Goal: Task Accomplishment & Management: Manage account settings

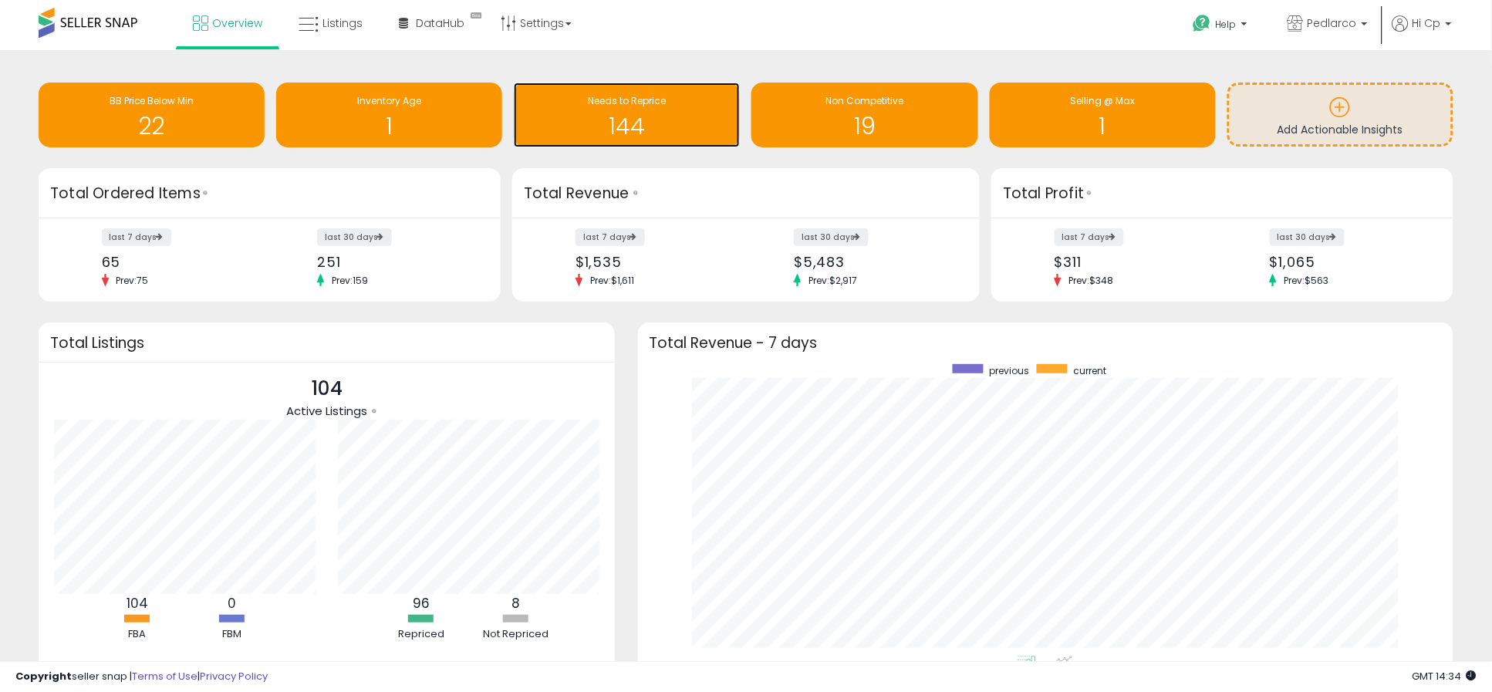
click at [657, 126] on h1 "144" at bounding box center [627, 125] width 211 height 25
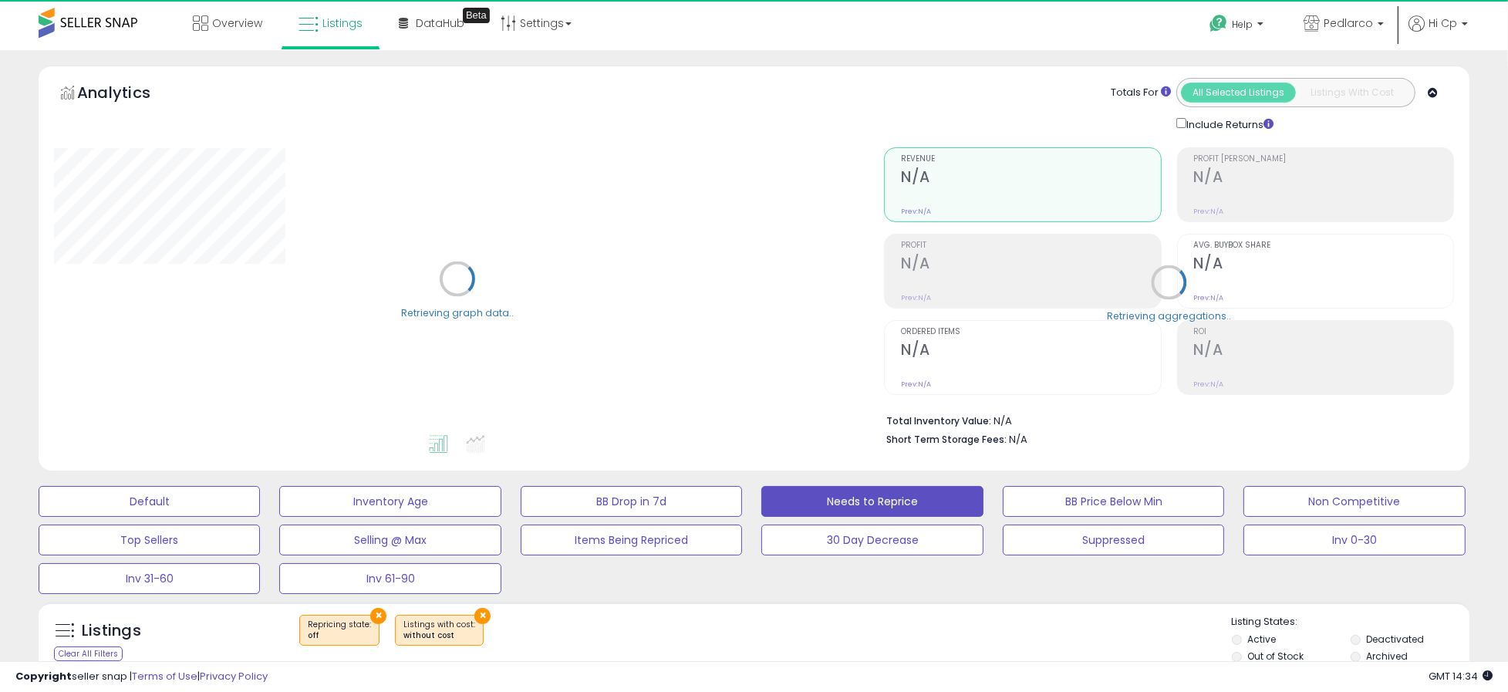
select select "**"
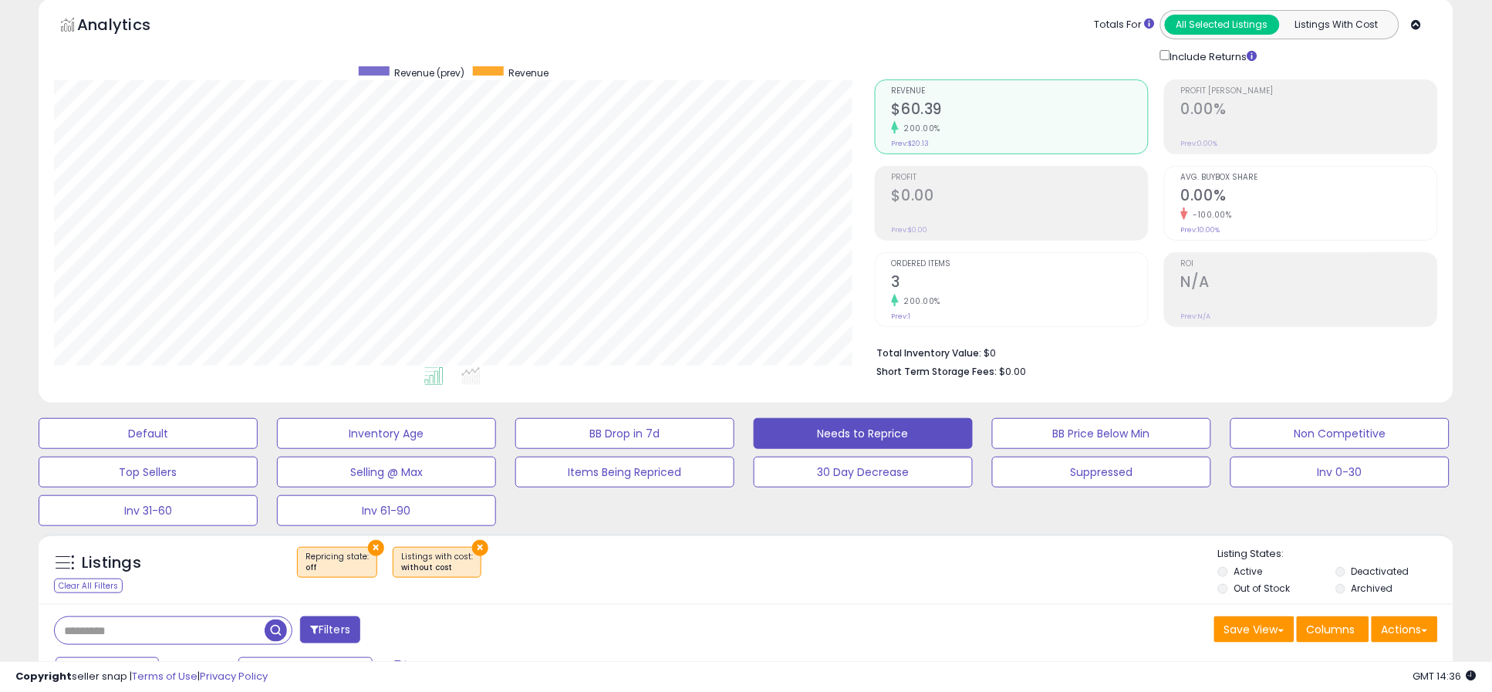
scroll to position [137, 0]
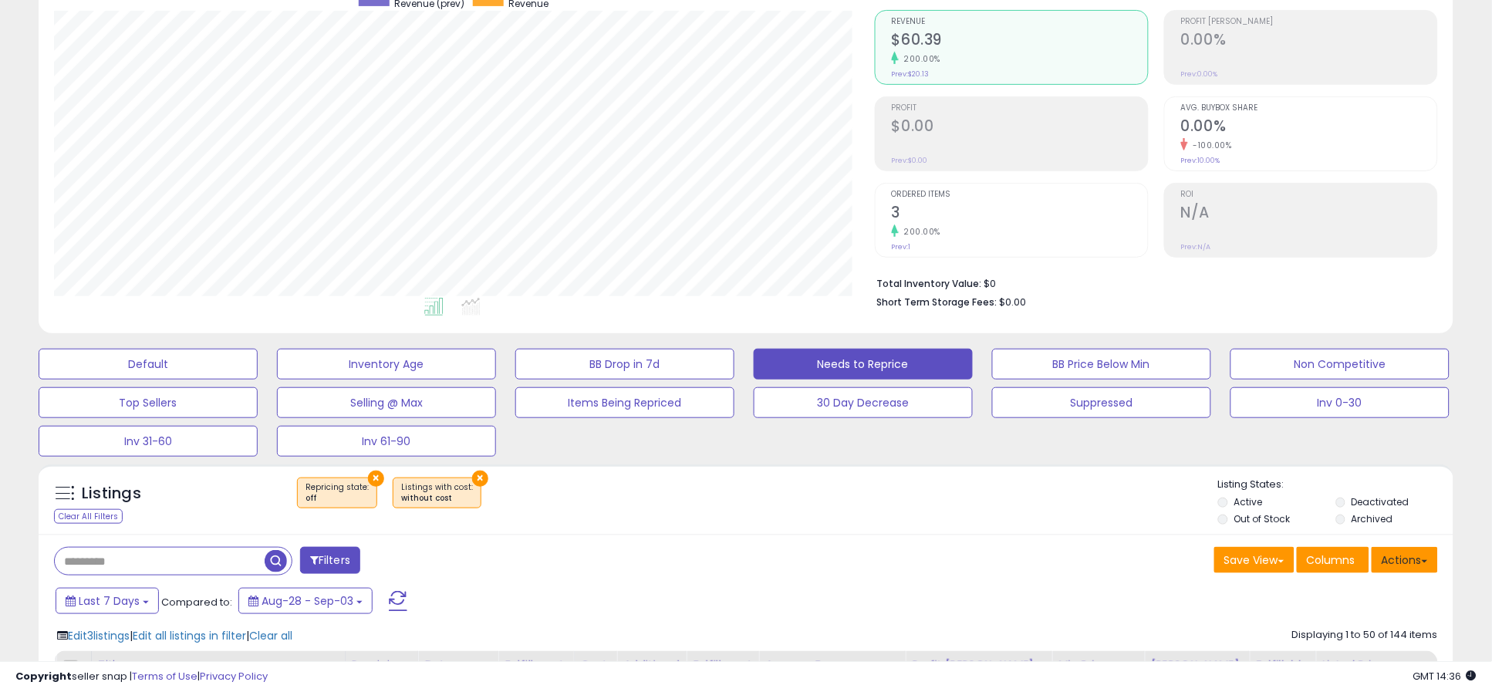
click at [1421, 563] on button "Actions" at bounding box center [1405, 560] width 66 height 26
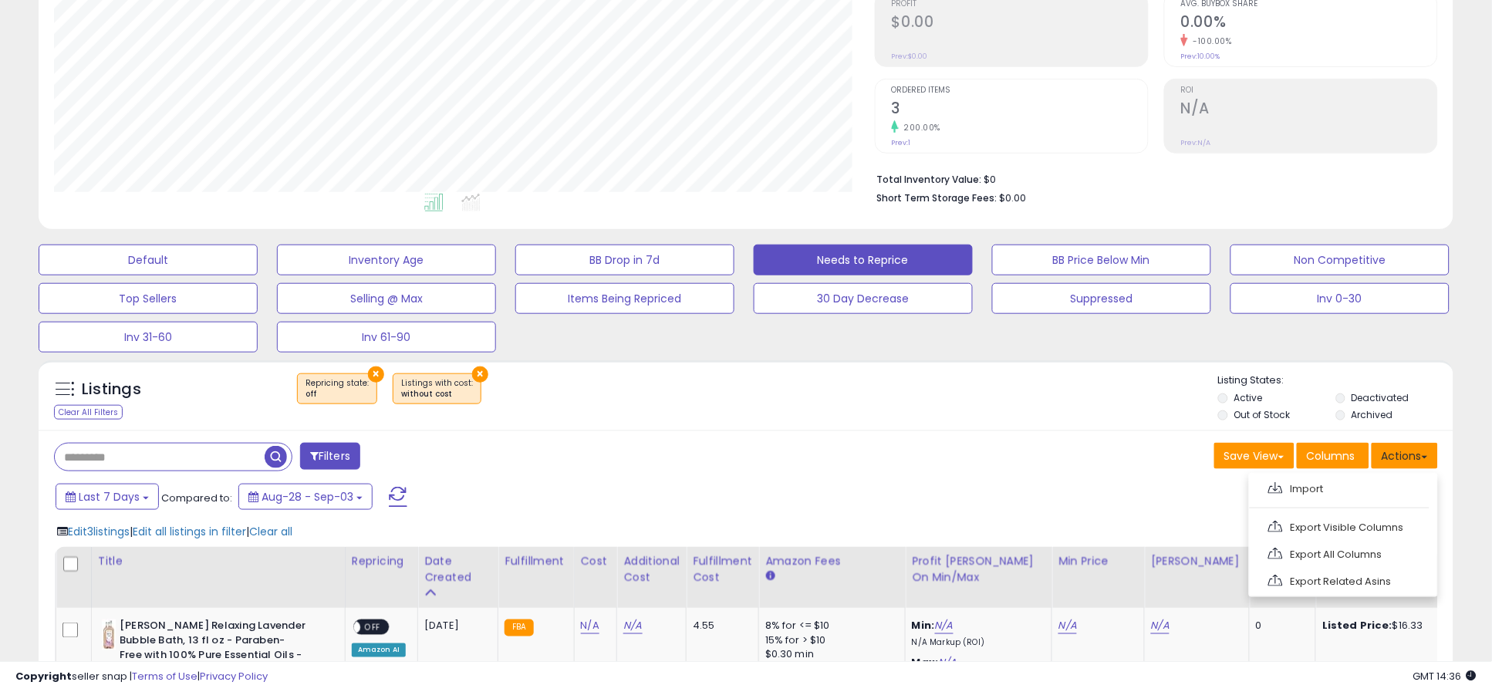
scroll to position [274, 0]
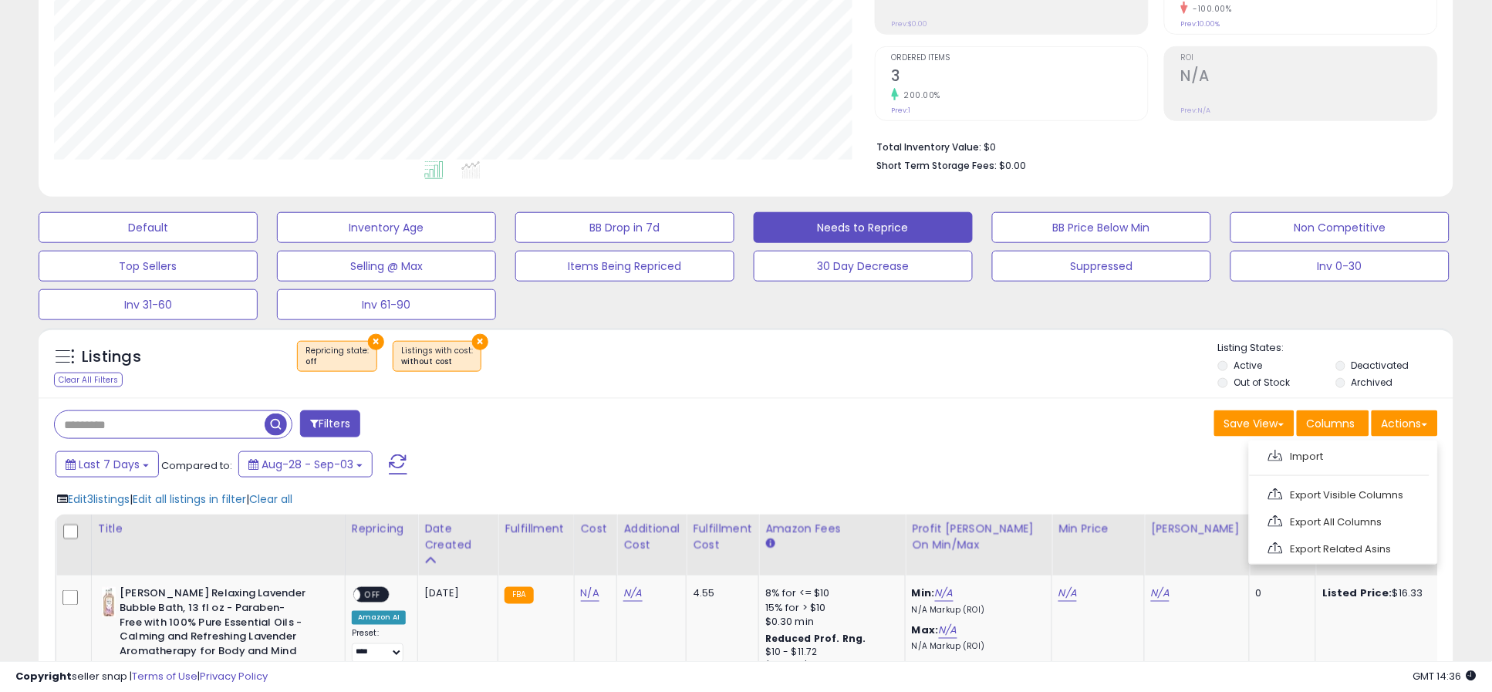
click at [1096, 433] on div "Save View Save As New View Update Current View Columns Actions Import Export Vi…" at bounding box center [1098, 425] width 704 height 30
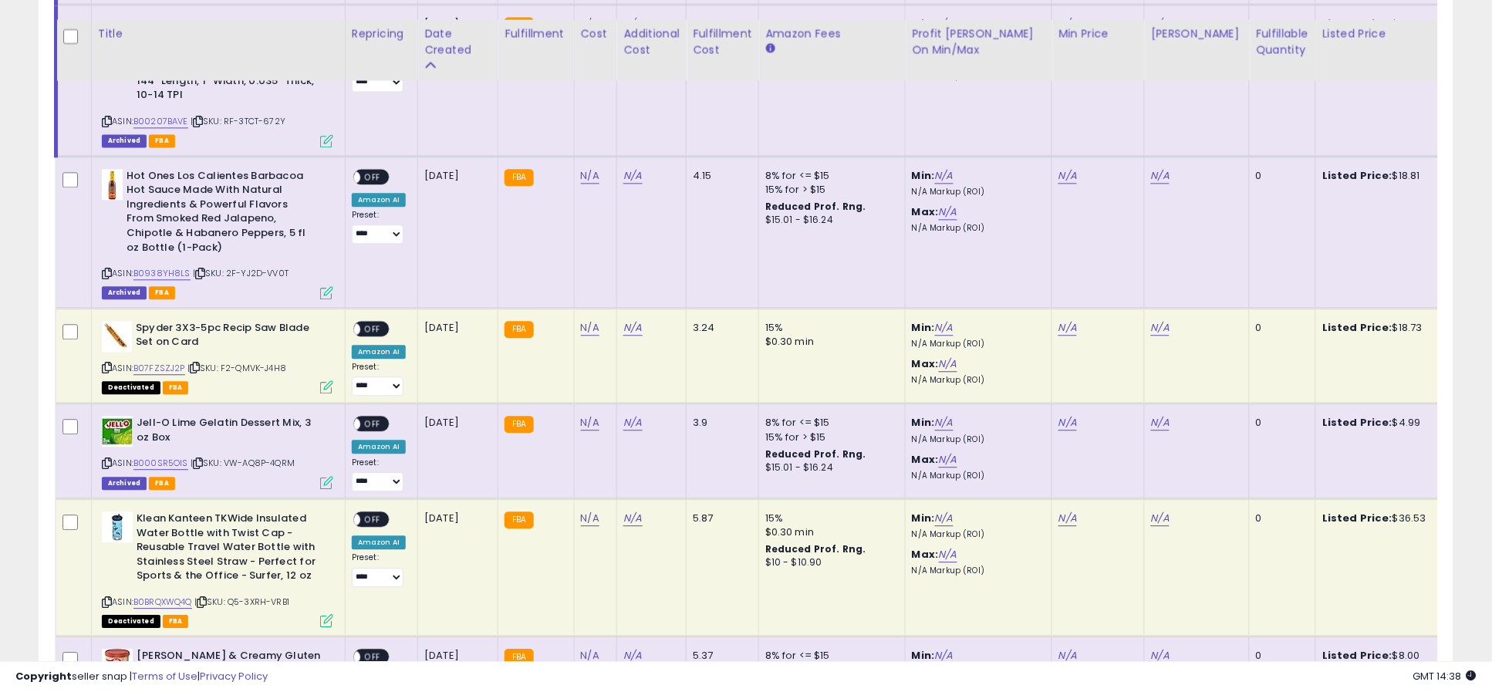
scroll to position [2674, 0]
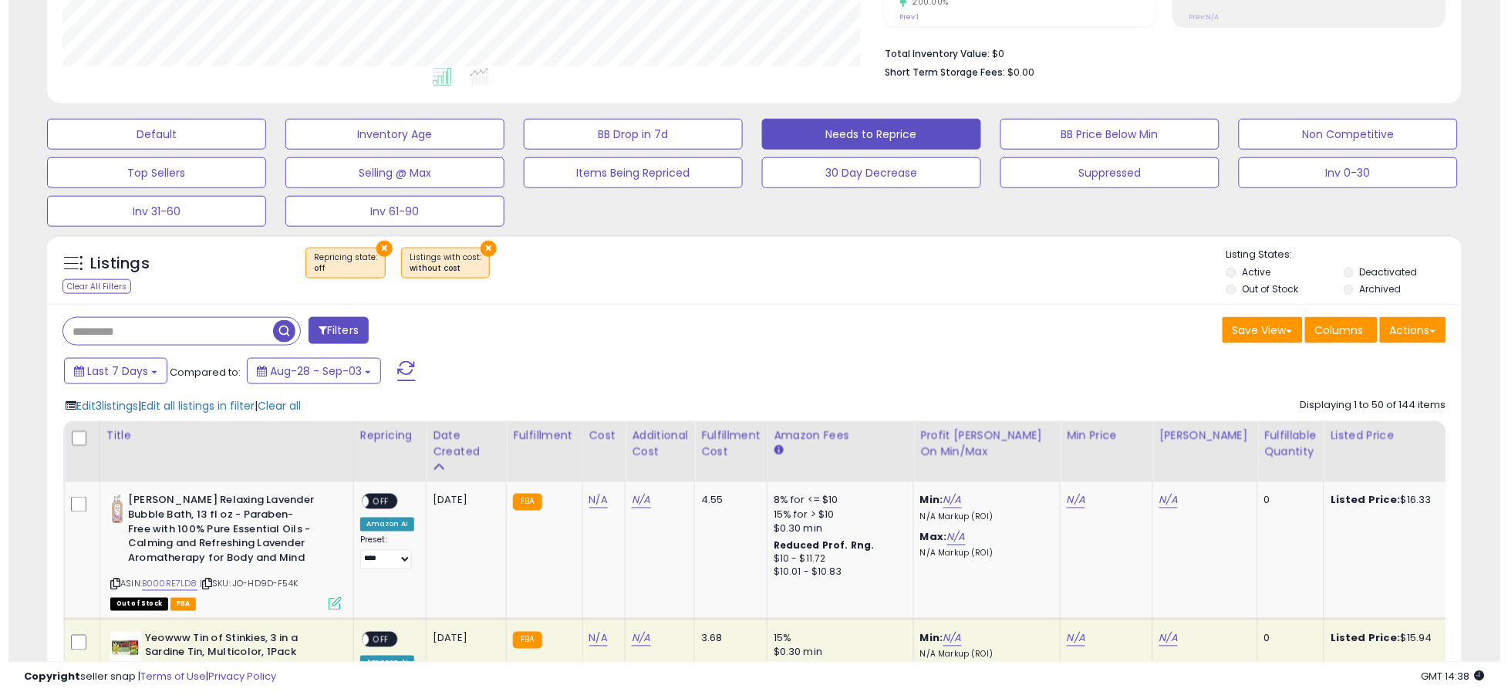
scroll to position [411, 0]
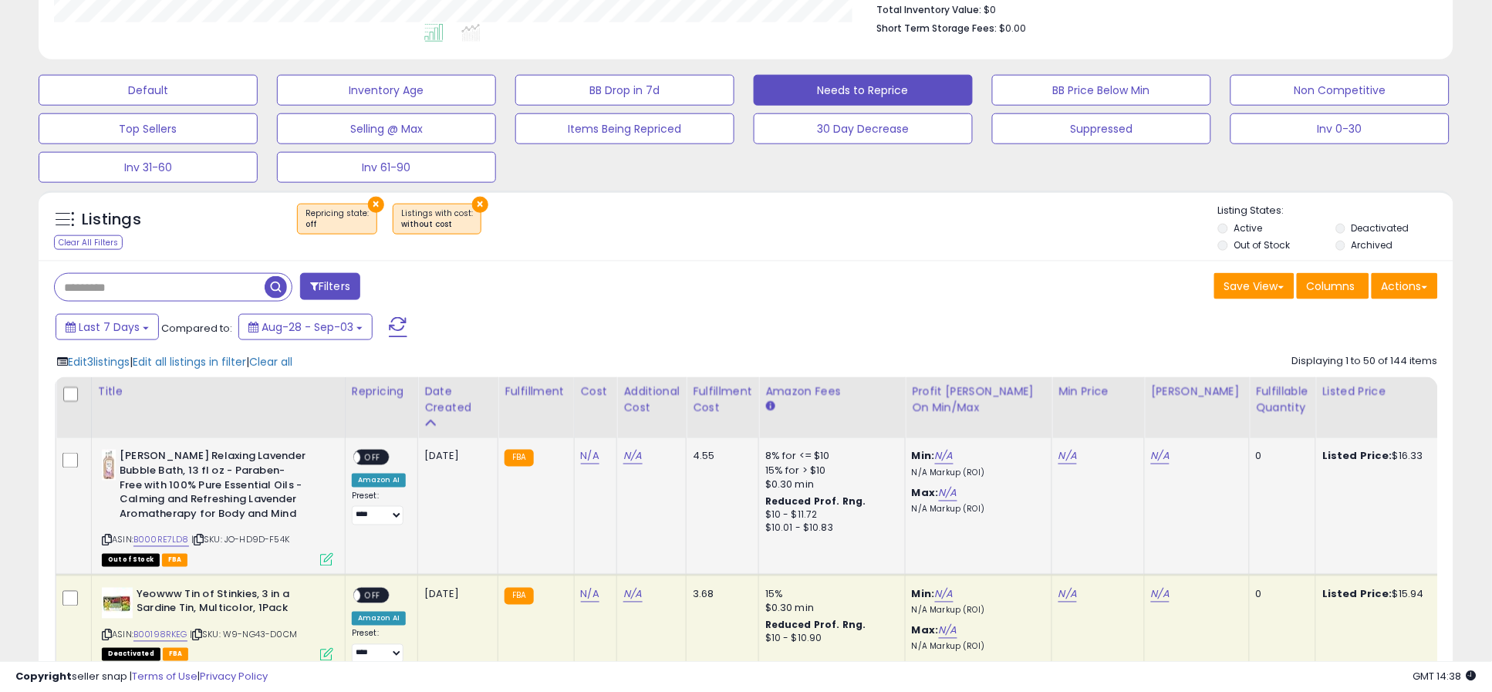
click at [323, 562] on icon at bounding box center [326, 559] width 13 height 13
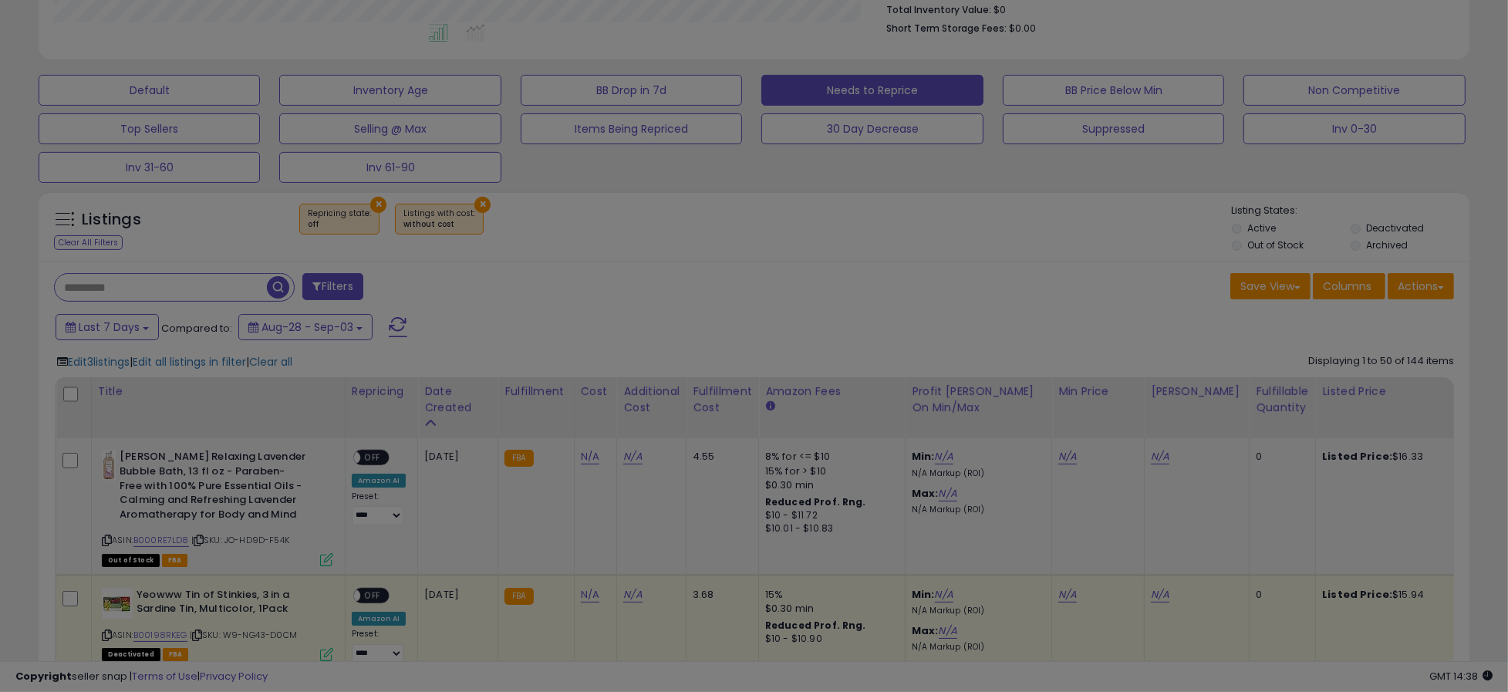
scroll to position [316, 829]
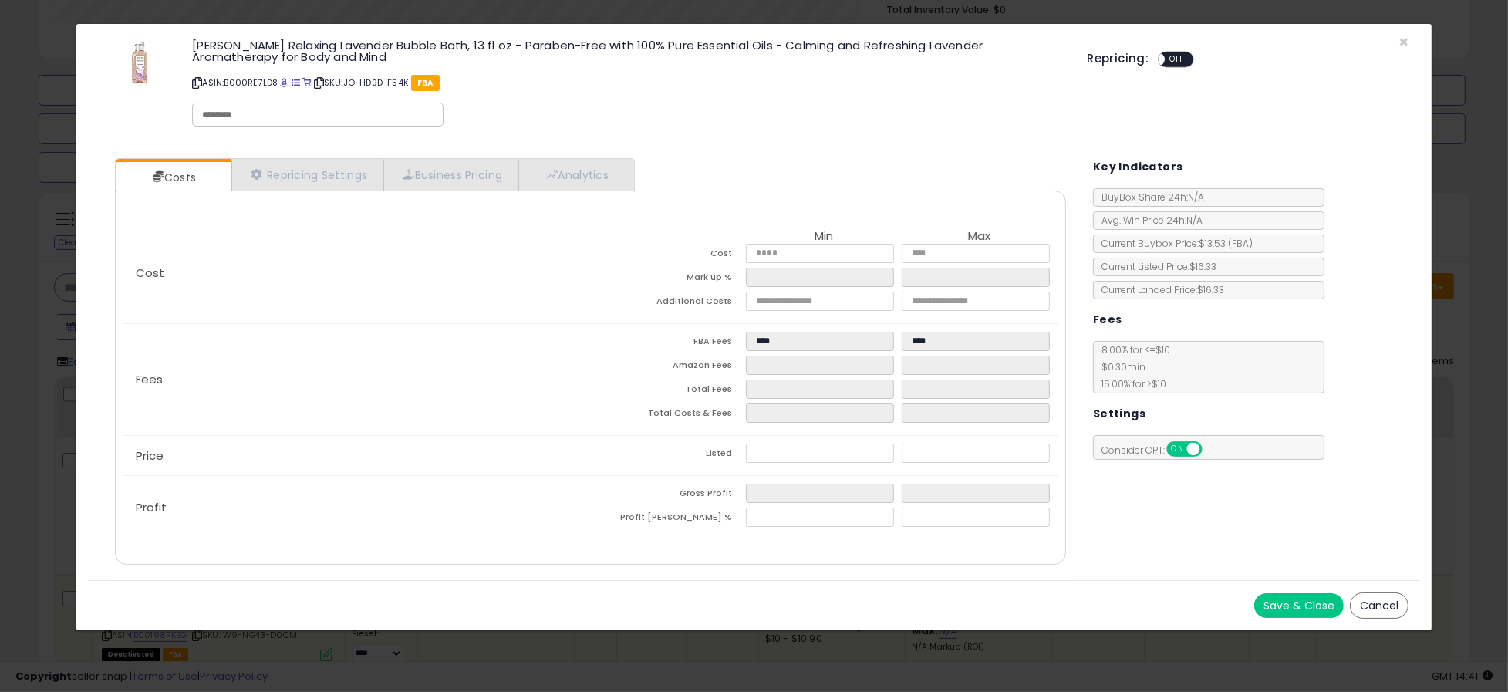
click at [1314, 64] on div "Repricing: ON OFF" at bounding box center [1248, 57] width 322 height 22
click at [288, 178] on link "Repricing Settings" at bounding box center [307, 175] width 153 height 32
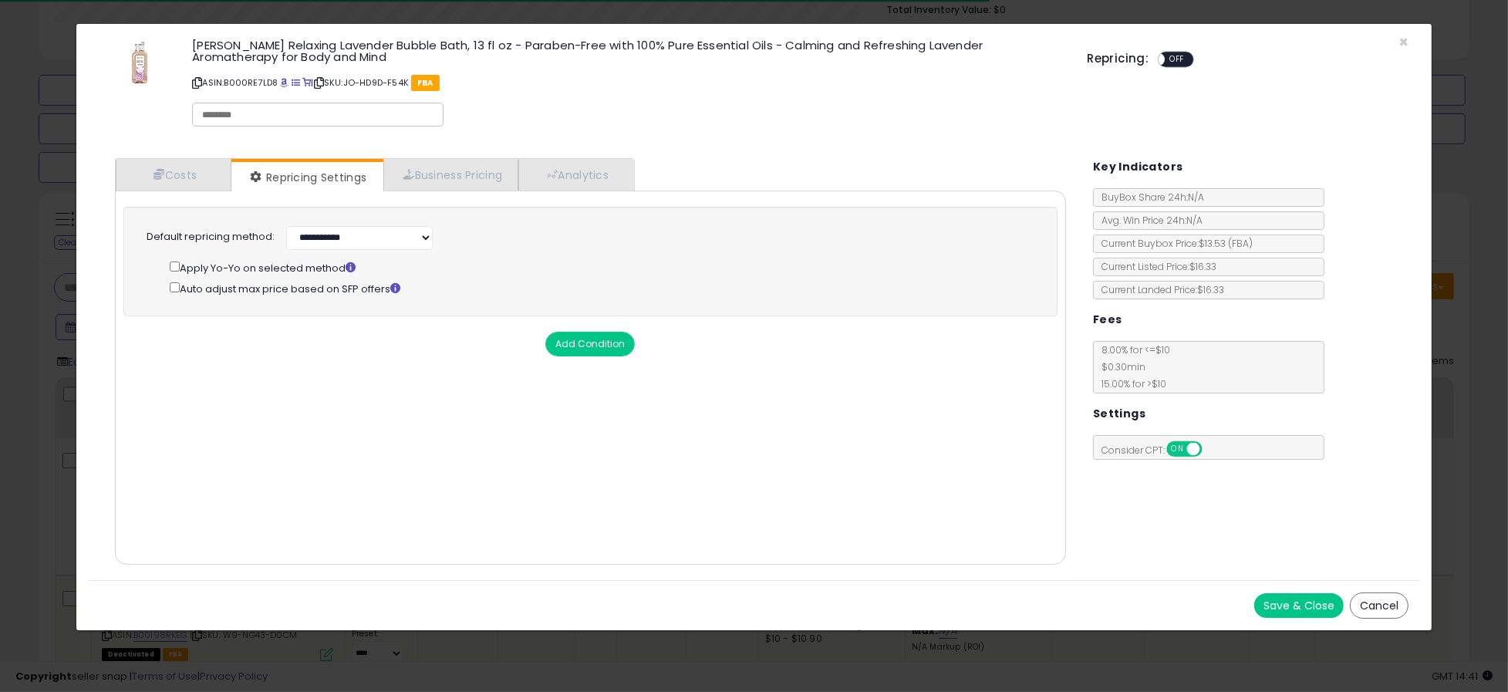
click at [598, 344] on button "Add Condition" at bounding box center [590, 344] width 90 height 25
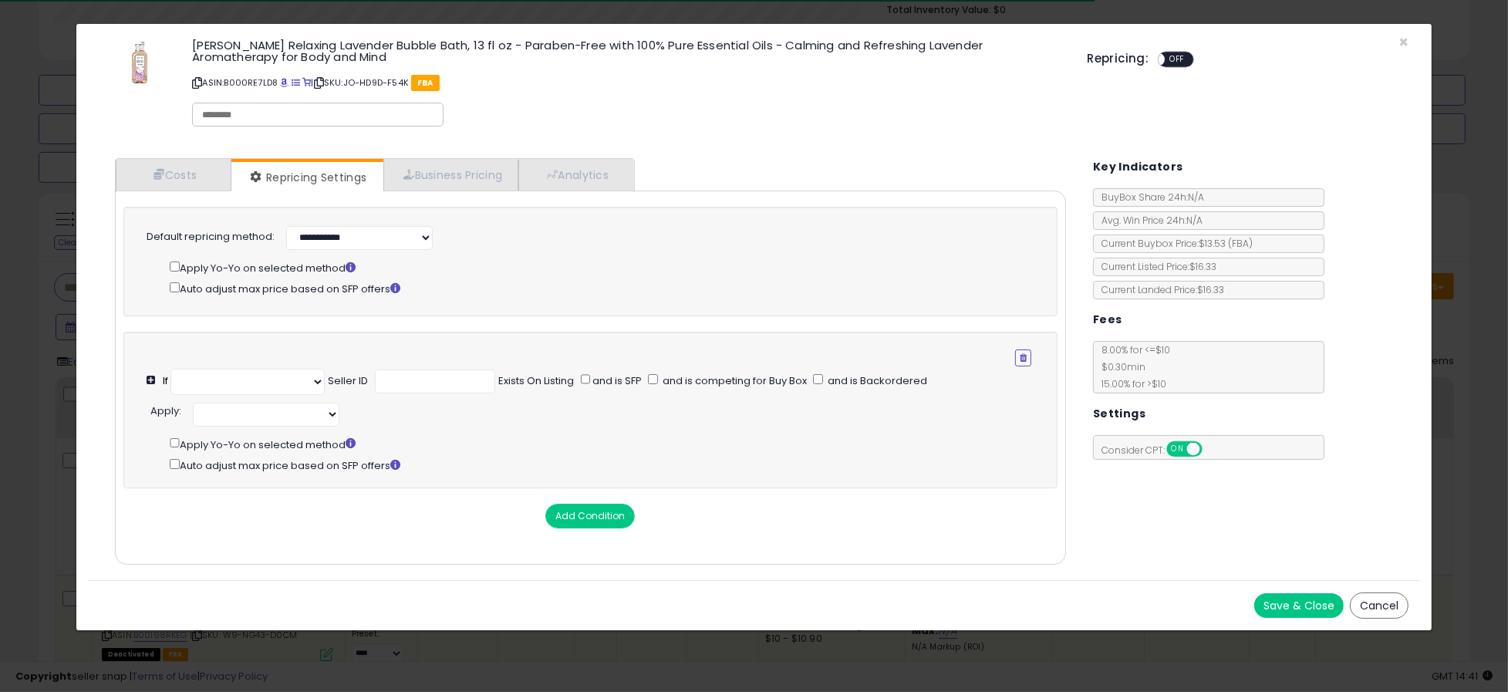
select select "**********"
select select "*********"
drag, startPoint x: 627, startPoint y: 379, endPoint x: 640, endPoint y: 380, distance: 13.2
click at [640, 380] on span "and is SFP" at bounding box center [616, 380] width 52 height 15
click at [329, 413] on select "**********" at bounding box center [266, 415] width 147 height 24
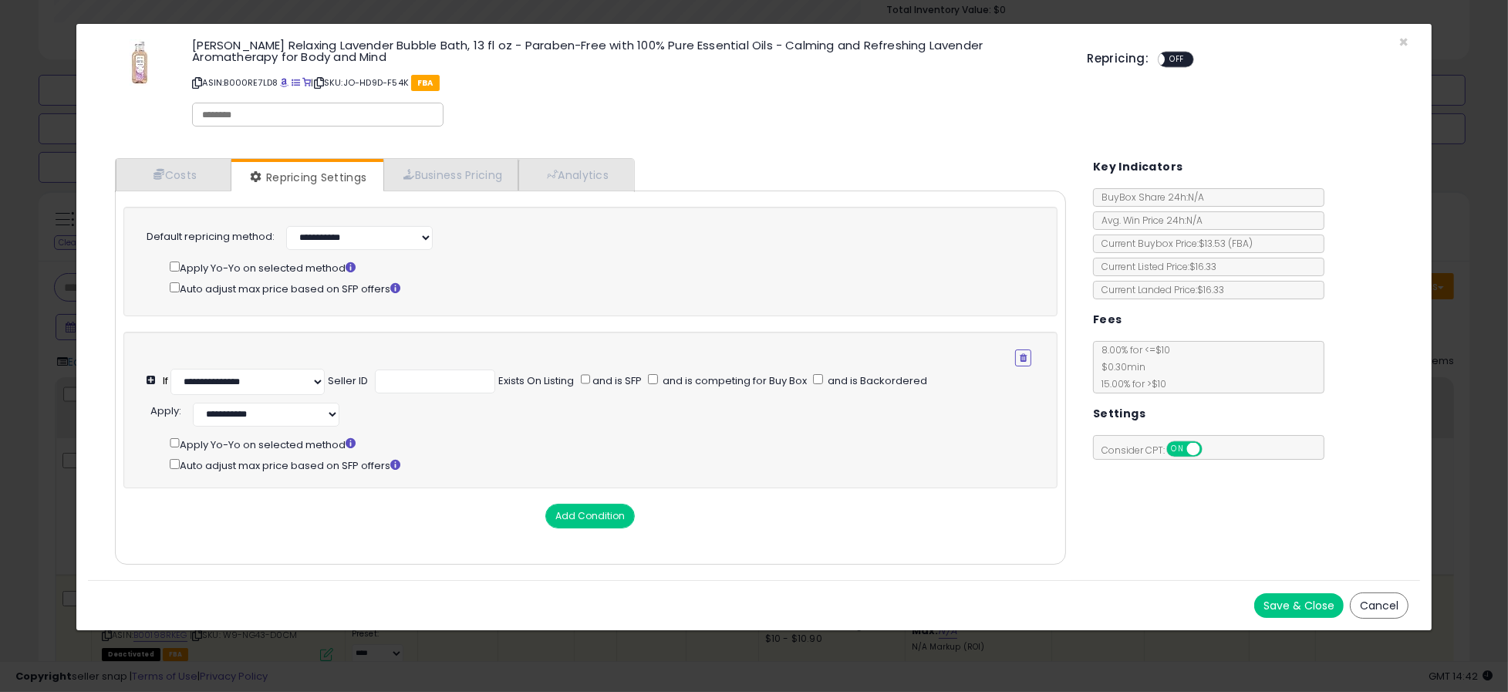
click at [423, 424] on div "**********" at bounding box center [599, 413] width 904 height 28
click at [593, 173] on link "Analytics" at bounding box center [575, 175] width 114 height 32
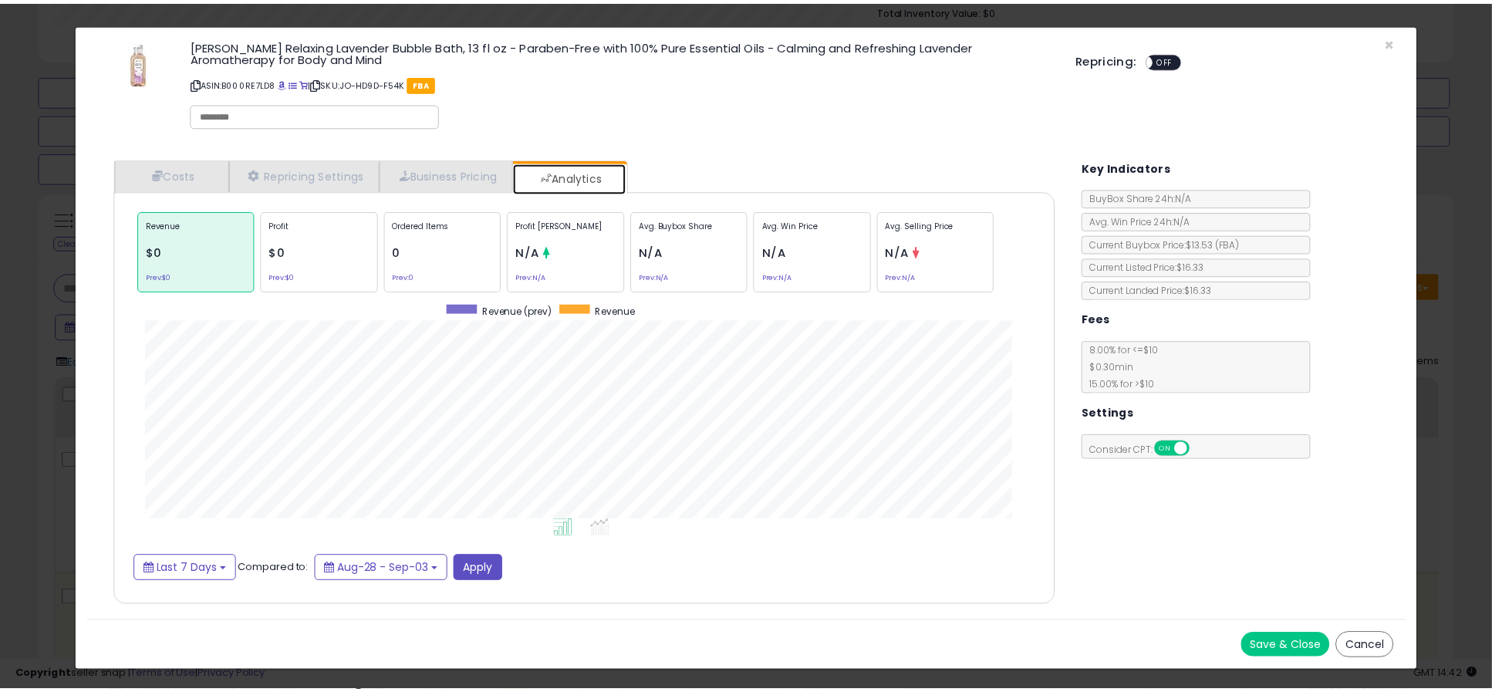
scroll to position [473, 982]
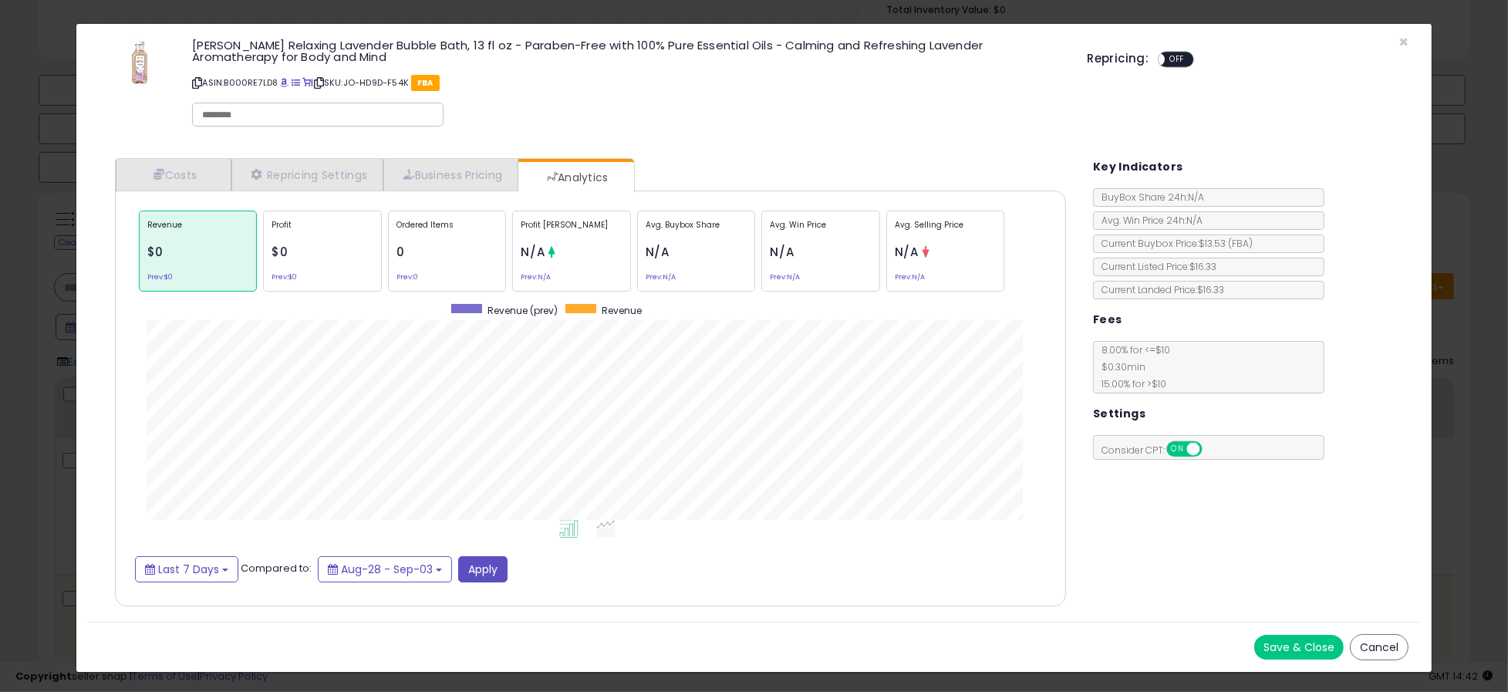
click at [1366, 649] on button "Cancel" at bounding box center [1379, 647] width 59 height 26
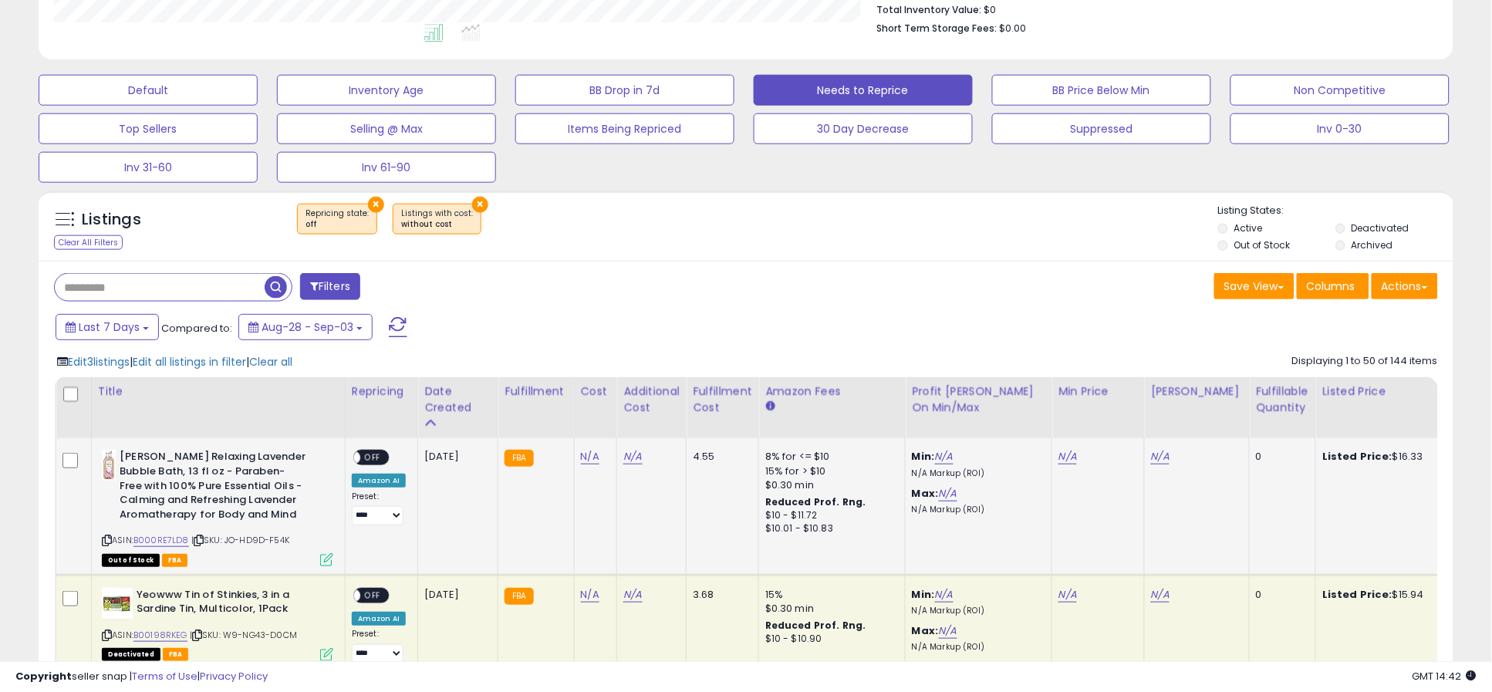
scroll to position [771252, 770747]
click at [201, 88] on button "Default" at bounding box center [148, 90] width 219 height 31
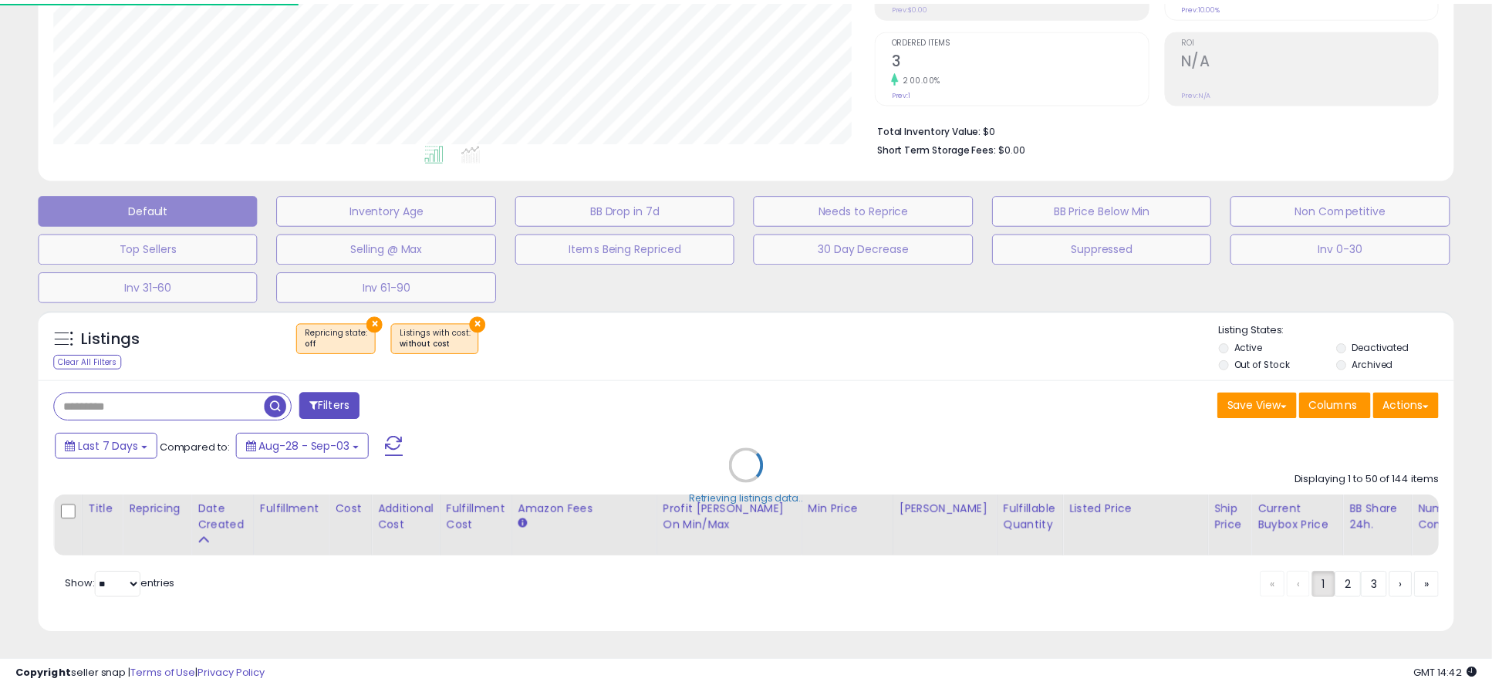
scroll to position [316, 829]
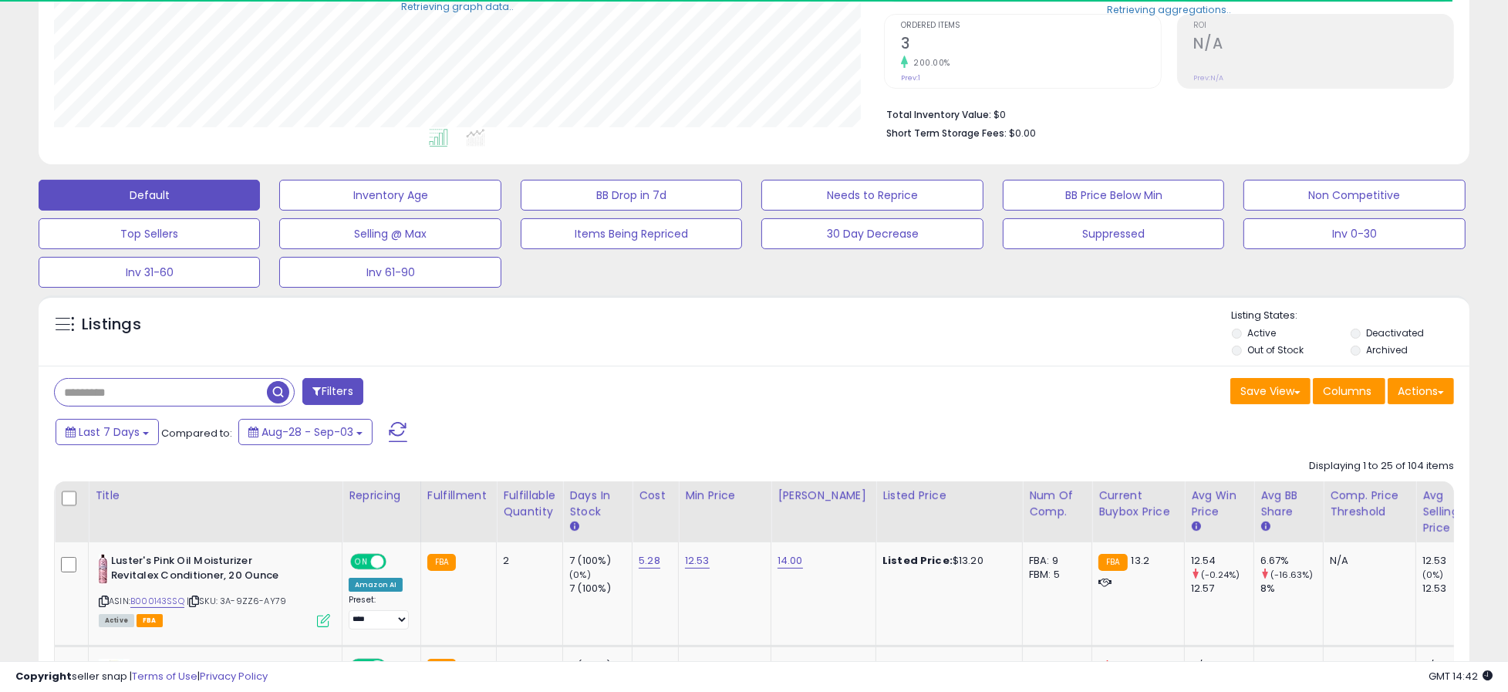
select select "**"
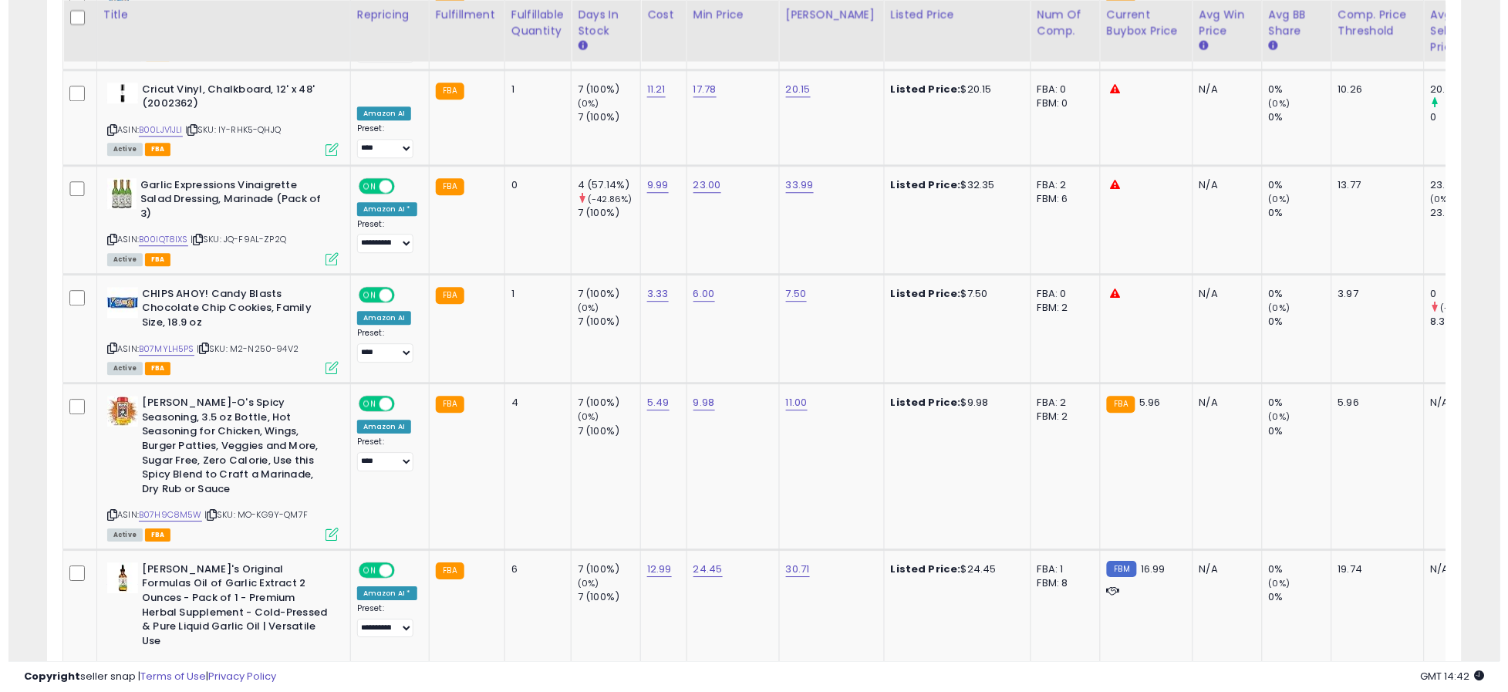
scroll to position [1062, 0]
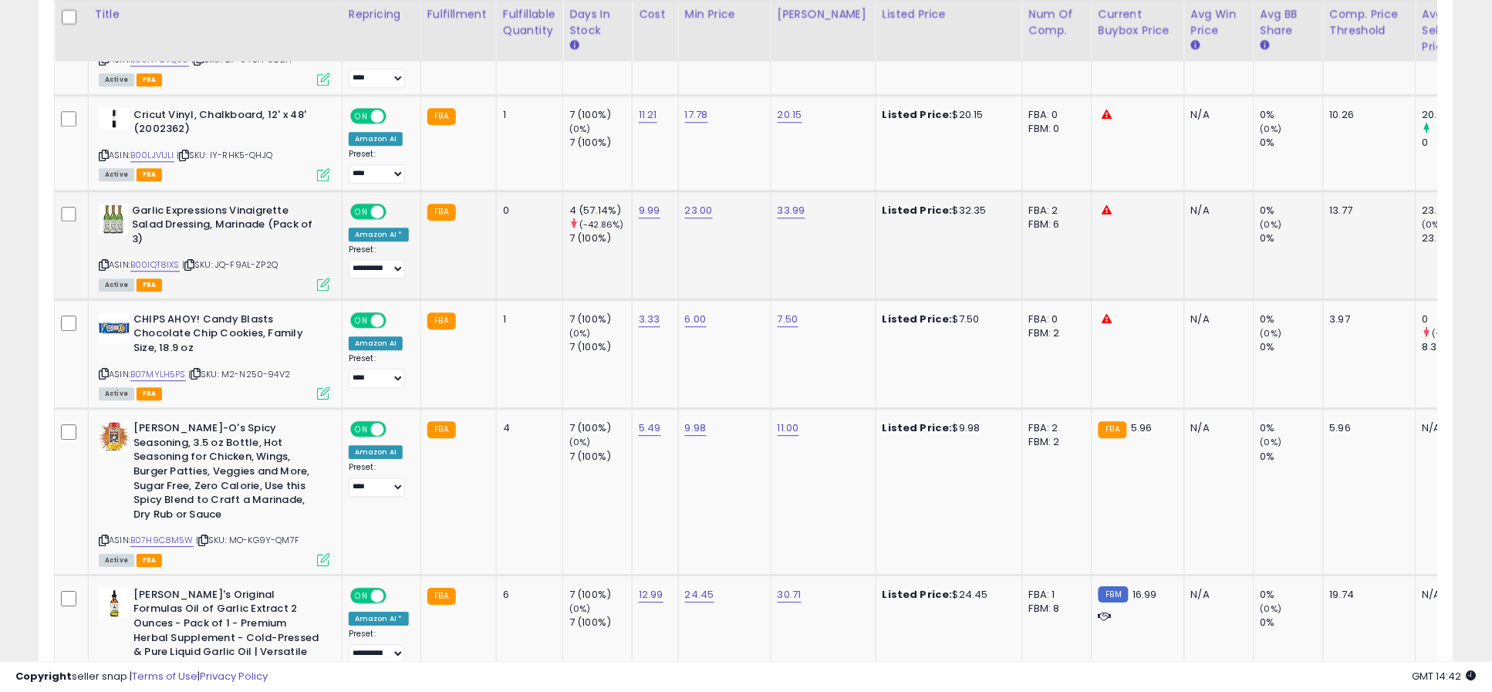
click at [323, 281] on icon at bounding box center [323, 284] width 13 height 13
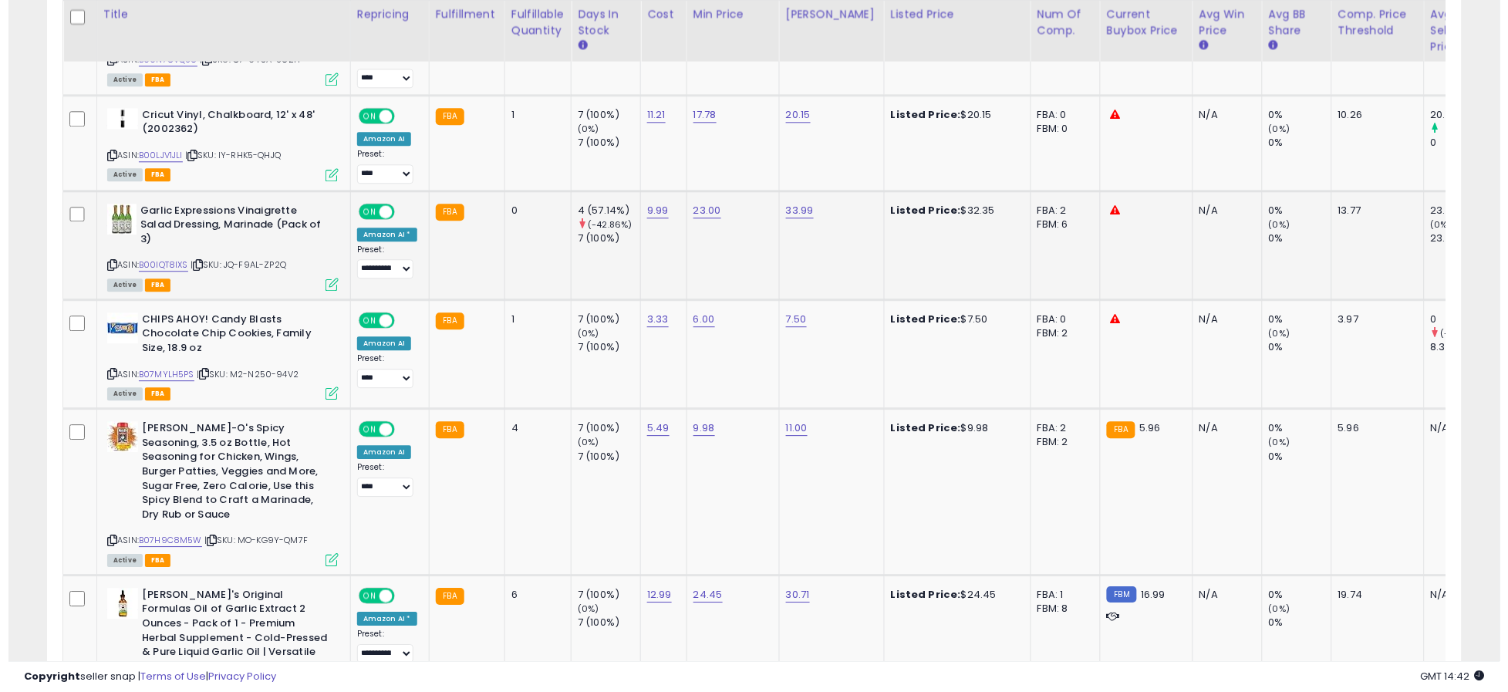
scroll to position [316, 829]
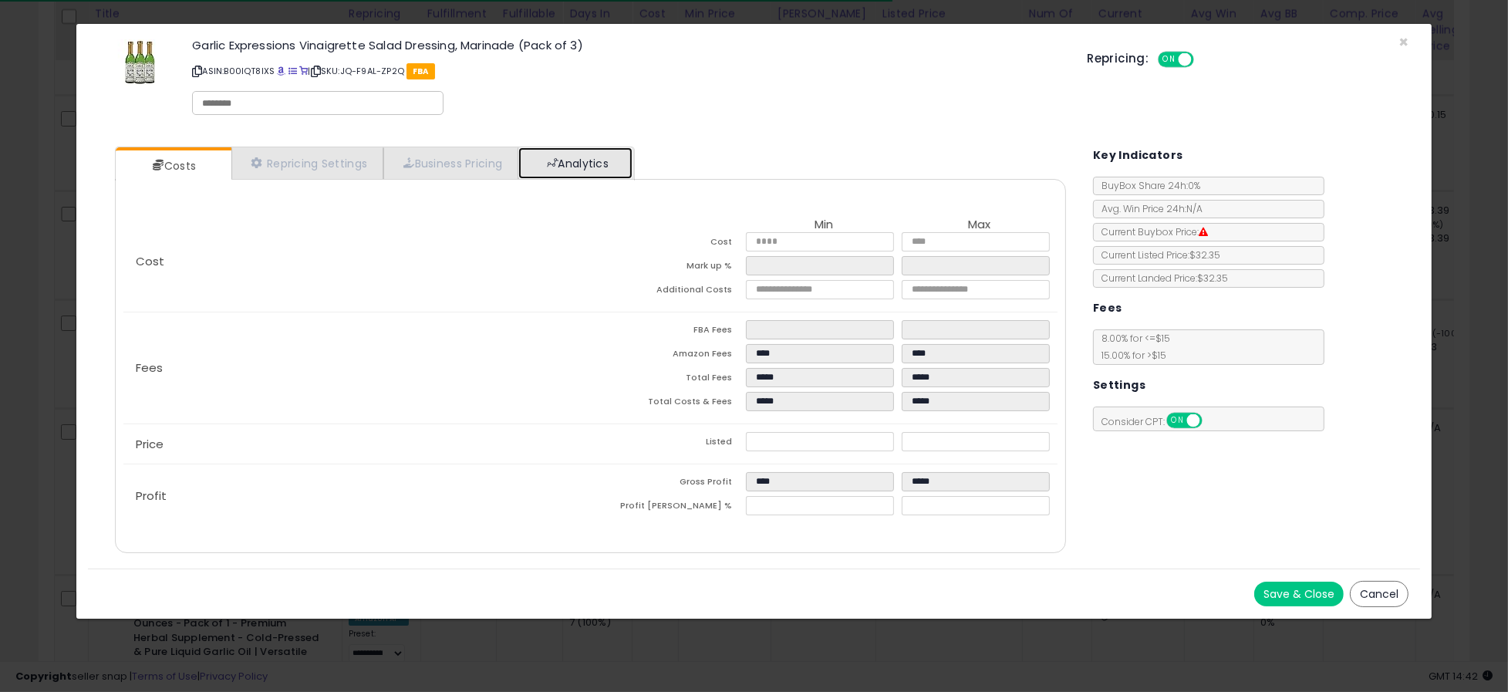
click at [584, 163] on link "Analytics" at bounding box center [575, 163] width 114 height 32
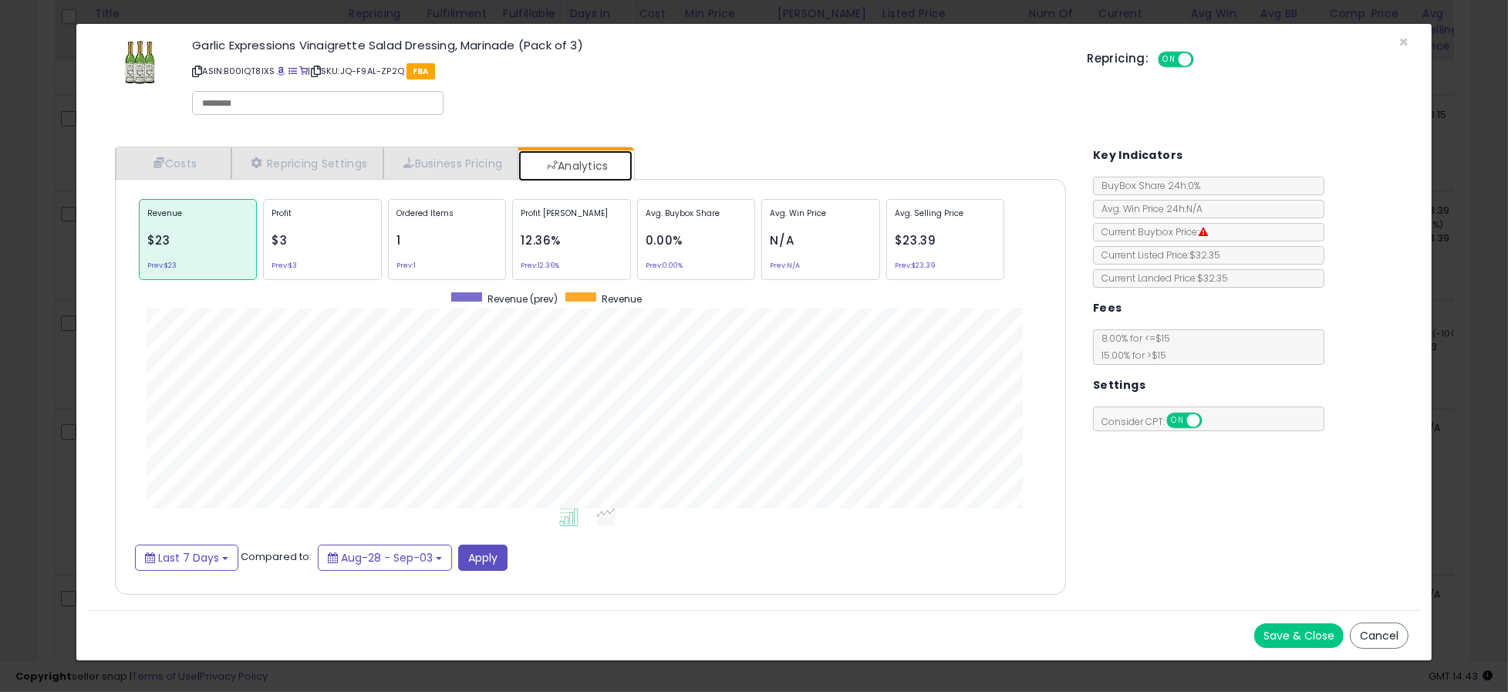
scroll to position [473, 982]
click at [224, 557] on b at bounding box center [225, 558] width 6 height 3
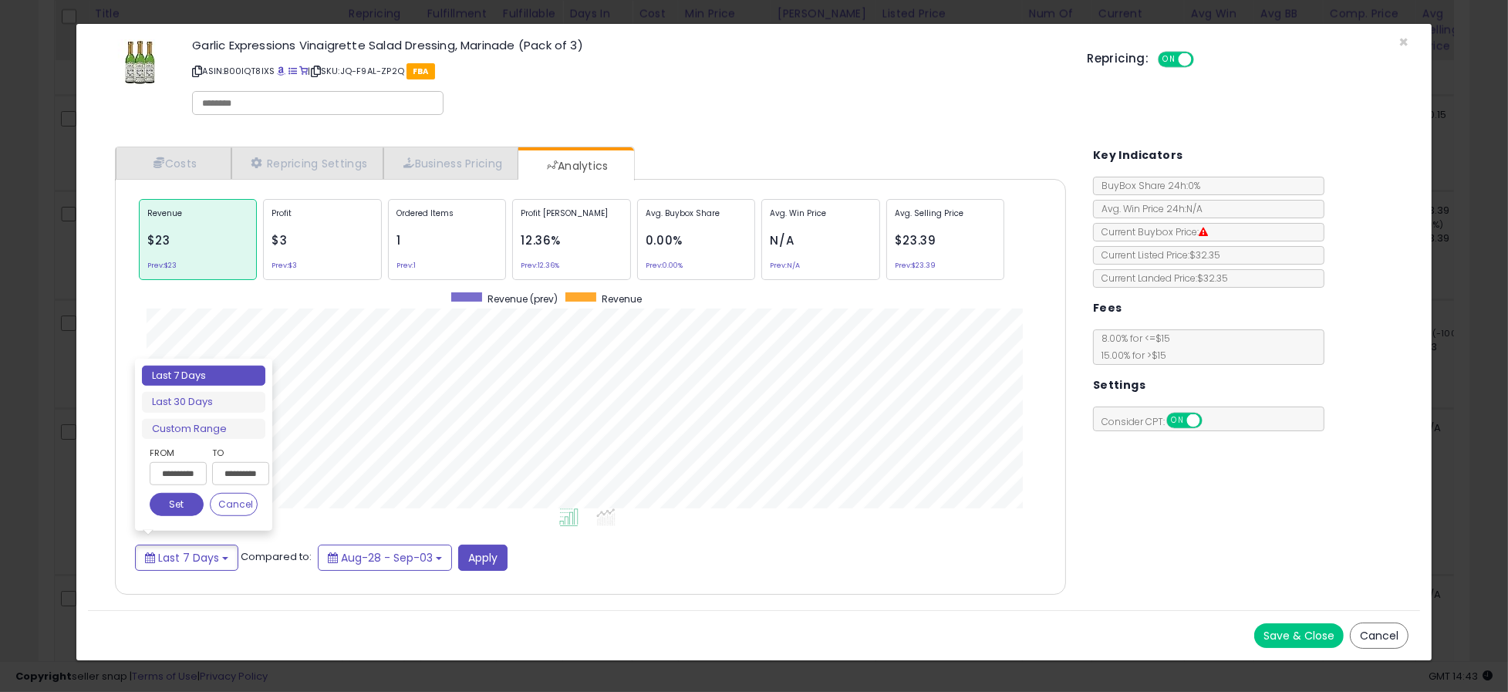
click at [273, 572] on div "Cost Min Max Cost **** **** Mark up % ***** ****** Additional Costs Fees" at bounding box center [590, 387] width 951 height 416
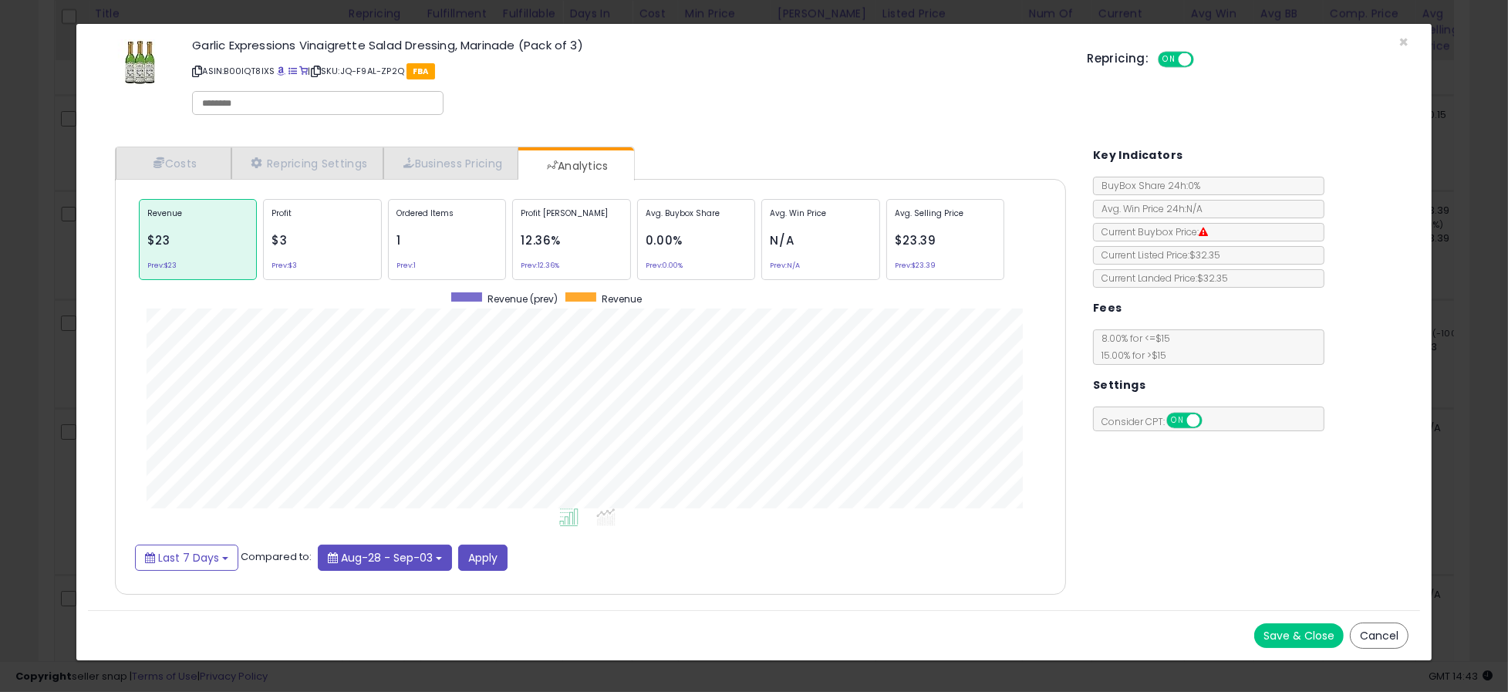
click at [436, 557] on b at bounding box center [439, 558] width 6 height 3
click at [567, 564] on div "Last 7 Days Compared to: Aug-28 - Sep-03 Apply" at bounding box center [590, 558] width 911 height 26
click at [226, 559] on button "Last 7 Days" at bounding box center [186, 558] width 103 height 26
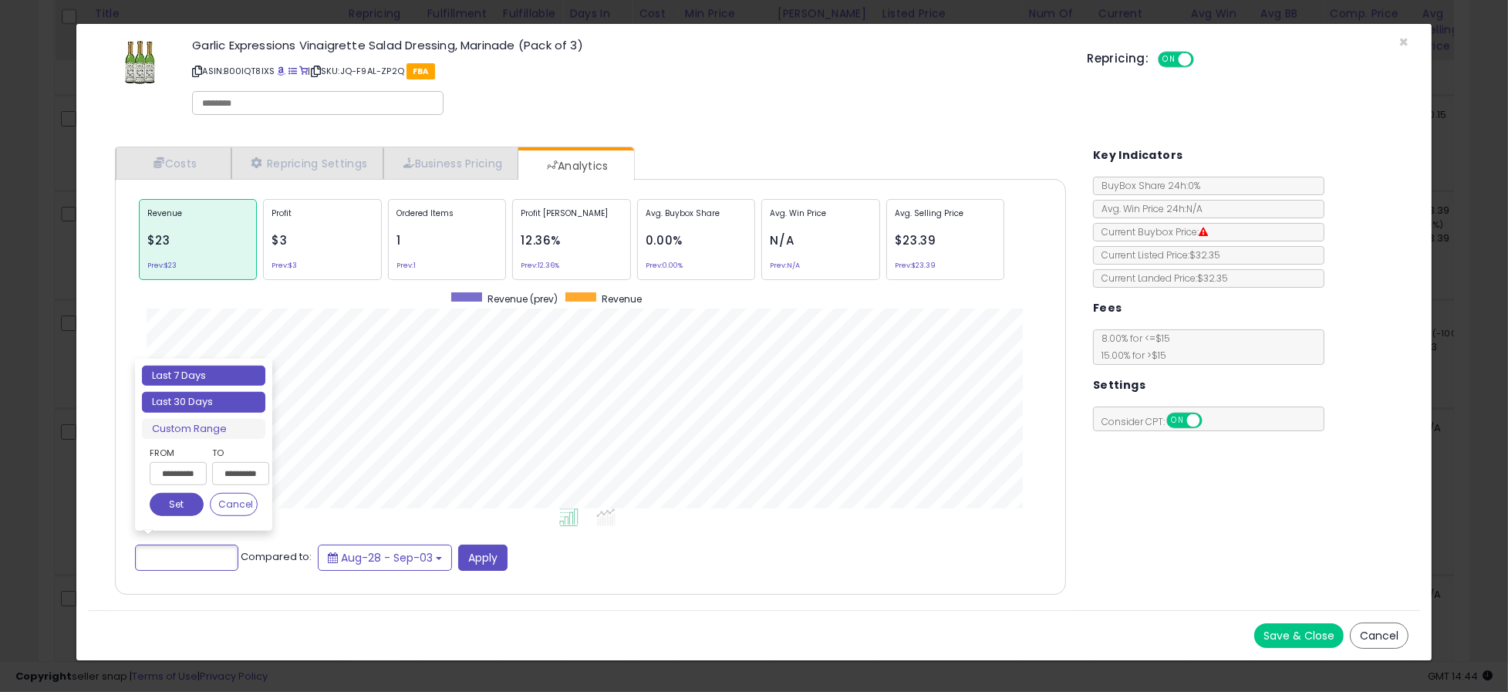
type input "**********"
click at [207, 402] on li "Last 30 Days" at bounding box center [203, 402] width 123 height 21
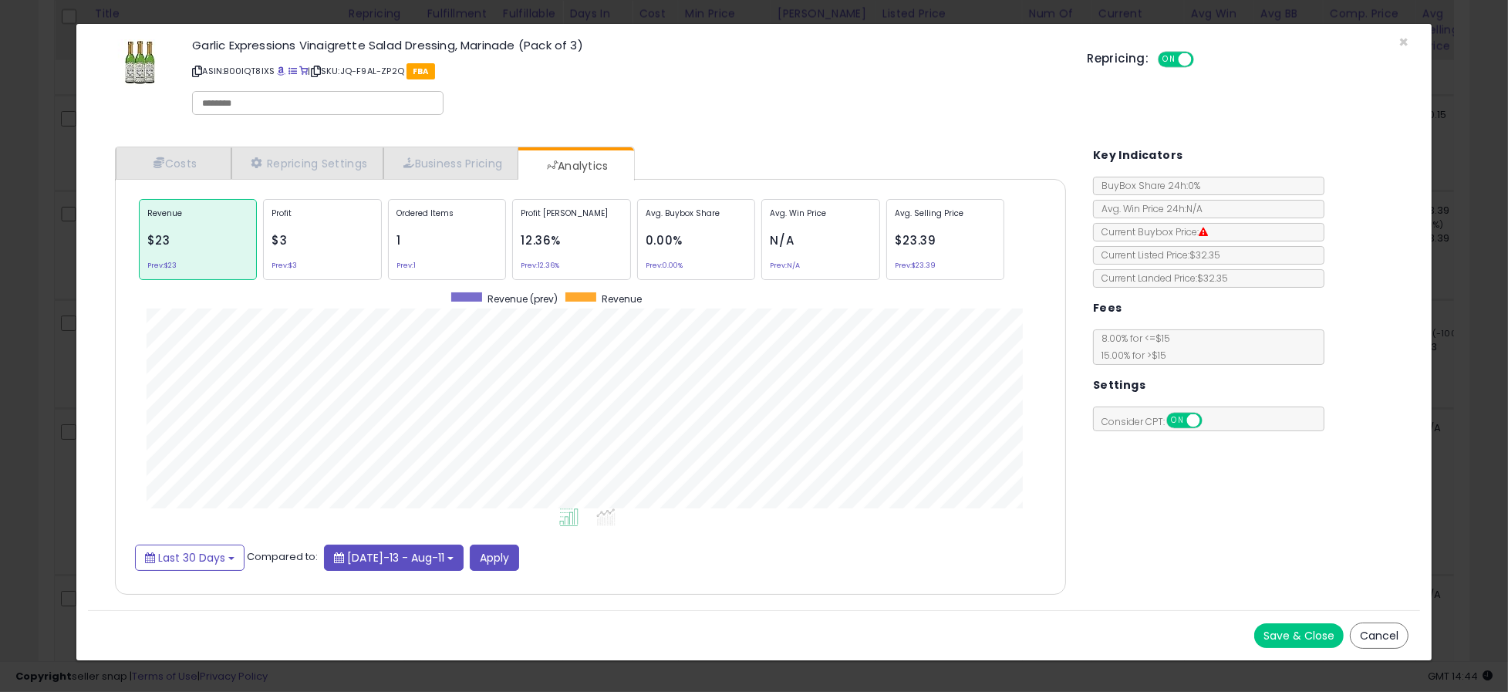
click at [448, 557] on b at bounding box center [451, 558] width 6 height 3
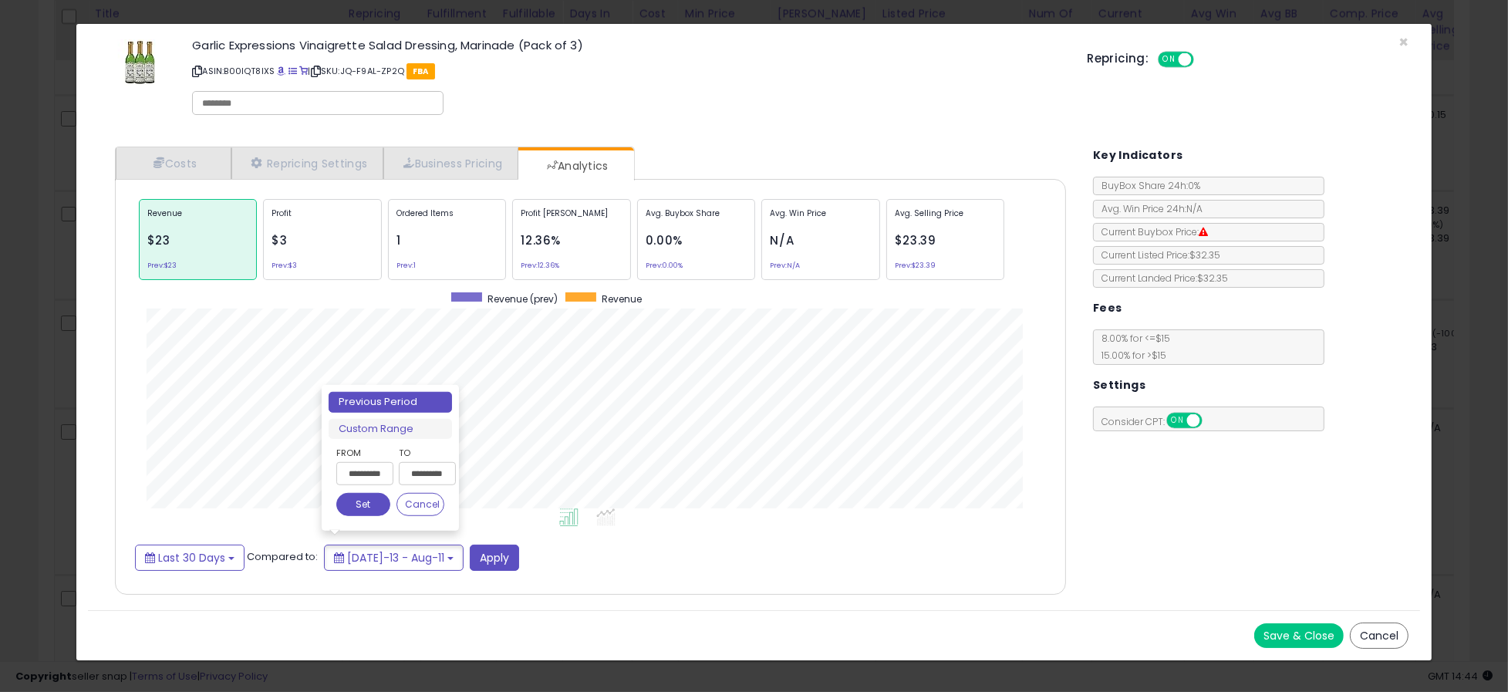
click at [428, 475] on input "**********" at bounding box center [427, 473] width 57 height 23
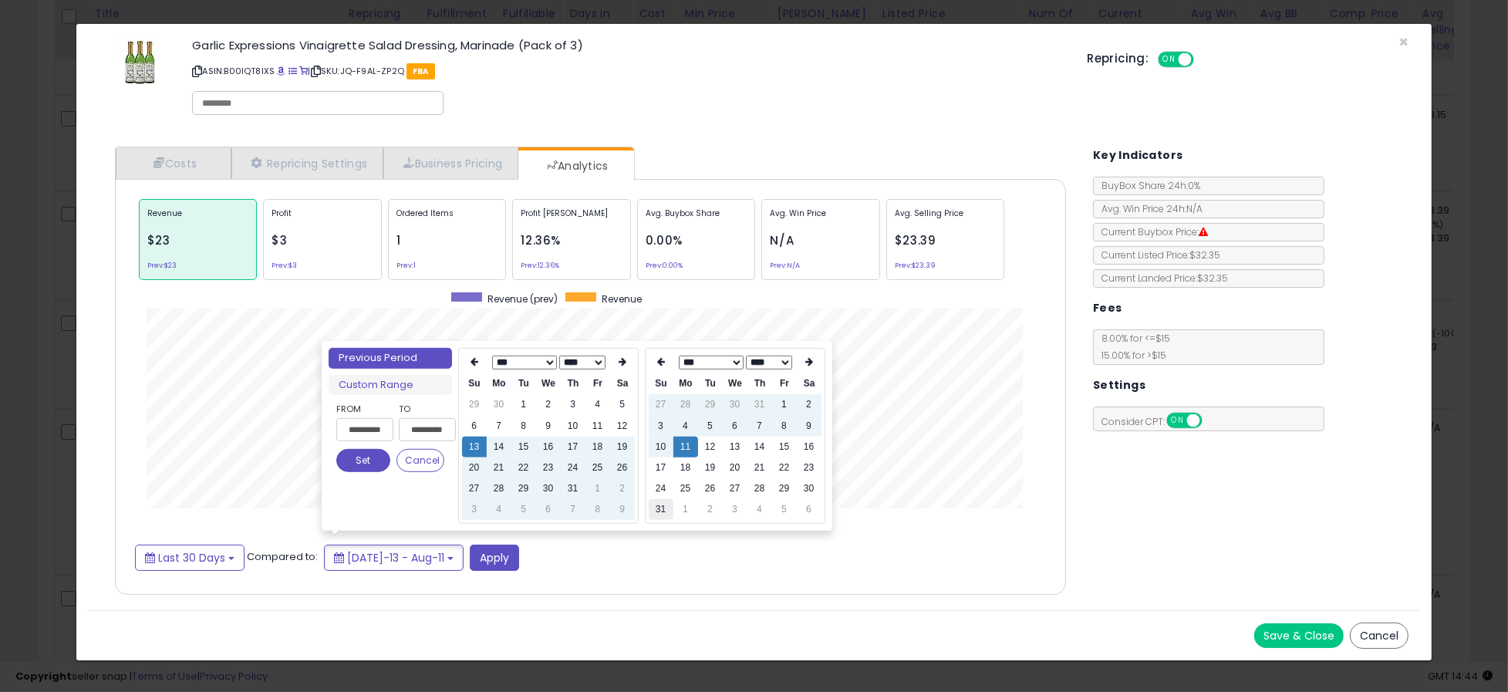
type input "**********"
click at [734, 358] on select "*** *** ***" at bounding box center [710, 363] width 65 height 14
click at [760, 427] on td "11" at bounding box center [760, 426] width 25 height 21
click at [760, 425] on td "11" at bounding box center [760, 426] width 25 height 21
click at [735, 424] on td "10" at bounding box center [735, 426] width 25 height 21
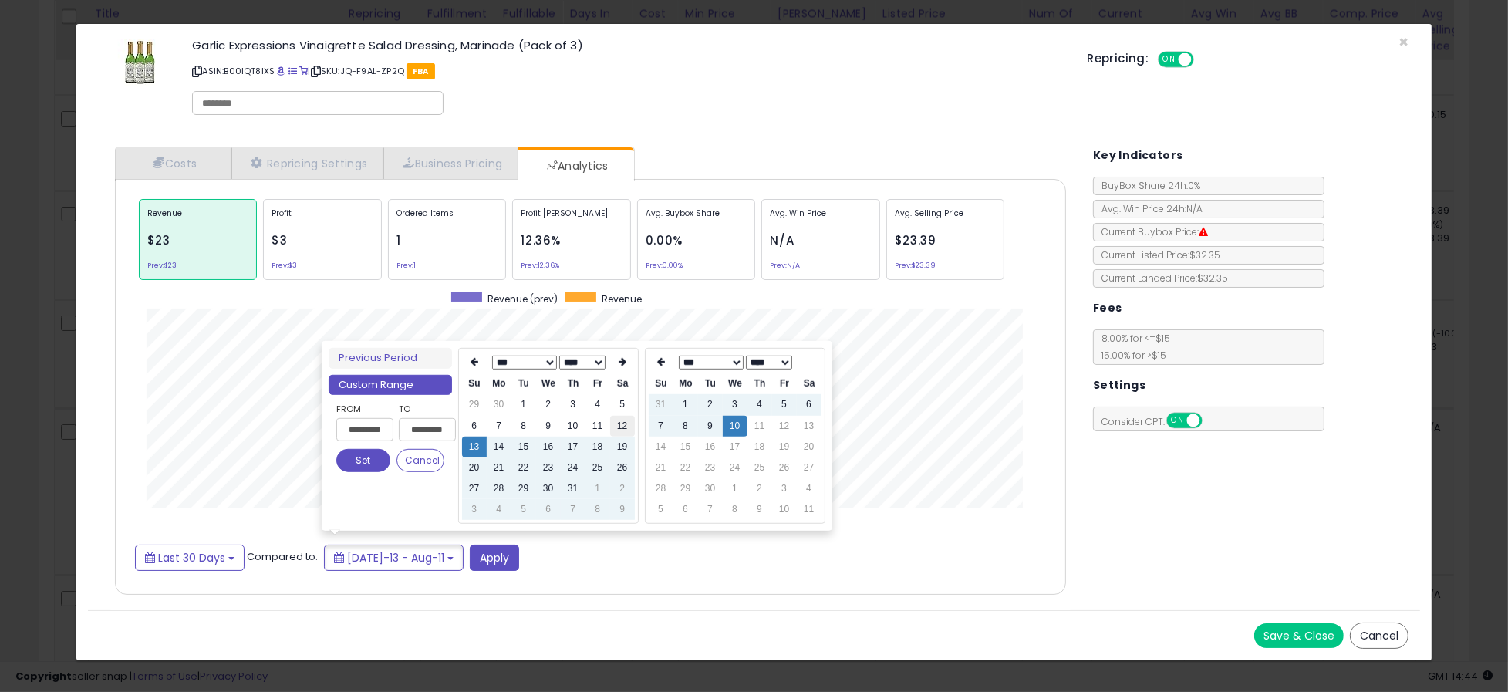
type input "**********"
click at [546, 359] on select "*** *** *** *** *** *** *** *** ***" at bounding box center [523, 363] width 65 height 14
type input "**********"
click at [475, 425] on td "1" at bounding box center [474, 426] width 25 height 21
click at [360, 465] on button "Set" at bounding box center [363, 460] width 54 height 23
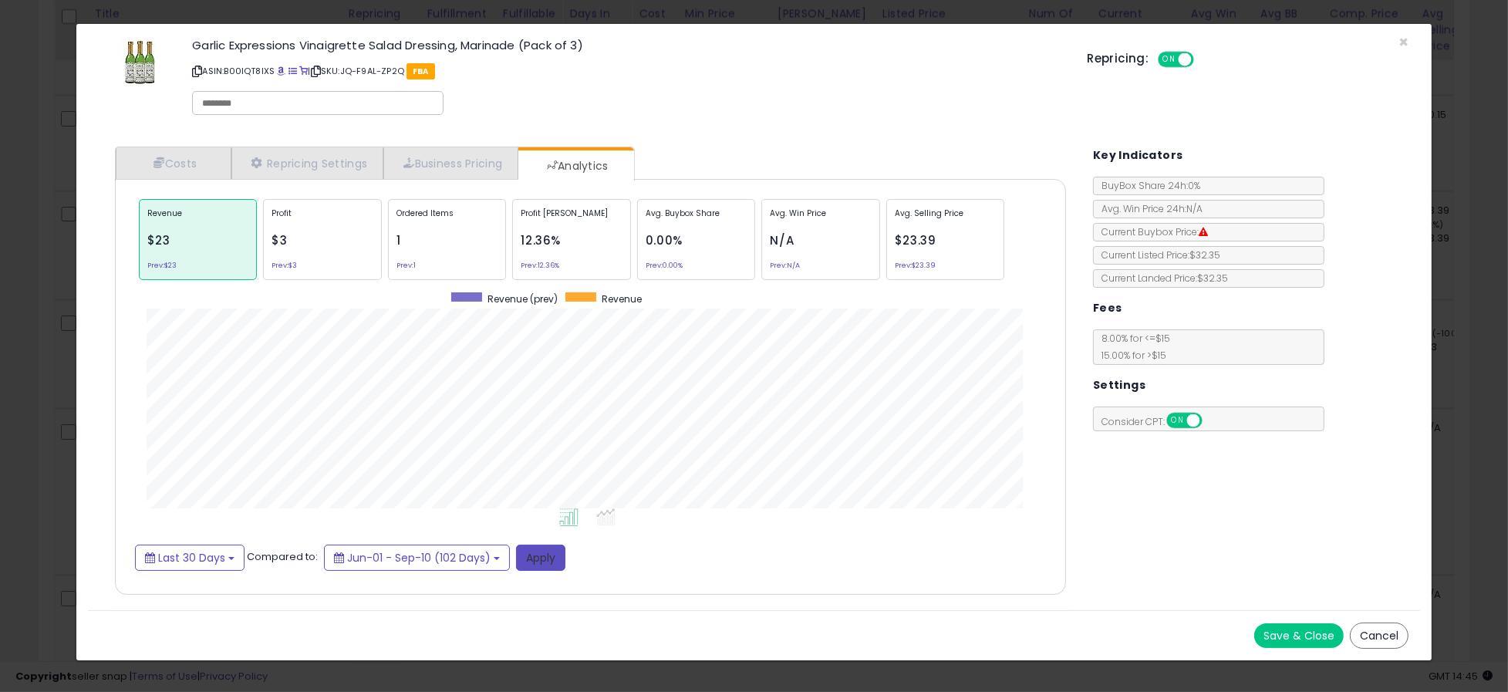
click at [541, 556] on button "Apply" at bounding box center [540, 558] width 49 height 26
click at [1378, 637] on button "Cancel" at bounding box center [1379, 636] width 59 height 26
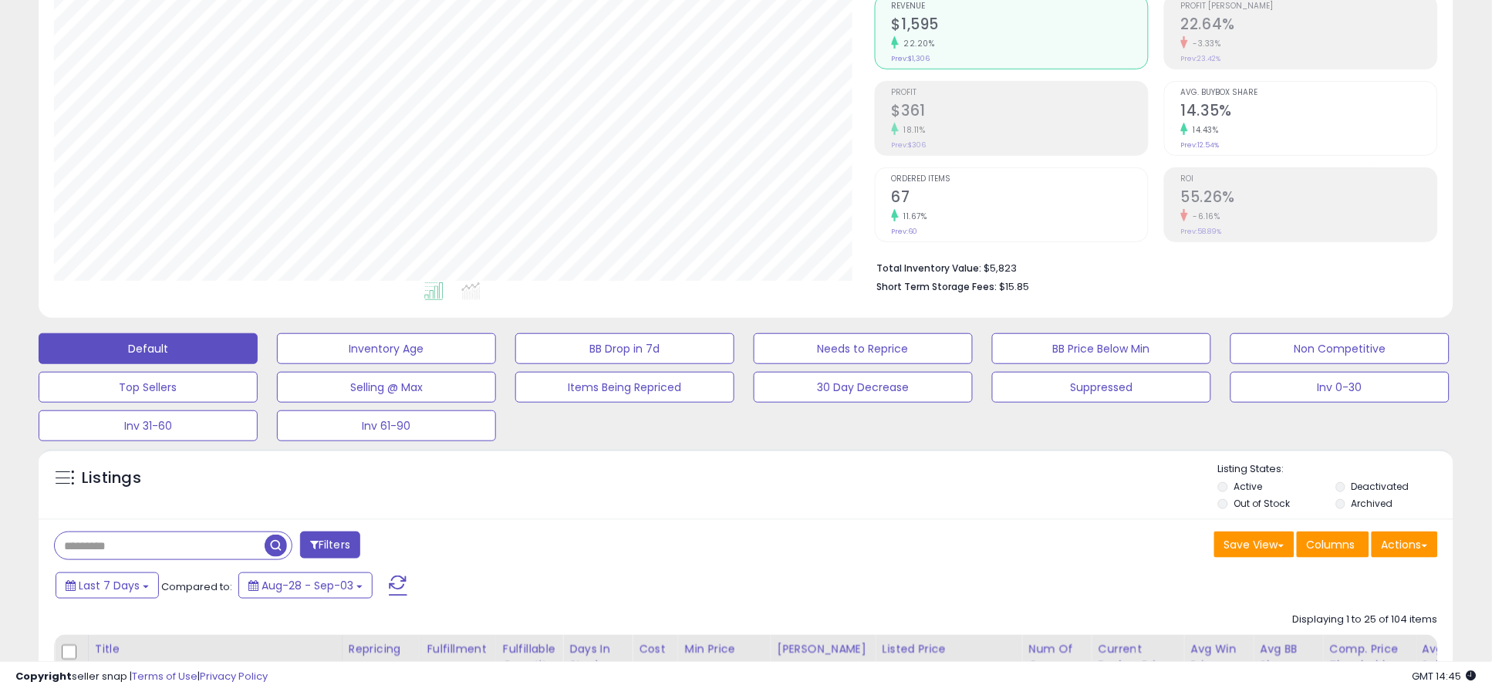
scroll to position [0, 0]
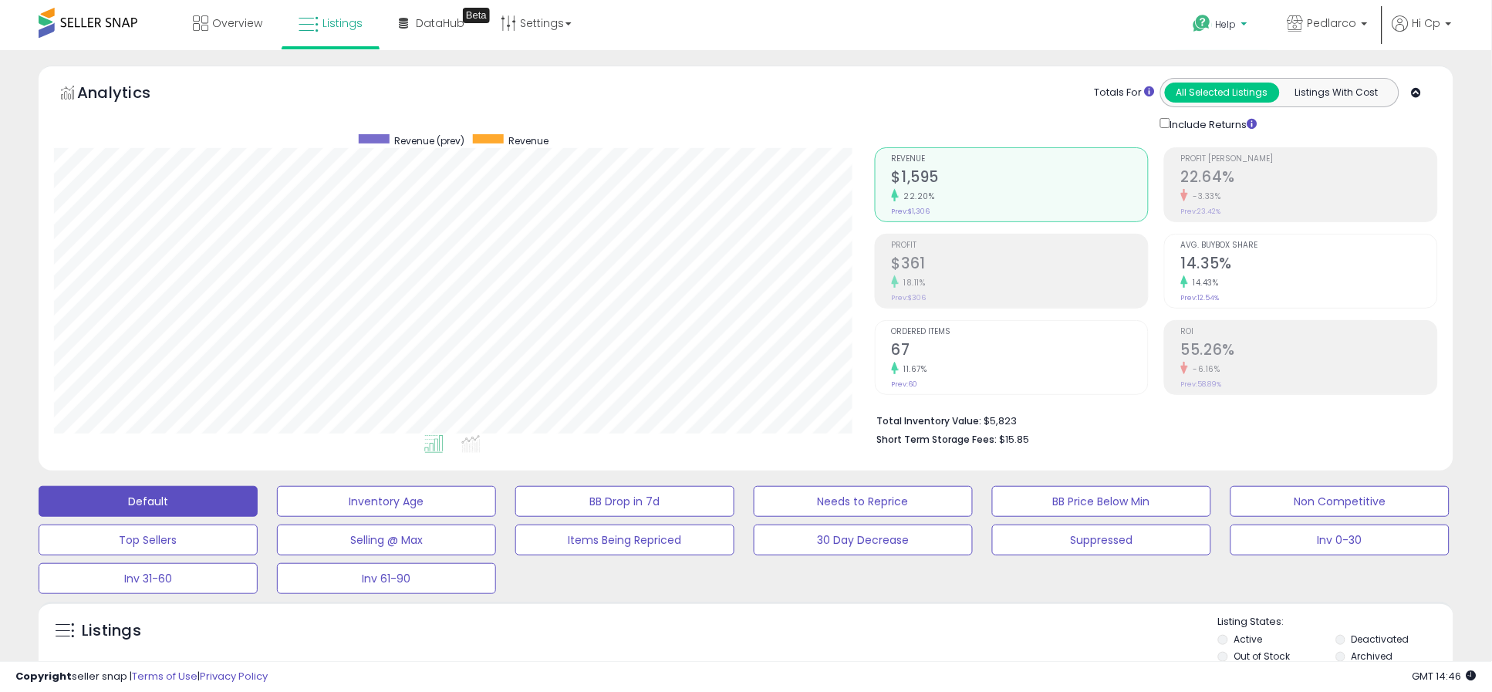
click at [1248, 24] on b at bounding box center [1244, 27] width 6 height 11
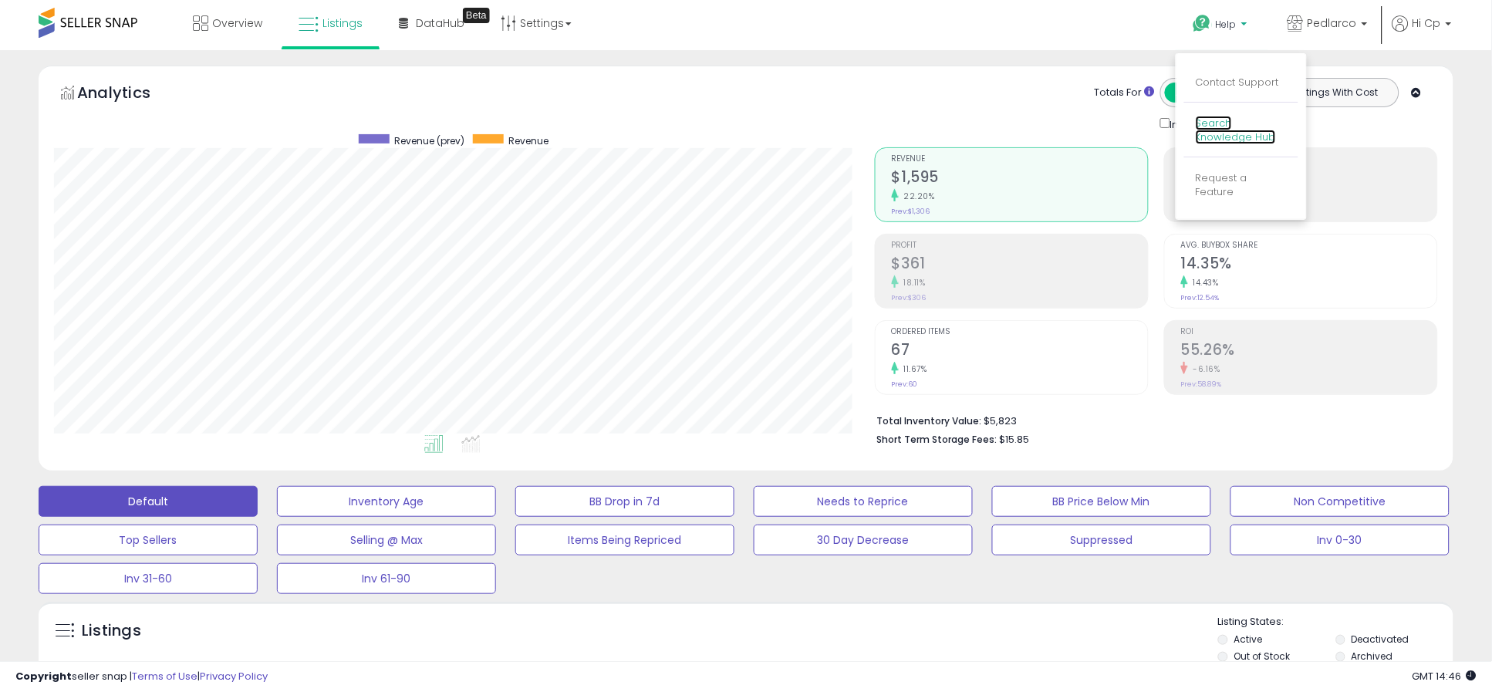
click at [1228, 130] on link "Search Knowledge Hub" at bounding box center [1236, 130] width 80 height 29
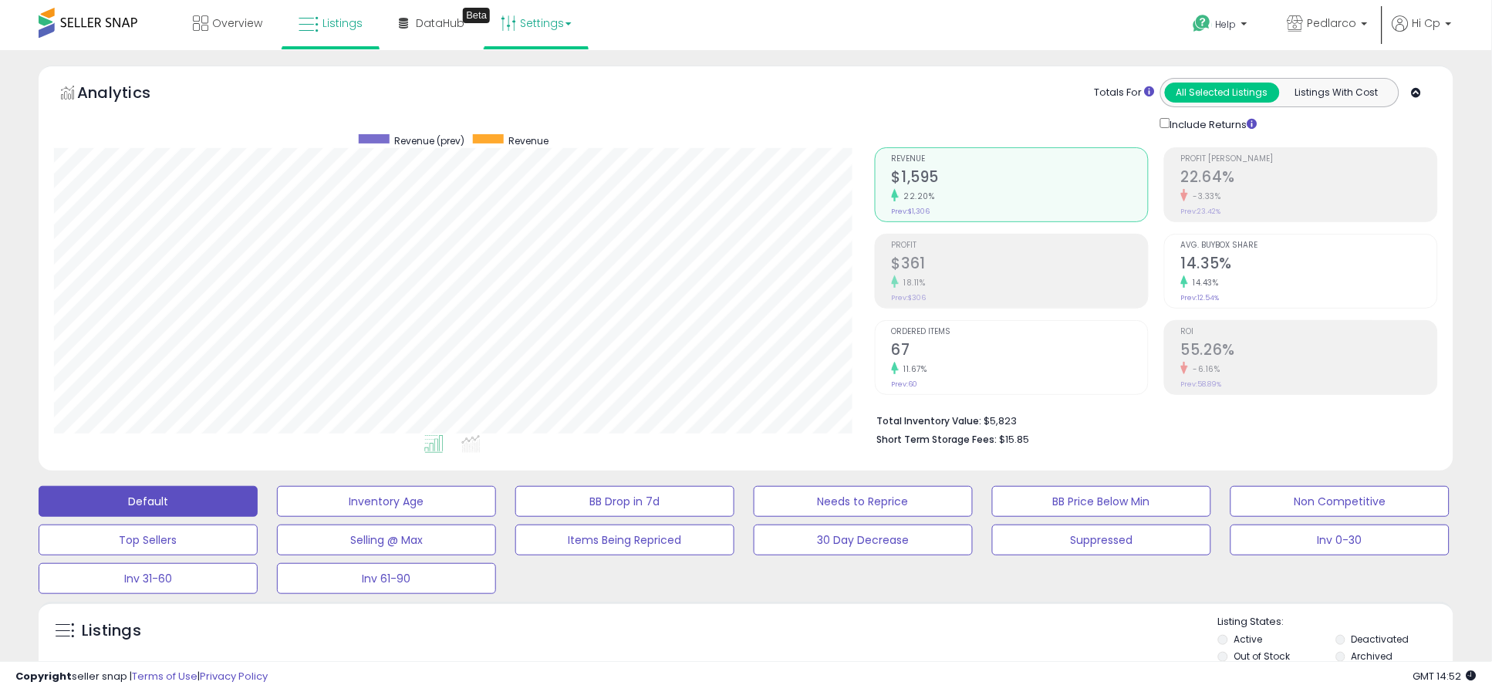
click at [539, 22] on link "Settings" at bounding box center [536, 23] width 94 height 46
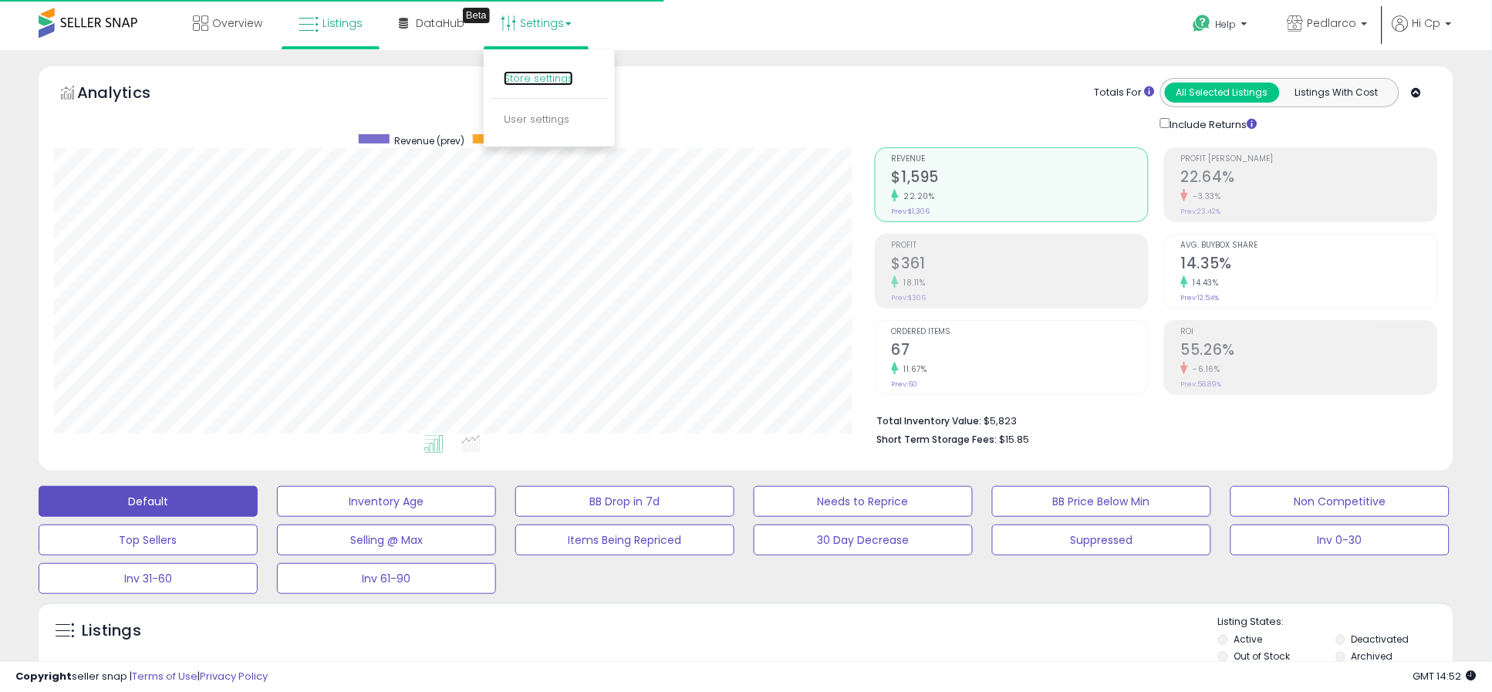
click at [542, 74] on link "Store settings" at bounding box center [538, 78] width 69 height 15
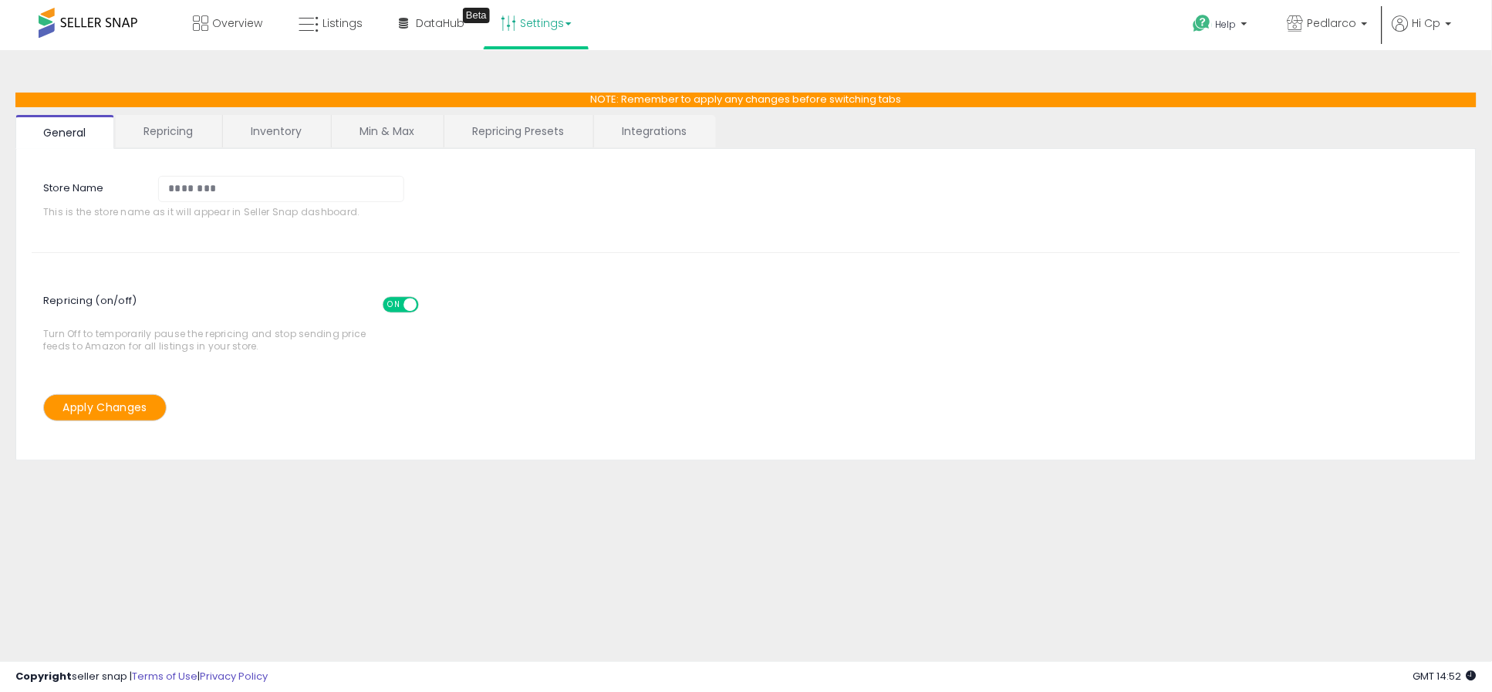
click at [388, 127] on link "Min & Max" at bounding box center [387, 131] width 110 height 32
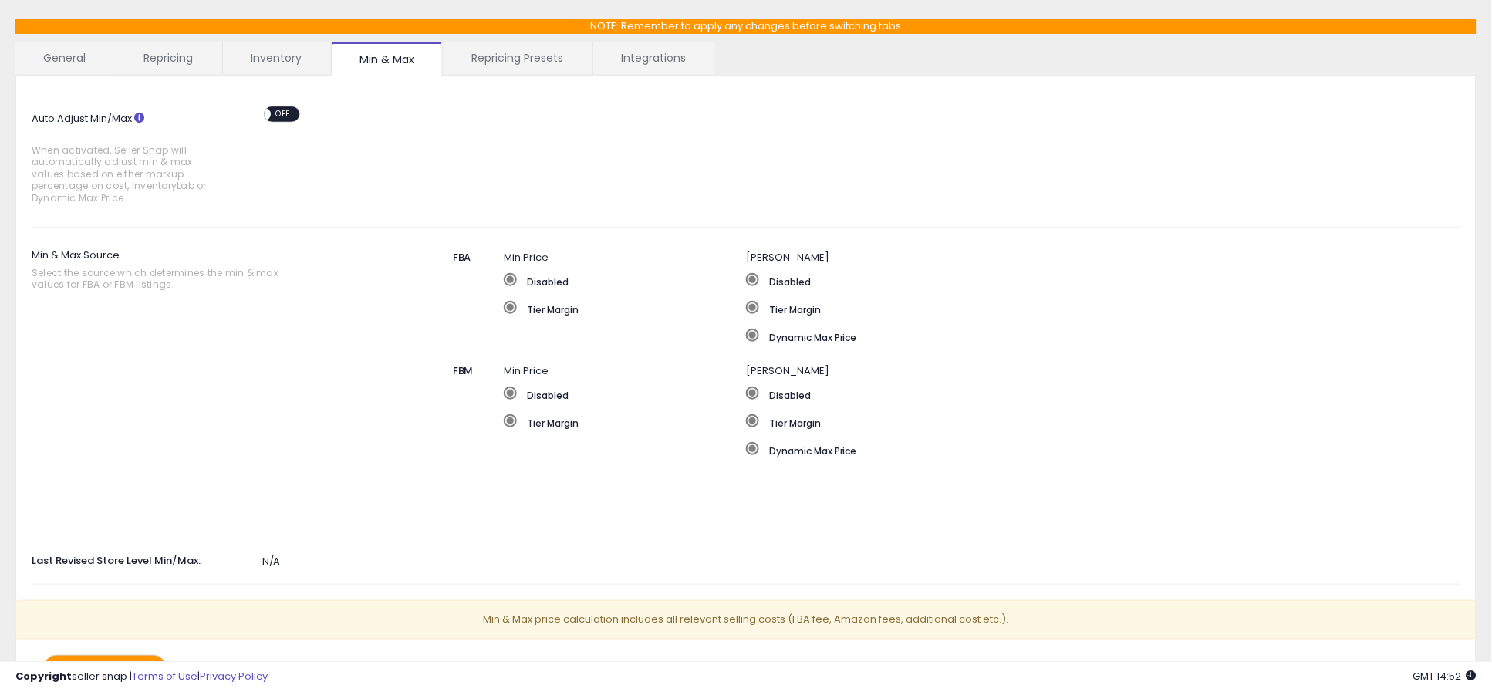
scroll to position [137, 0]
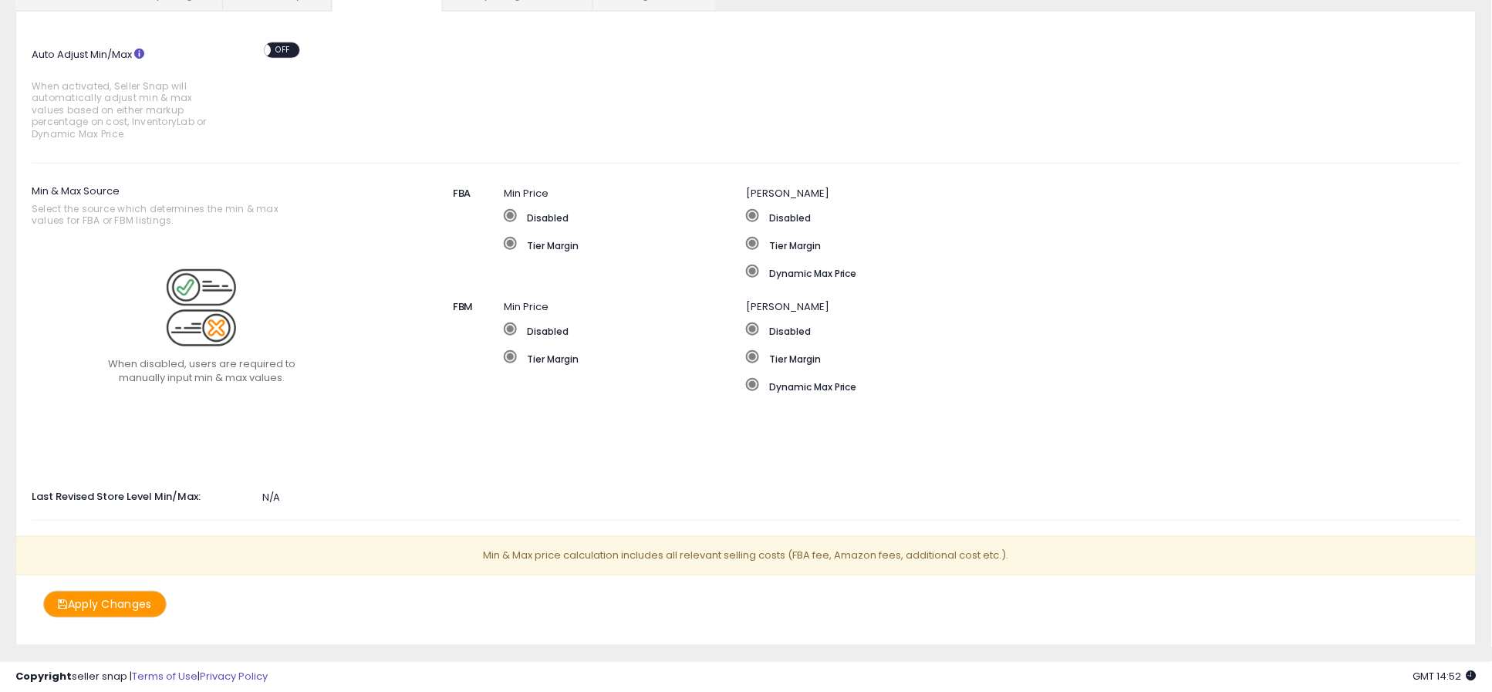
click at [512, 210] on span at bounding box center [510, 215] width 13 height 13
click at [512, 214] on span at bounding box center [510, 215] width 13 height 13
click at [551, 214] on label "Disabled" at bounding box center [625, 216] width 242 height 15
click at [292, 52] on span "OFF" at bounding box center [283, 49] width 25 height 13
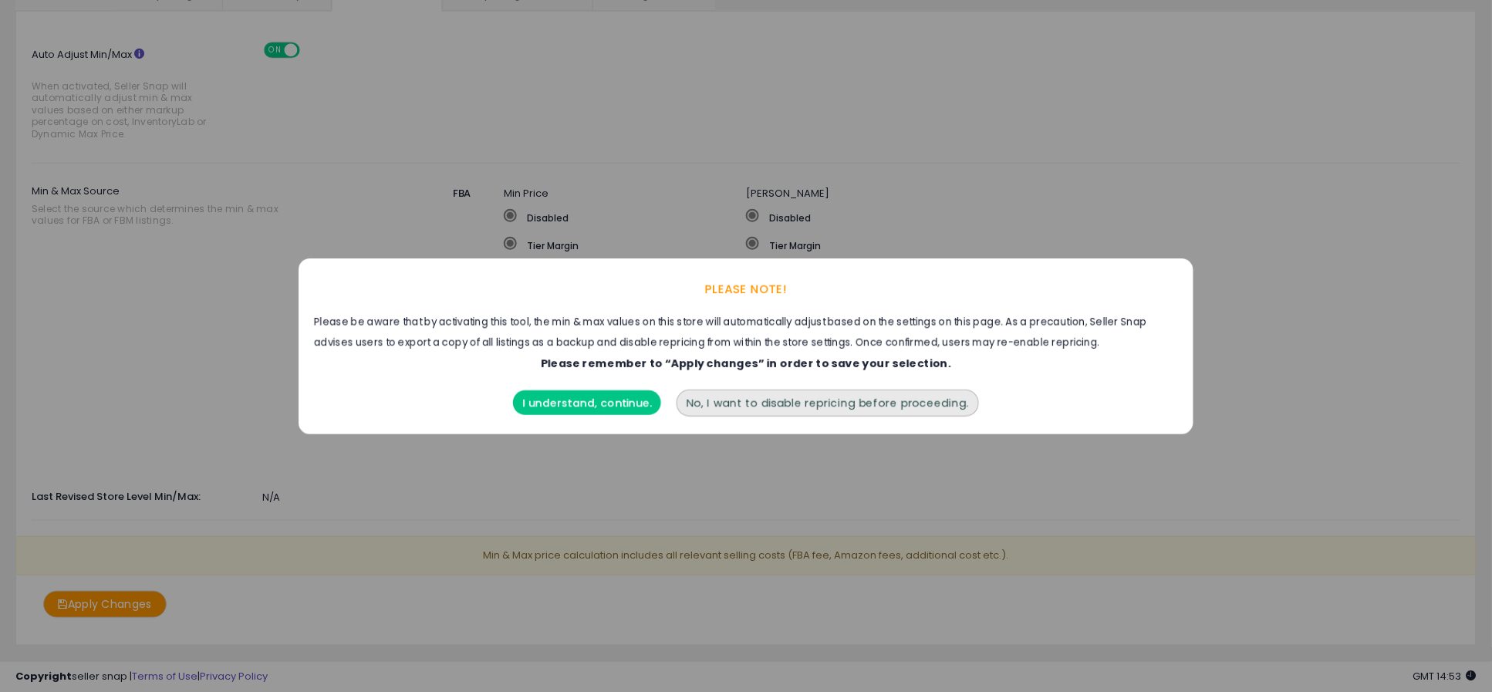
click at [768, 406] on button "No, I want to disable repricing before proceeding." at bounding box center [828, 403] width 302 height 27
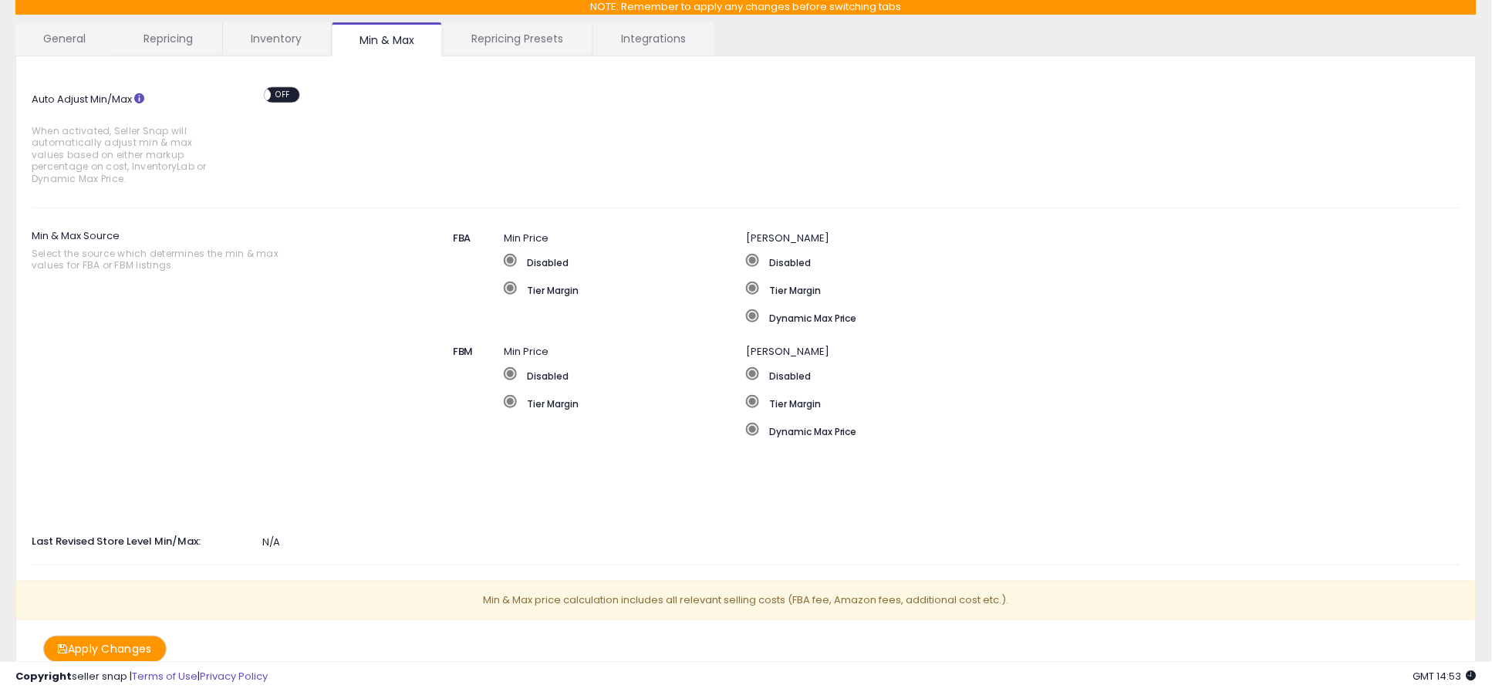
scroll to position [68, 0]
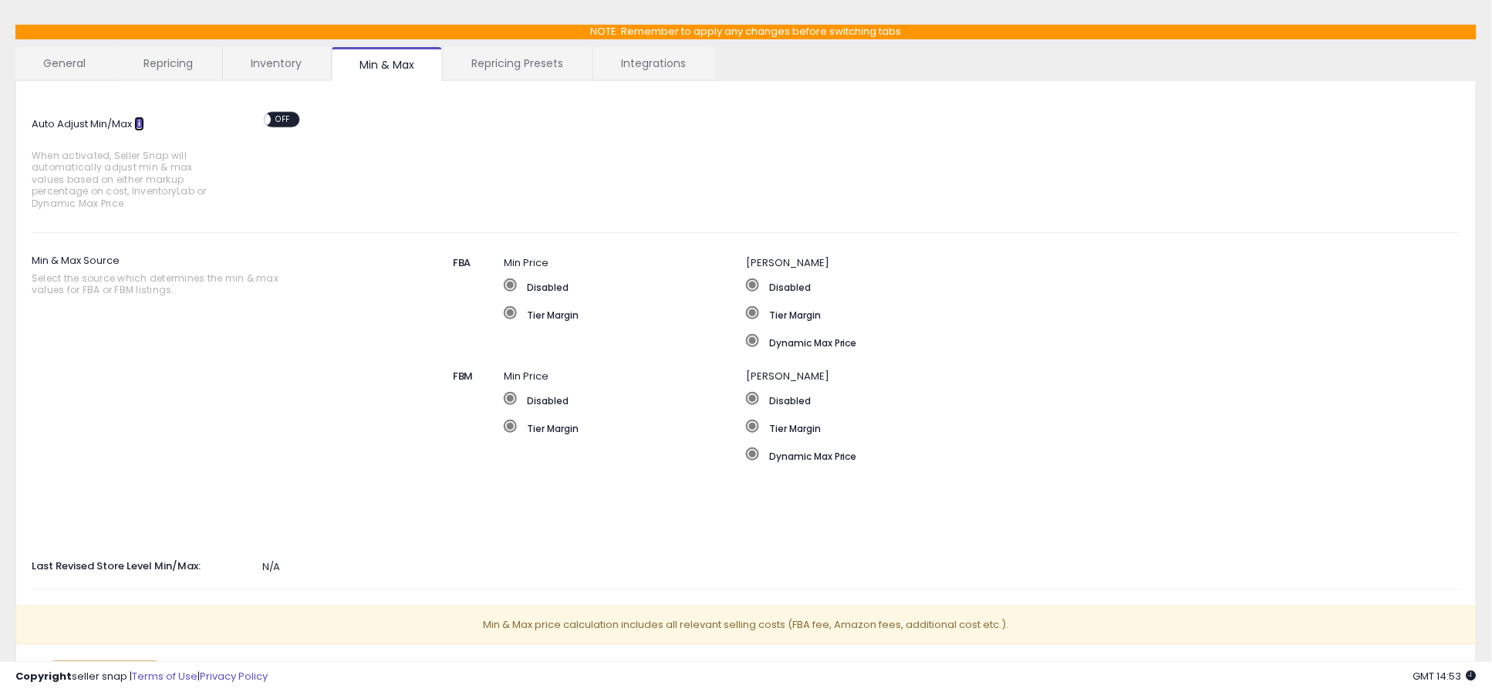
click at [141, 121] on icon at bounding box center [139, 123] width 10 height 10
click at [519, 262] on span "Min Price" at bounding box center [526, 262] width 45 height 15
click at [457, 262] on span "FBA" at bounding box center [462, 262] width 19 height 15
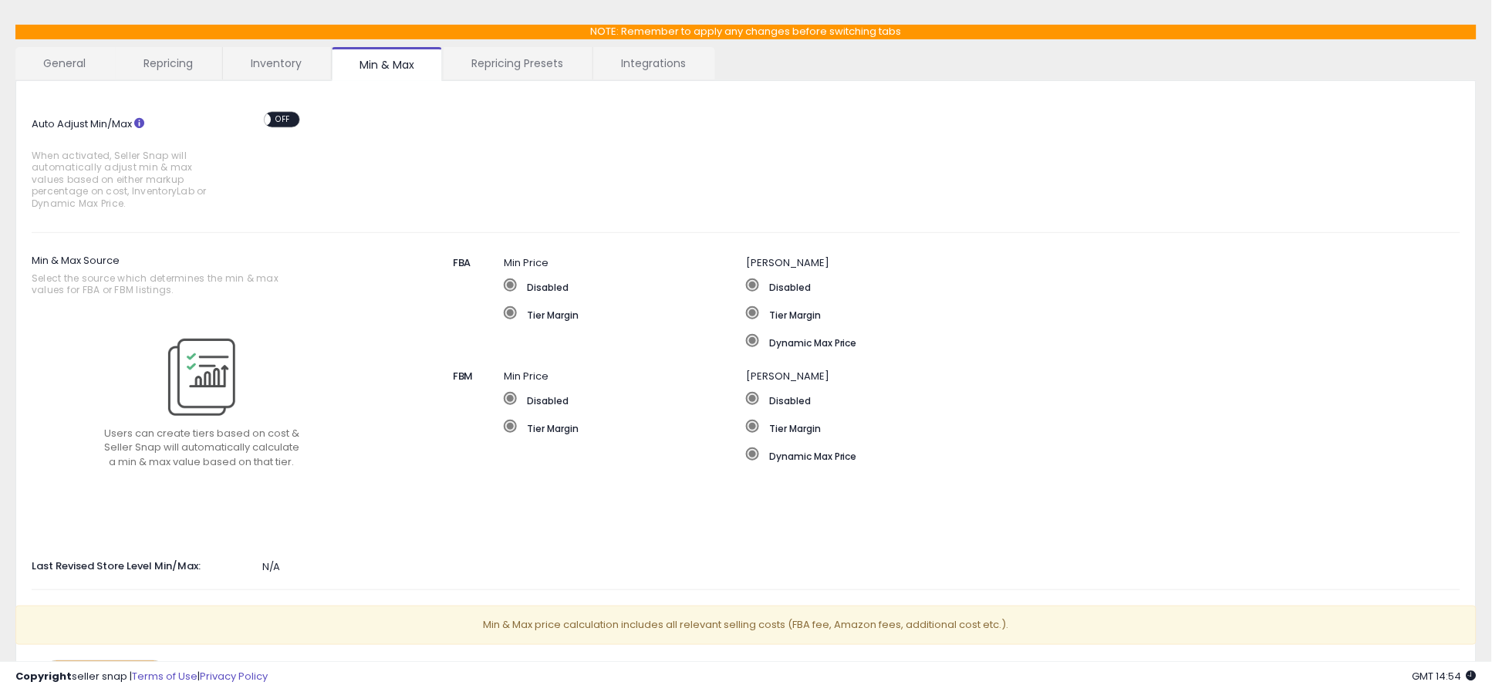
click at [511, 307] on span at bounding box center [510, 312] width 13 height 13
click at [549, 309] on label "Tier Margin" at bounding box center [625, 313] width 242 height 15
click at [508, 312] on span at bounding box center [510, 312] width 13 height 13
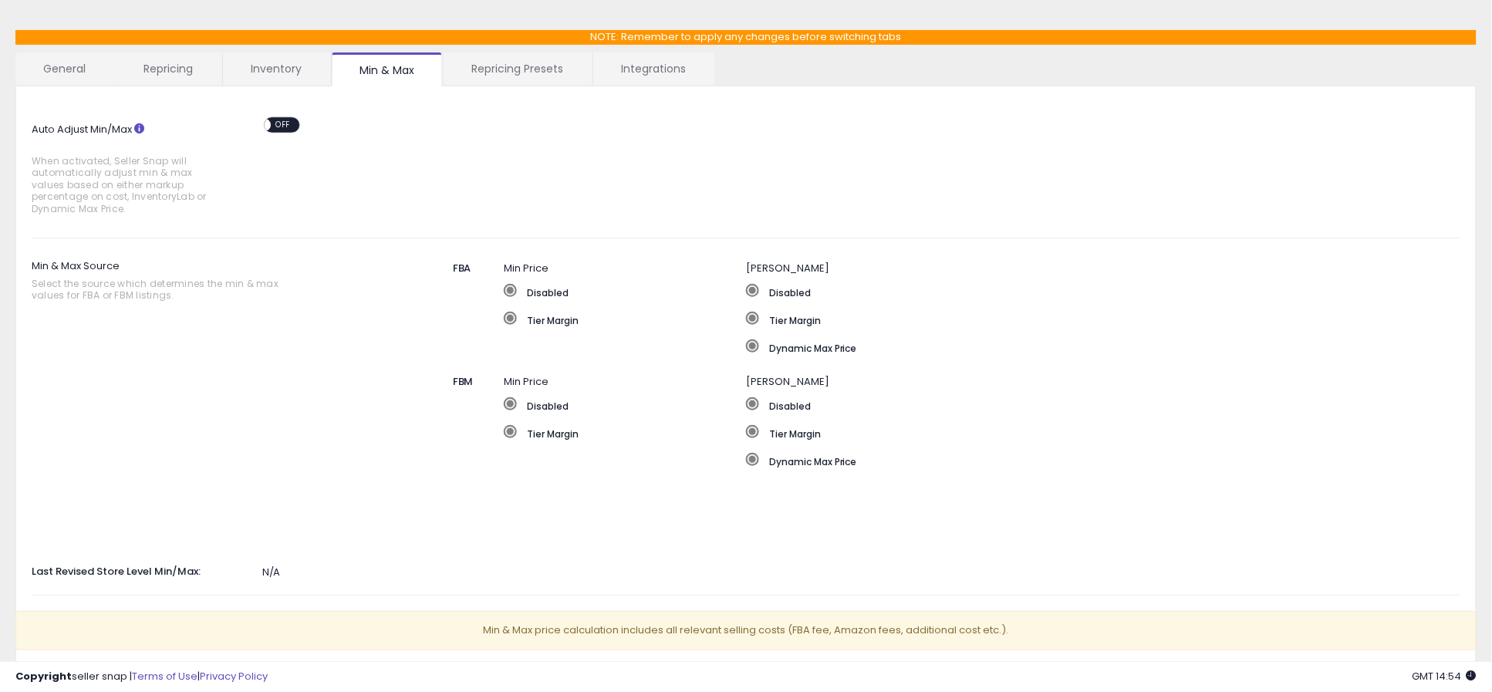
scroll to position [29, 0]
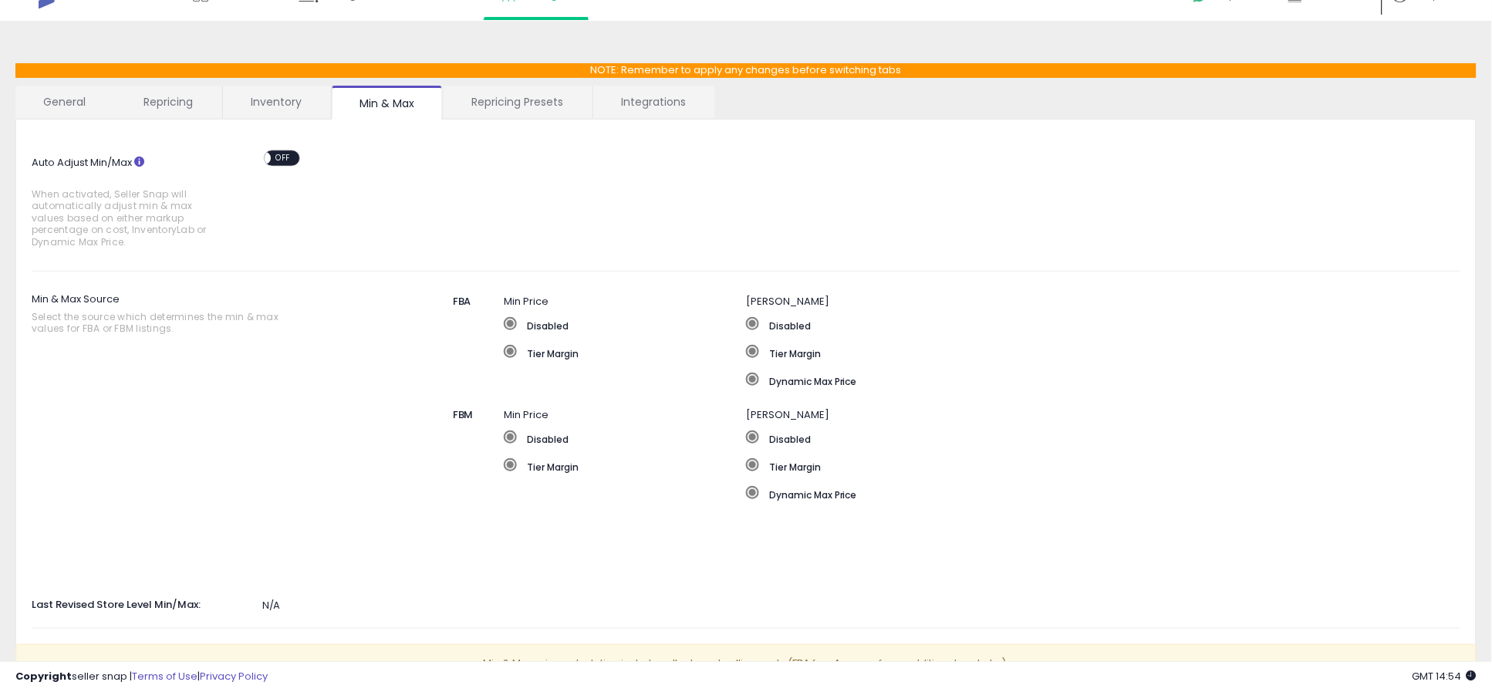
click at [293, 156] on span "OFF" at bounding box center [283, 157] width 25 height 13
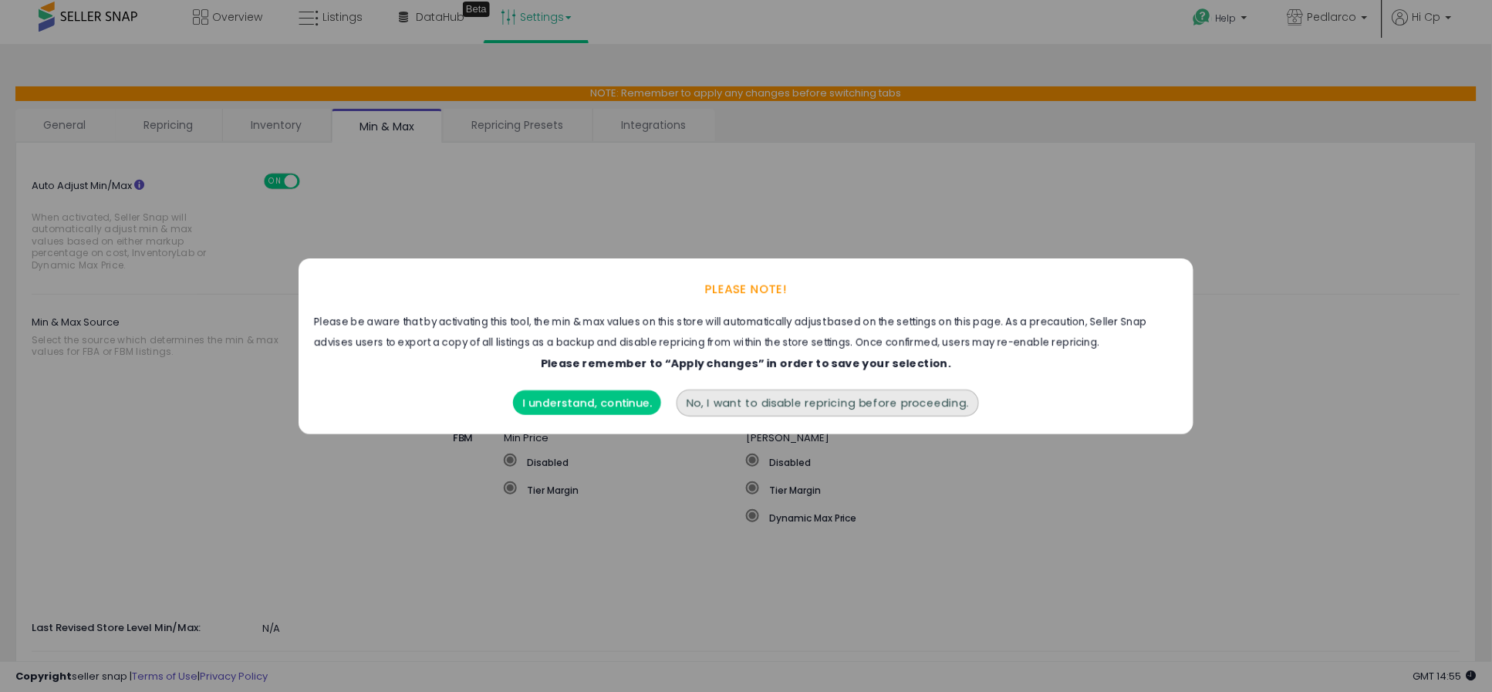
scroll to position [0, 0]
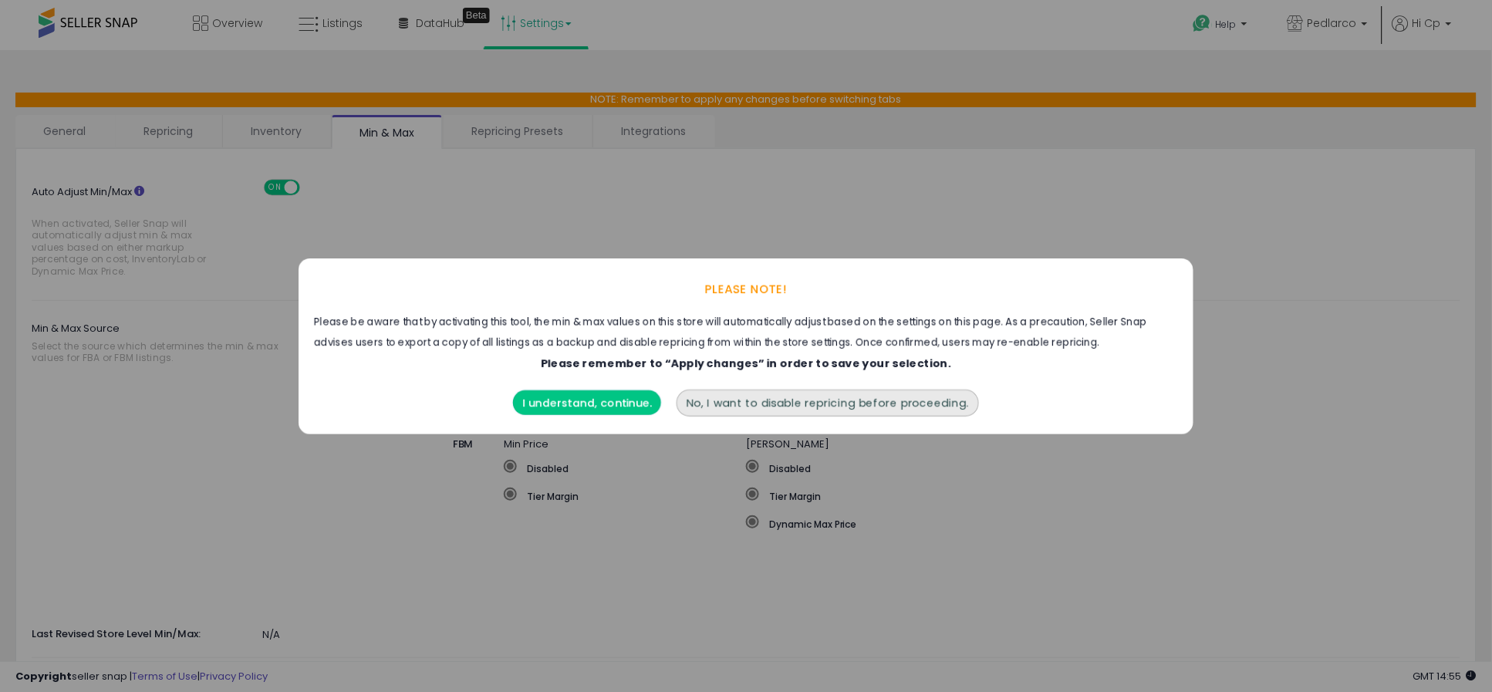
click at [562, 403] on button "I understand, continue." at bounding box center [587, 402] width 148 height 25
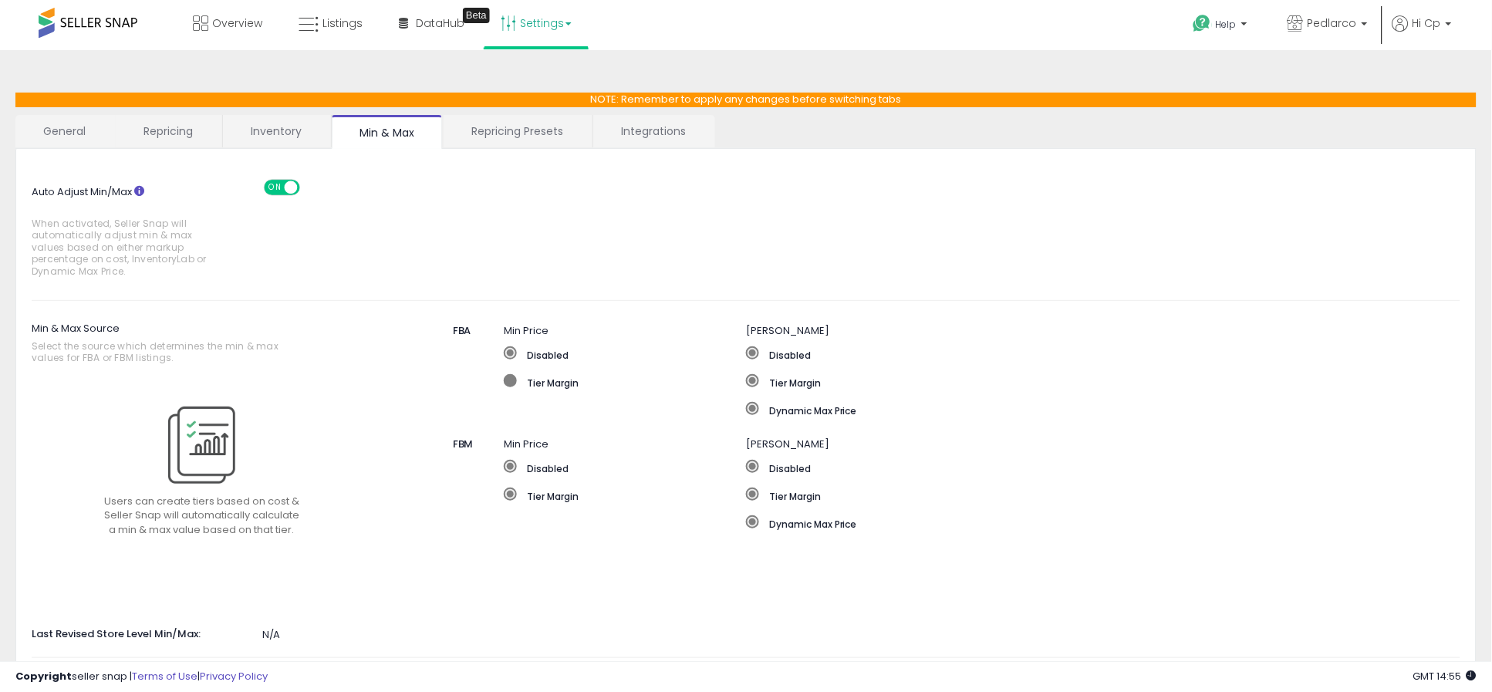
click at [513, 377] on span at bounding box center [510, 380] width 13 height 13
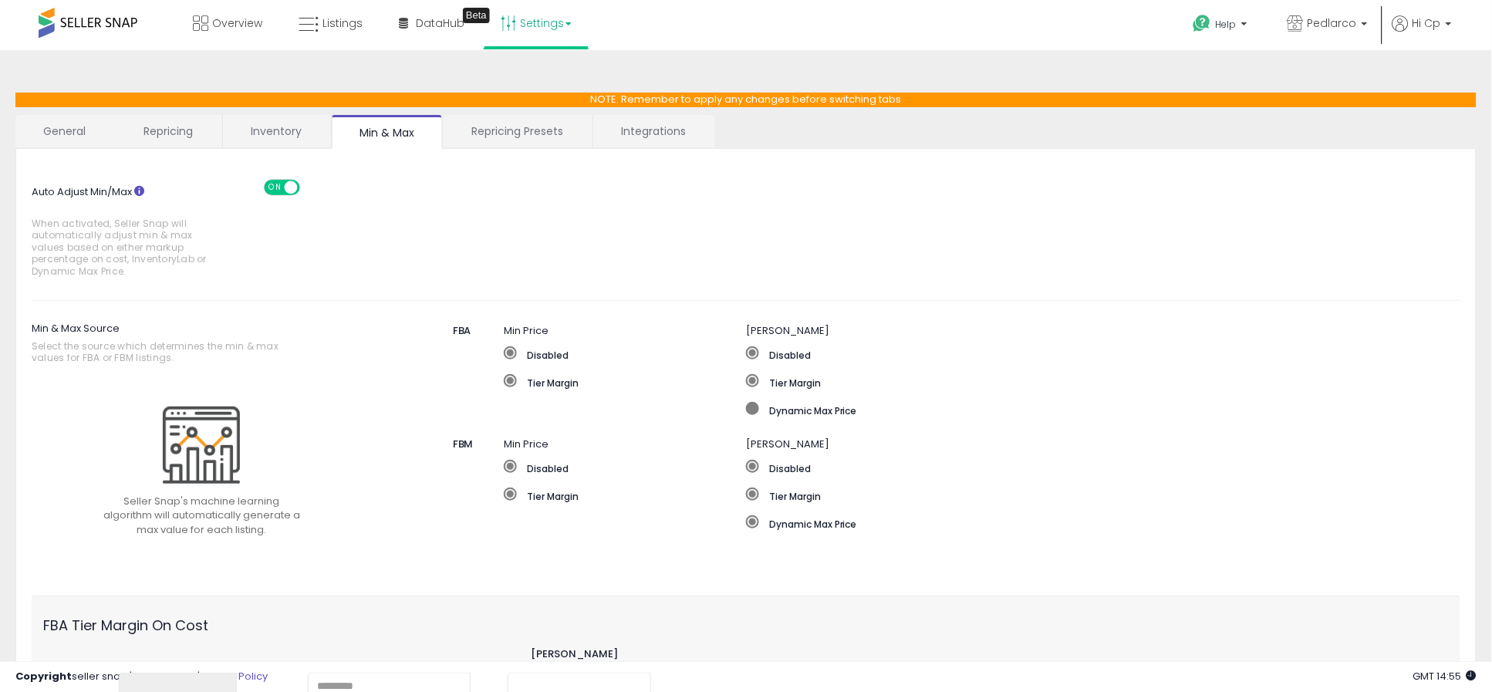
click at [753, 407] on span at bounding box center [752, 408] width 13 height 13
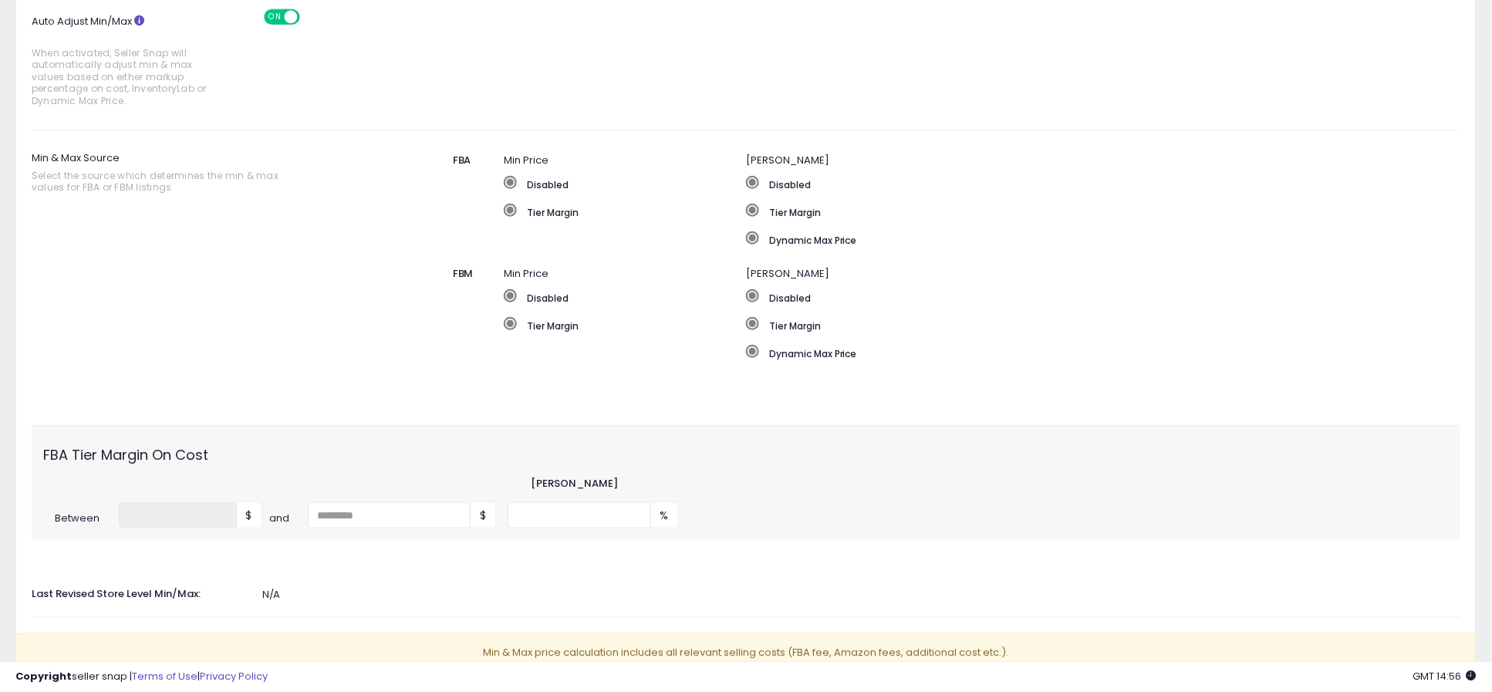
scroll to position [205, 0]
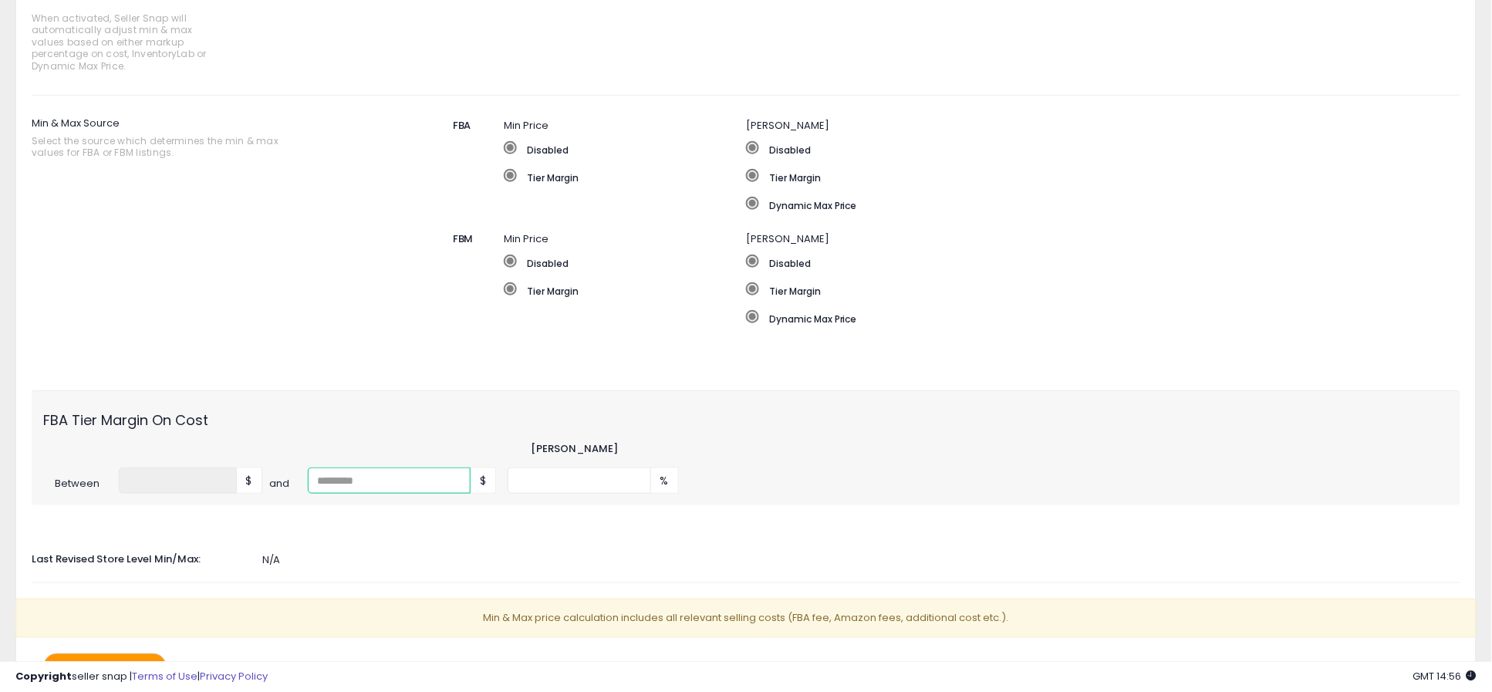
click at [377, 484] on input "number" at bounding box center [390, 481] width 164 height 26
click at [248, 478] on span "$" at bounding box center [249, 481] width 25 height 26
click at [372, 482] on input "number" at bounding box center [390, 481] width 164 height 26
type input "**"
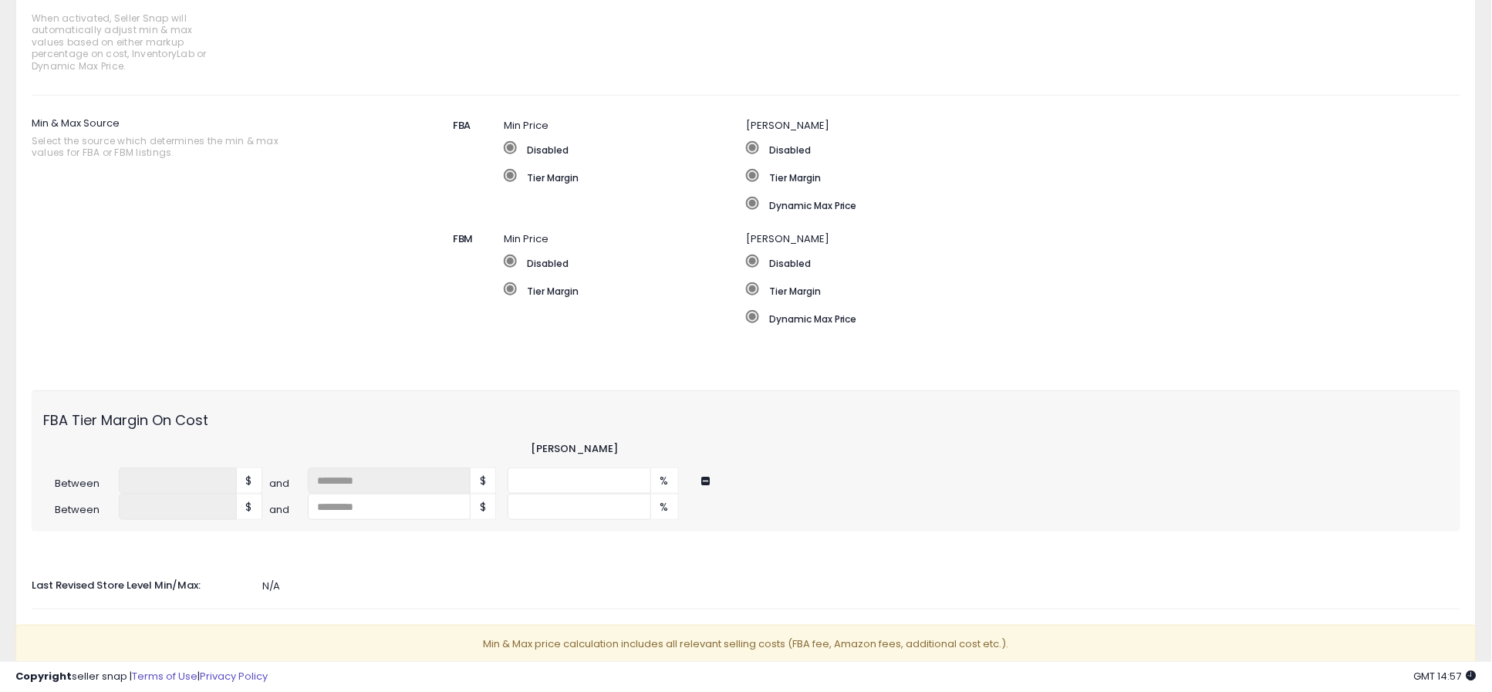
click at [443, 429] on div "FBA Tier Margin On Cost Min Margin Between * $ and ** $ % Between ***** $ $ %" at bounding box center [746, 460] width 1429 height 141
click at [568, 481] on input "number" at bounding box center [580, 481] width 144 height 26
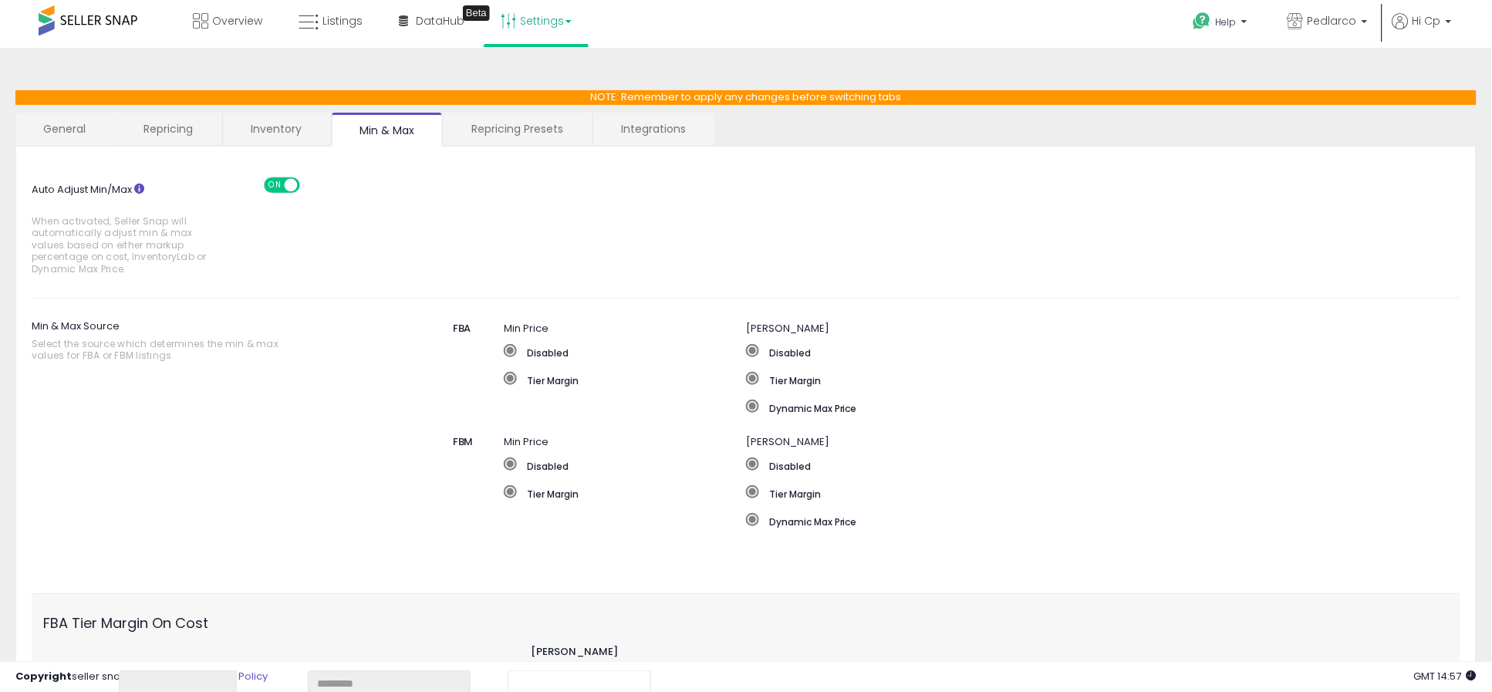
scroll to position [0, 0]
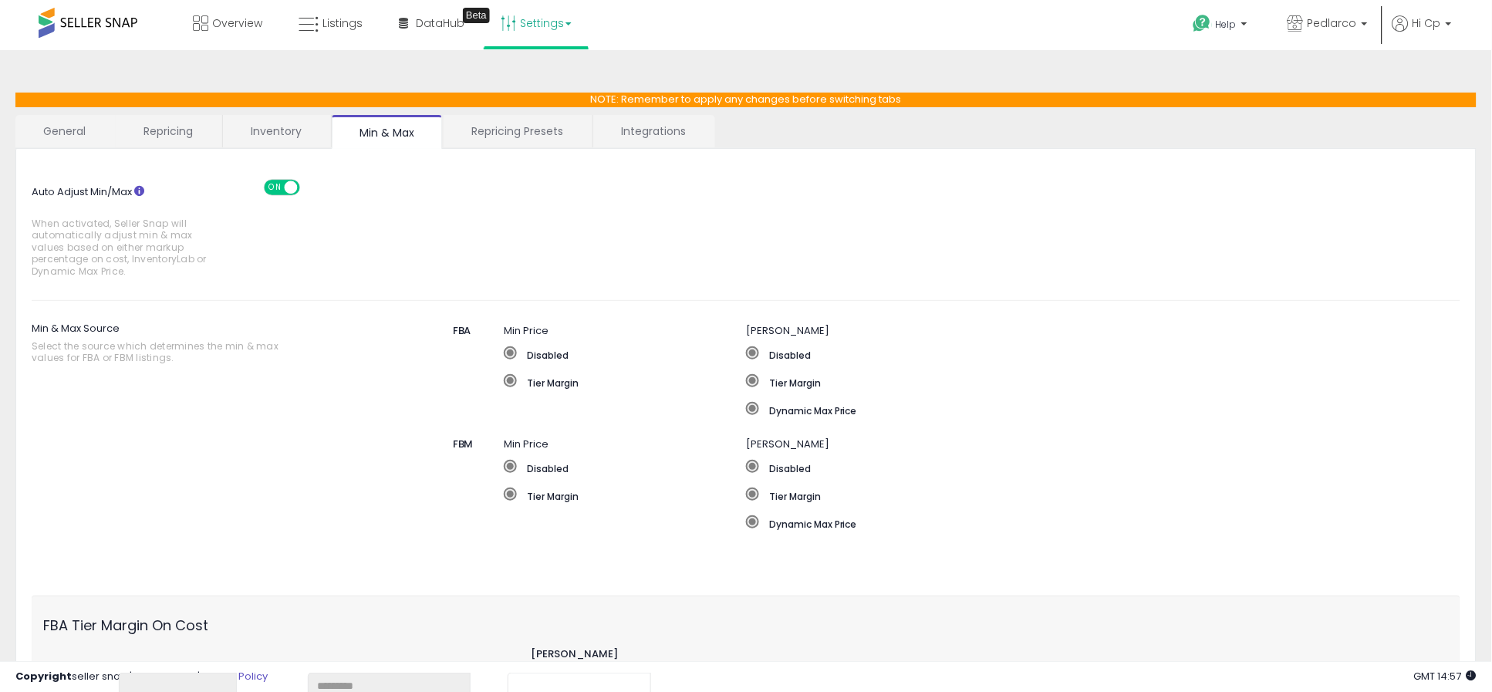
click at [72, 134] on link "General" at bounding box center [64, 131] width 99 height 32
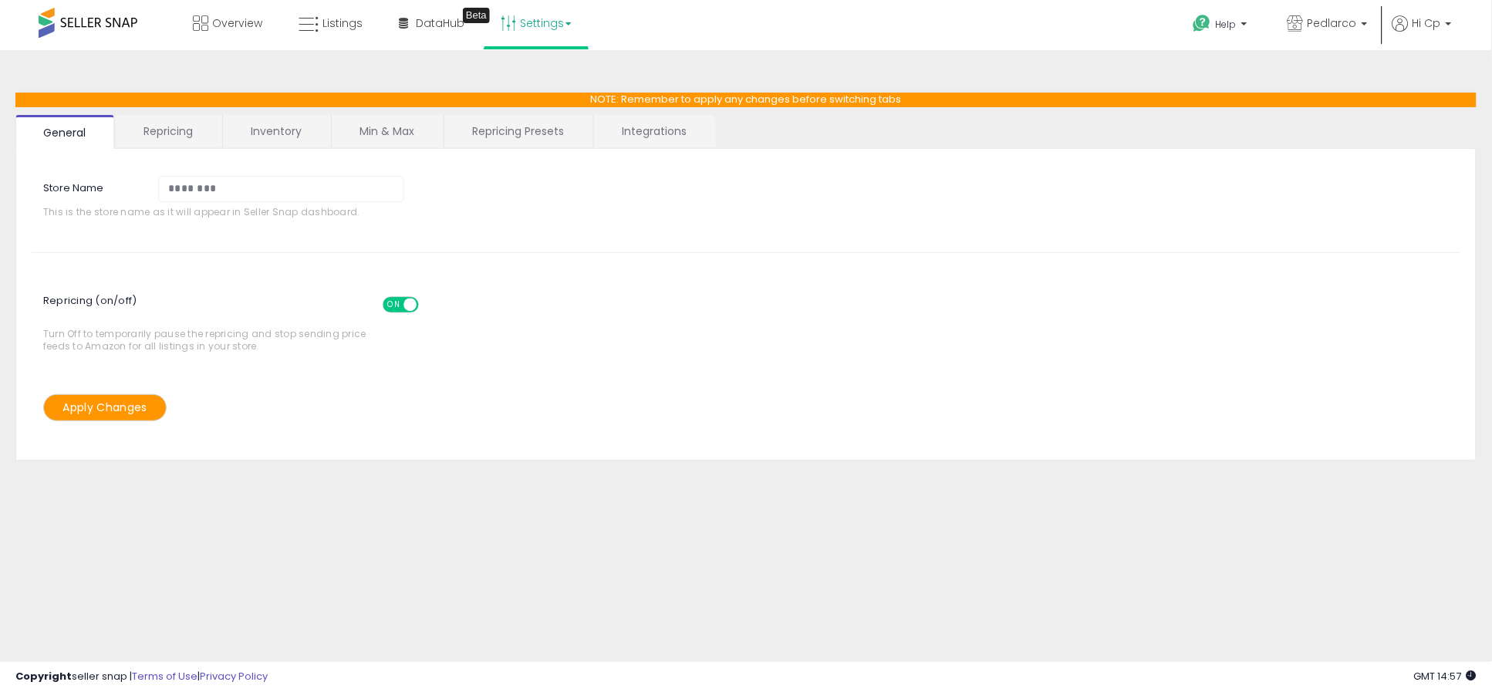
click at [182, 132] on link "Repricing" at bounding box center [168, 131] width 105 height 32
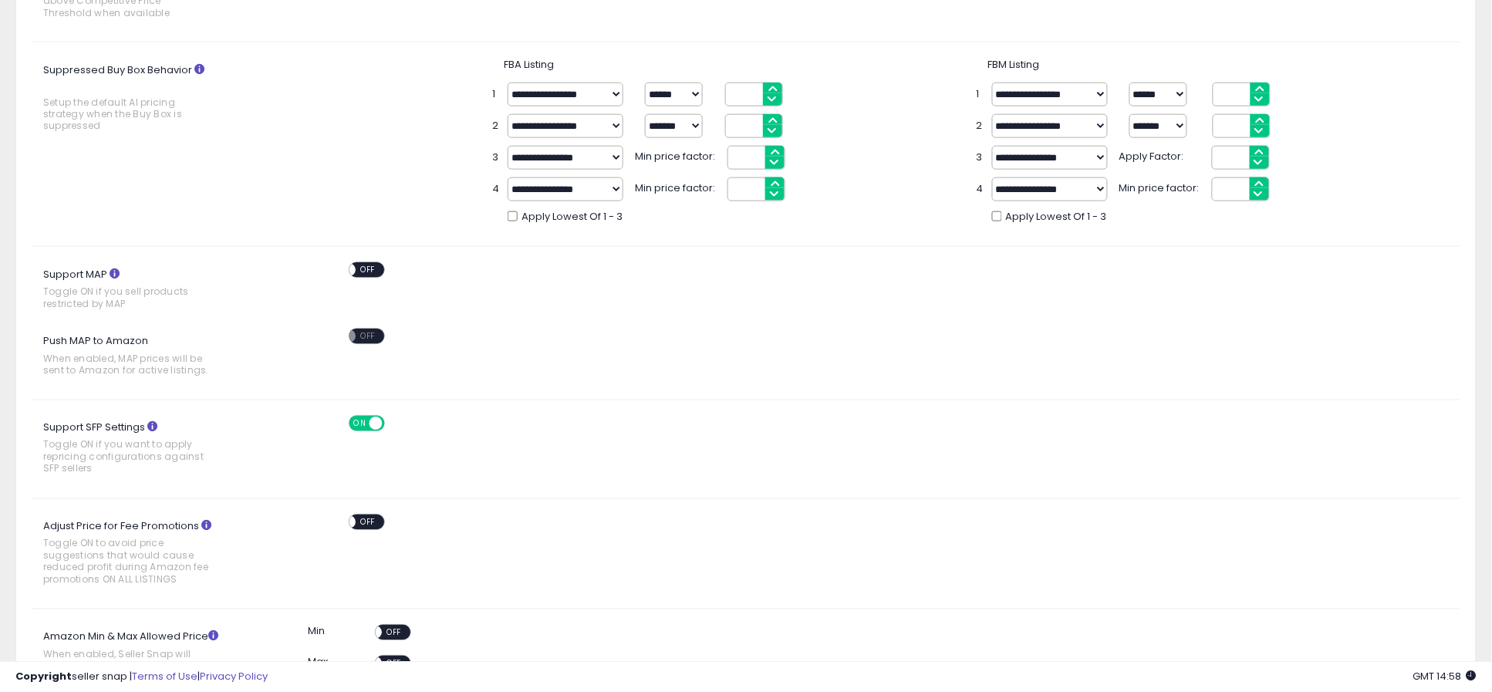
scroll to position [479, 0]
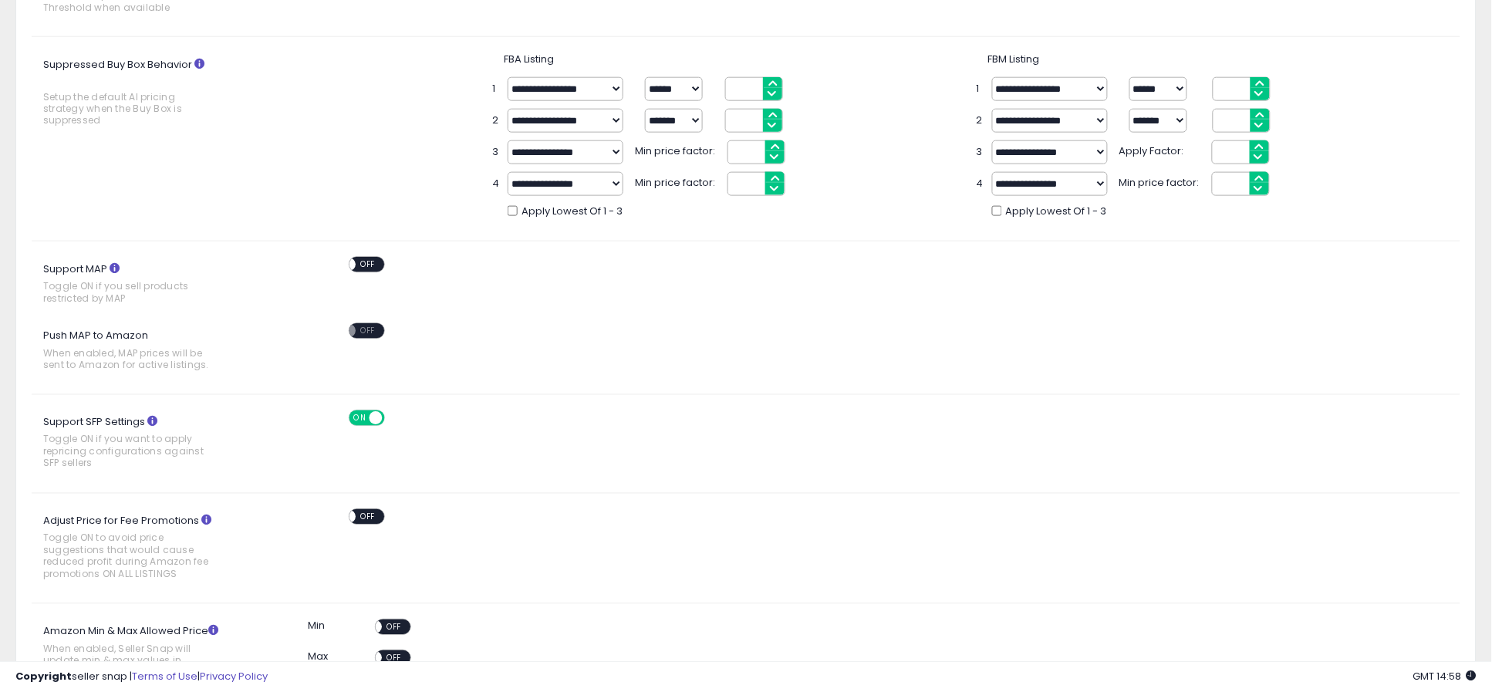
click at [123, 434] on span "Toggle ON if you want to apply repricing configurations against SFP sellers" at bounding box center [126, 451] width 167 height 35
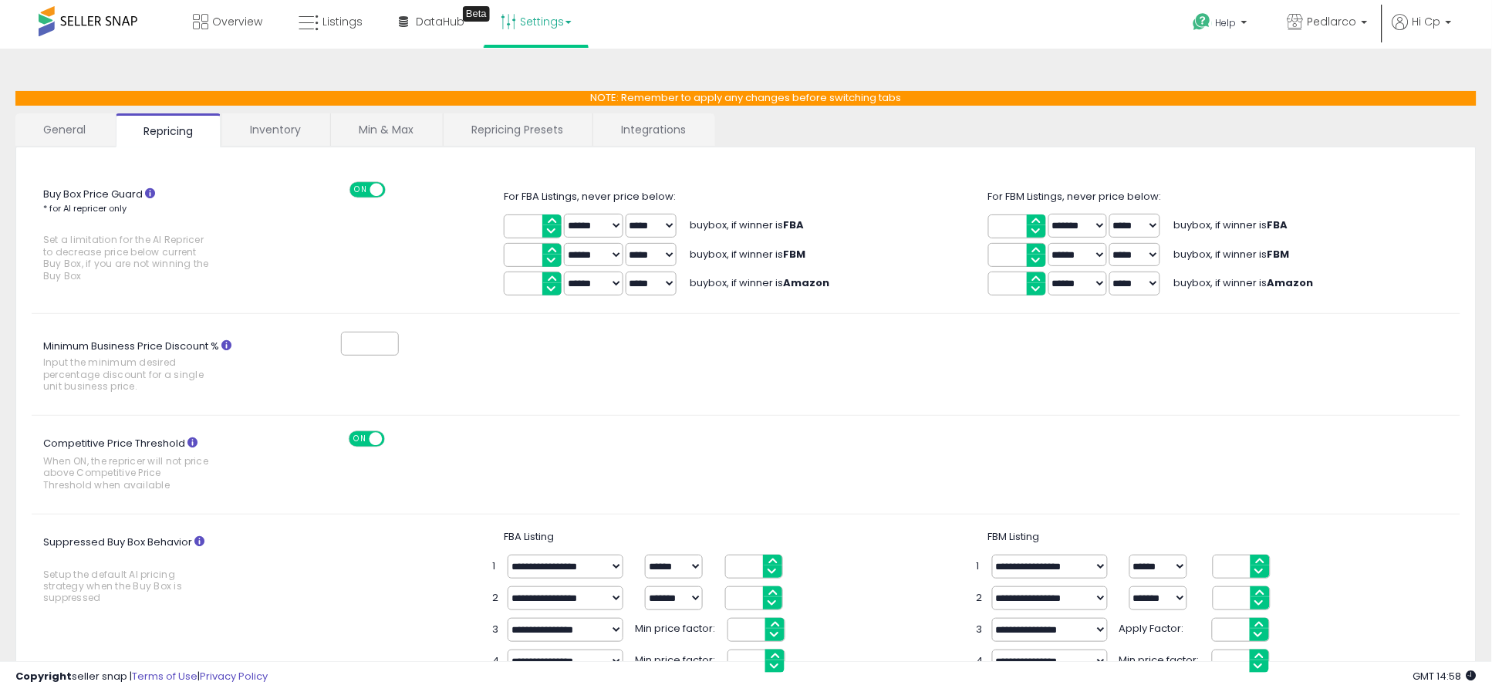
scroll to position [0, 0]
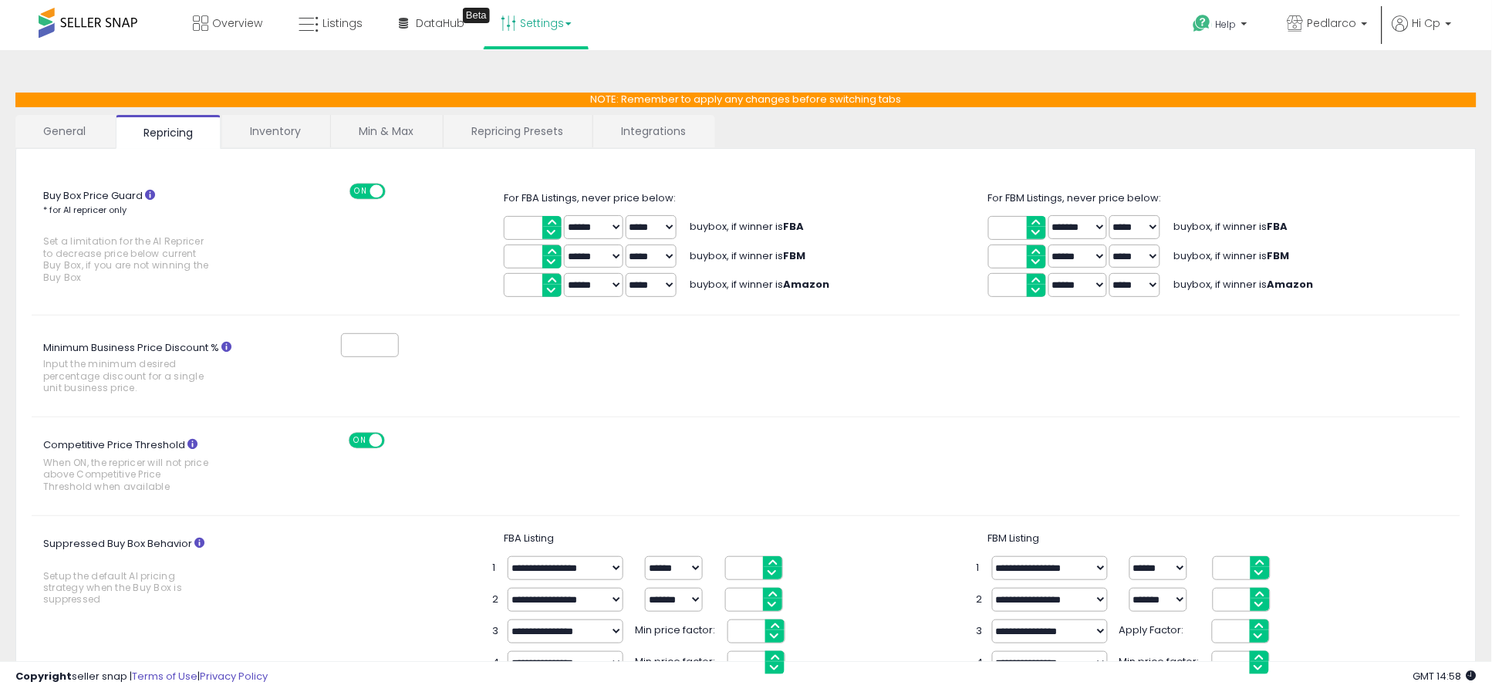
click at [568, 20] on link "Settings" at bounding box center [536, 23] width 94 height 46
click at [527, 117] on link "User settings" at bounding box center [537, 119] width 66 height 15
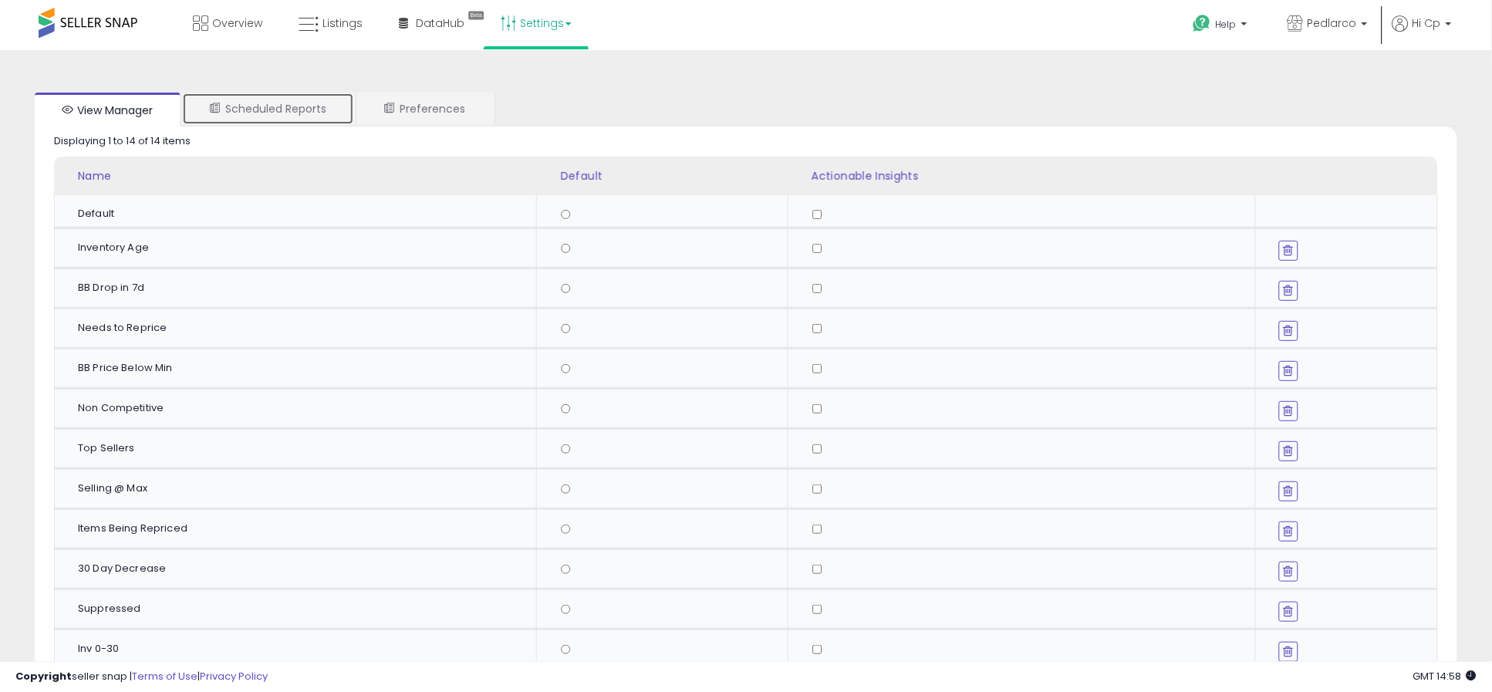
click at [286, 105] on link "Scheduled Reports" at bounding box center [268, 109] width 172 height 32
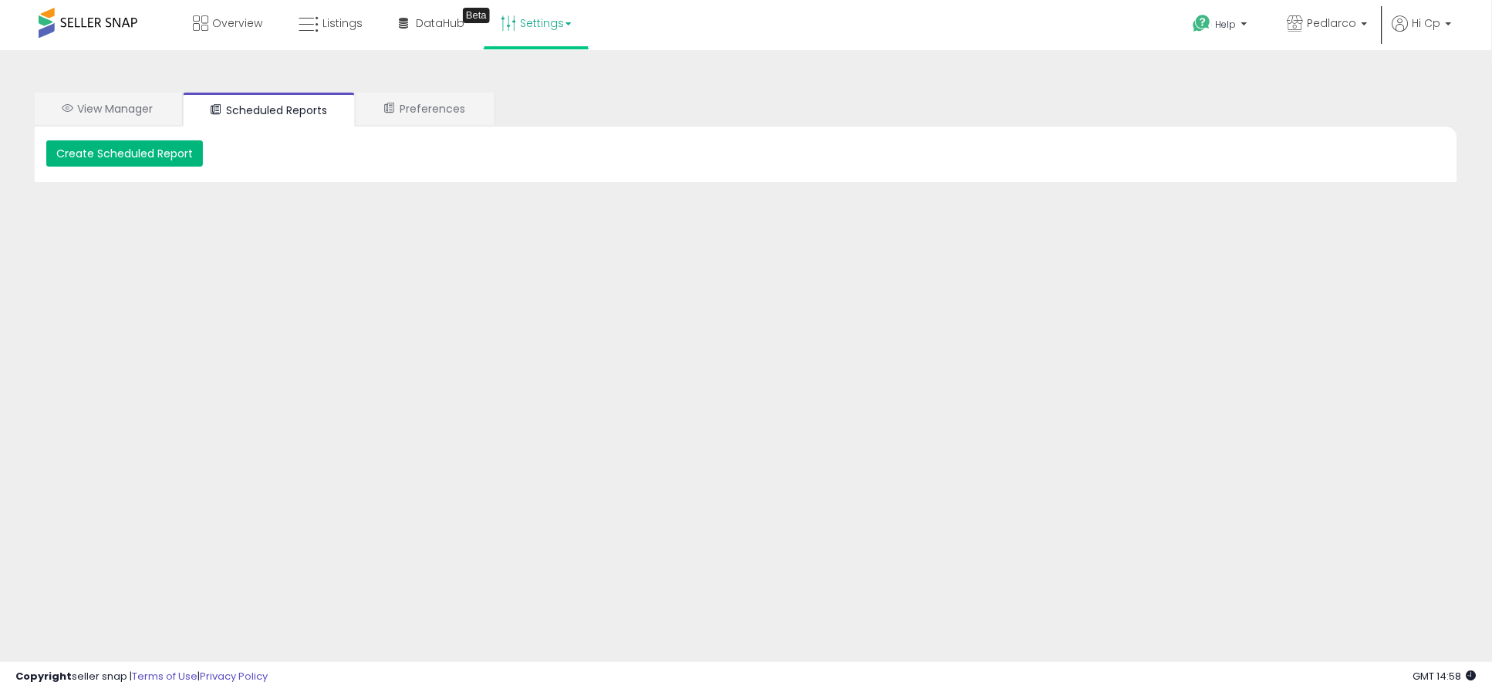
click at [150, 151] on button "Create Scheduled Report" at bounding box center [124, 153] width 157 height 26
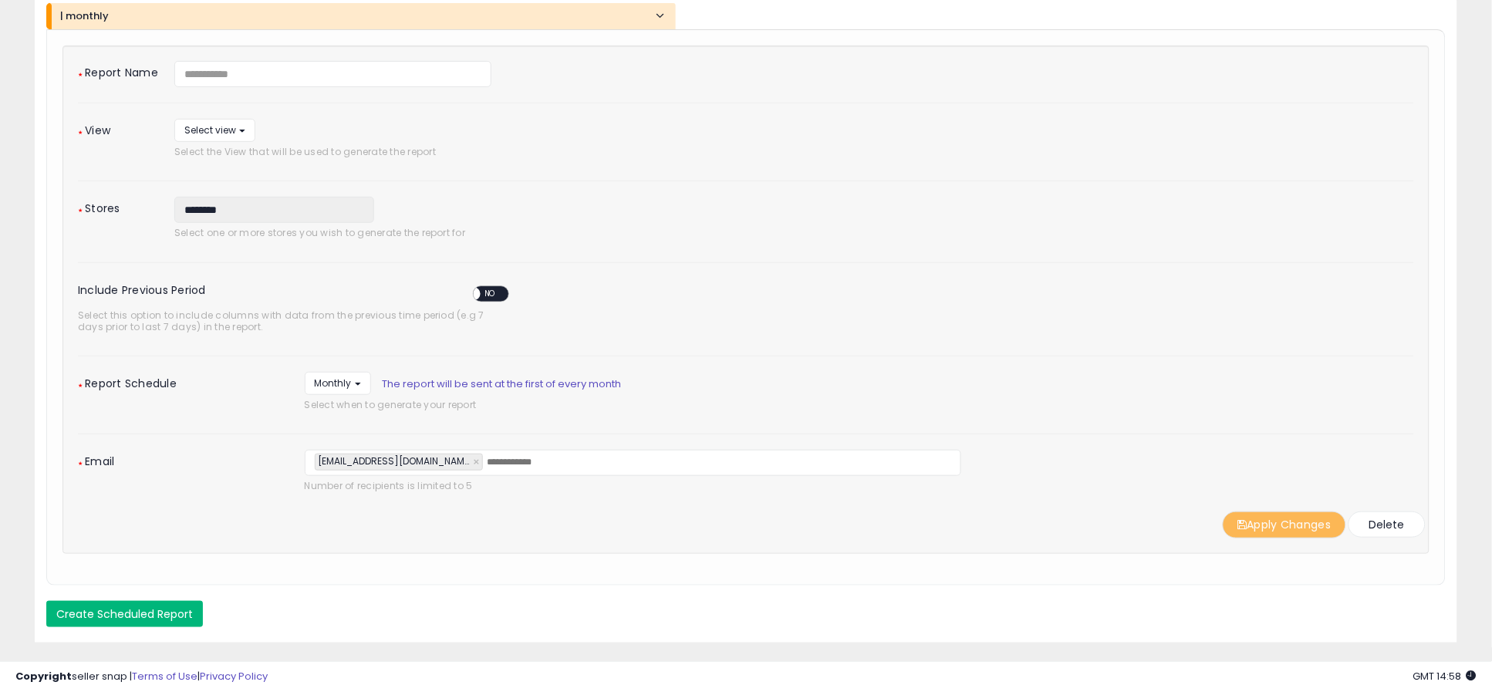
scroll to position [68, 0]
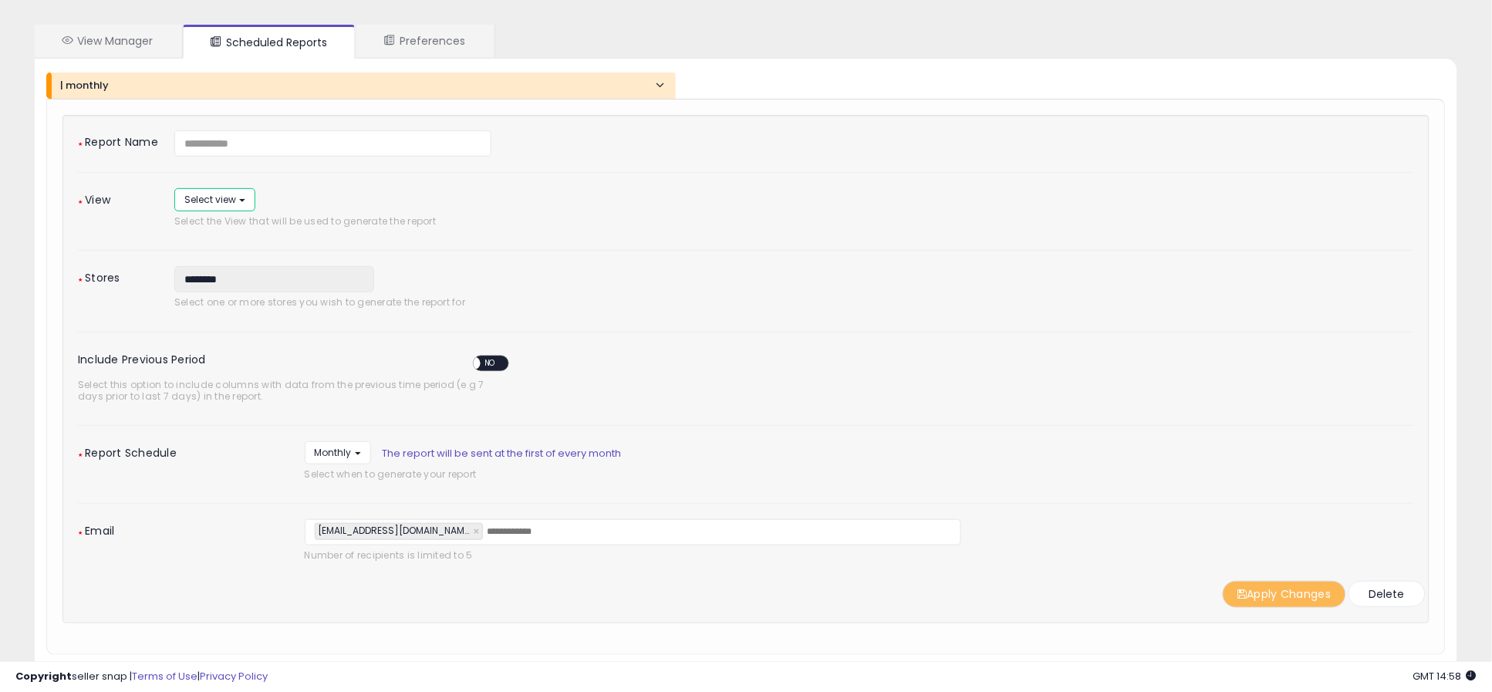
click at [245, 198] on button "Select view" at bounding box center [214, 199] width 81 height 22
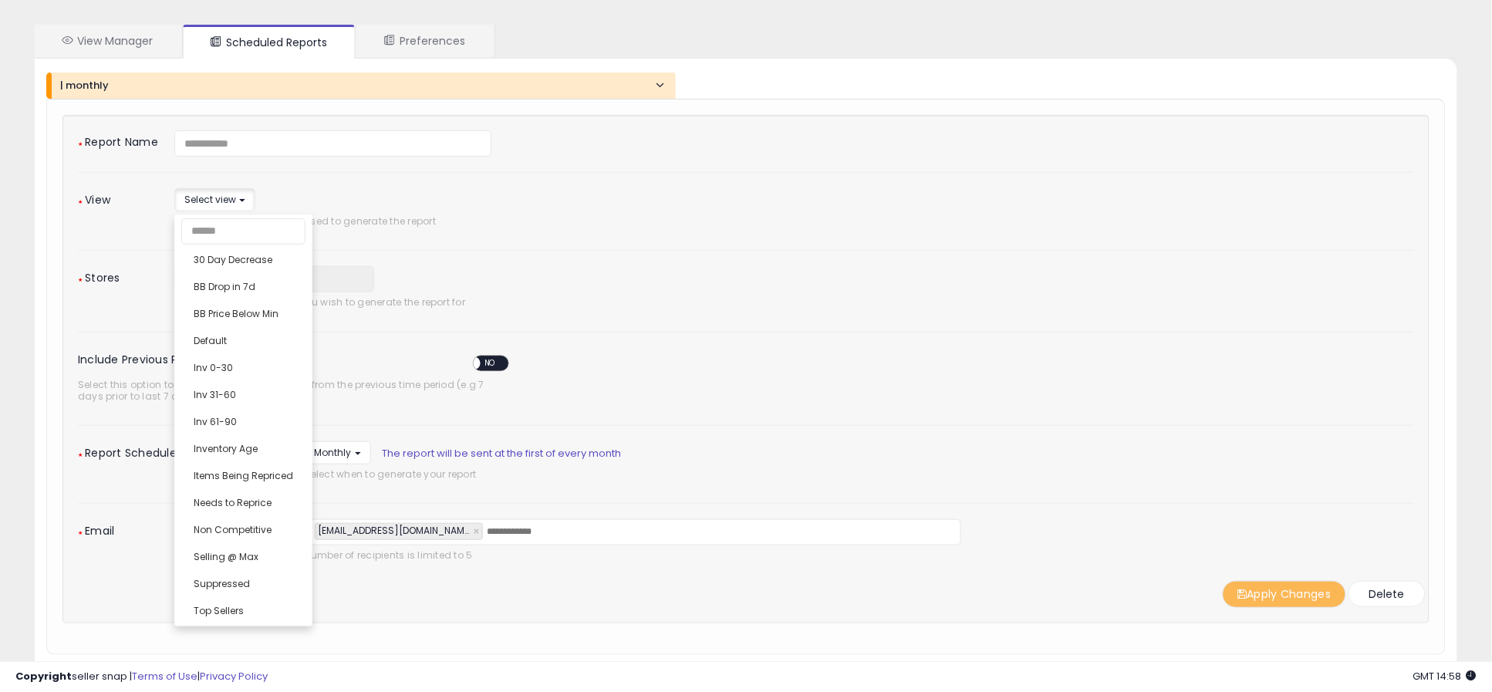
click at [609, 198] on div "**********" at bounding box center [559, 211] width 793 height 46
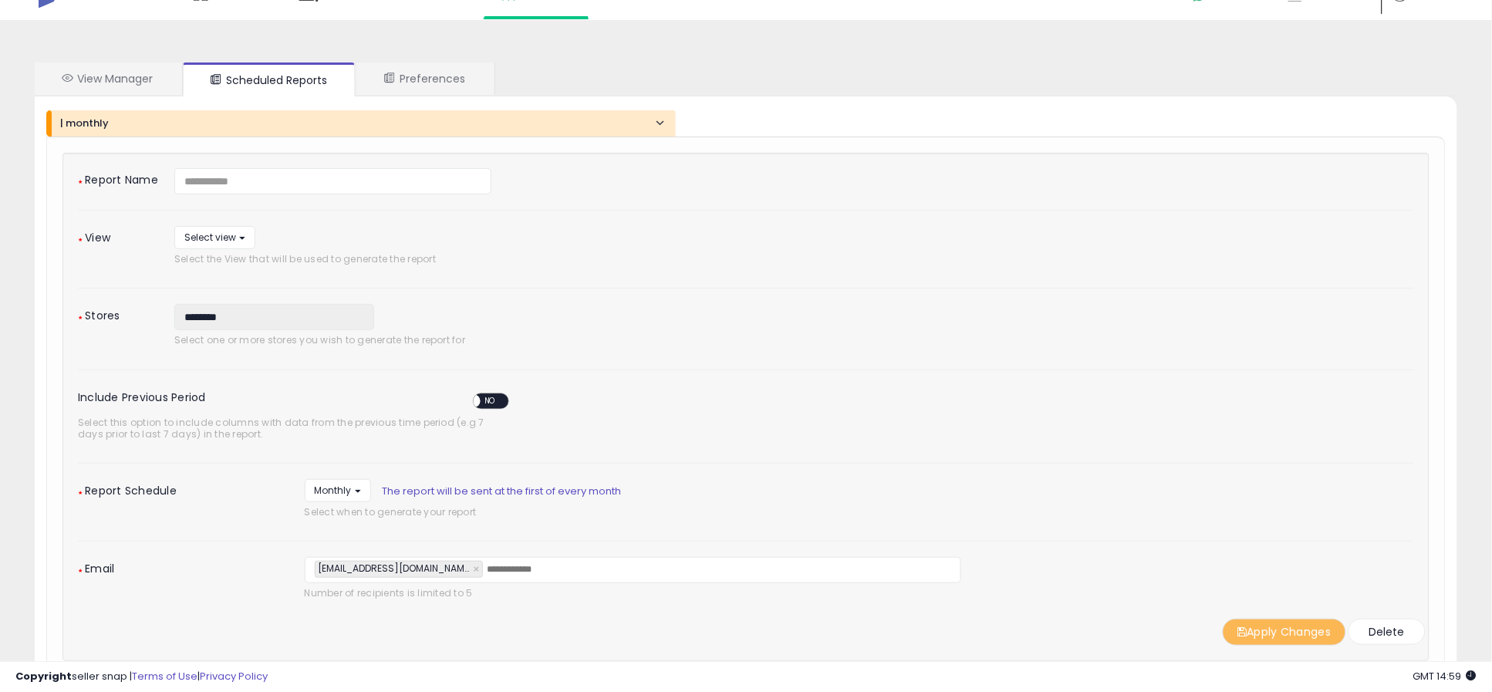
scroll to position [0, 0]
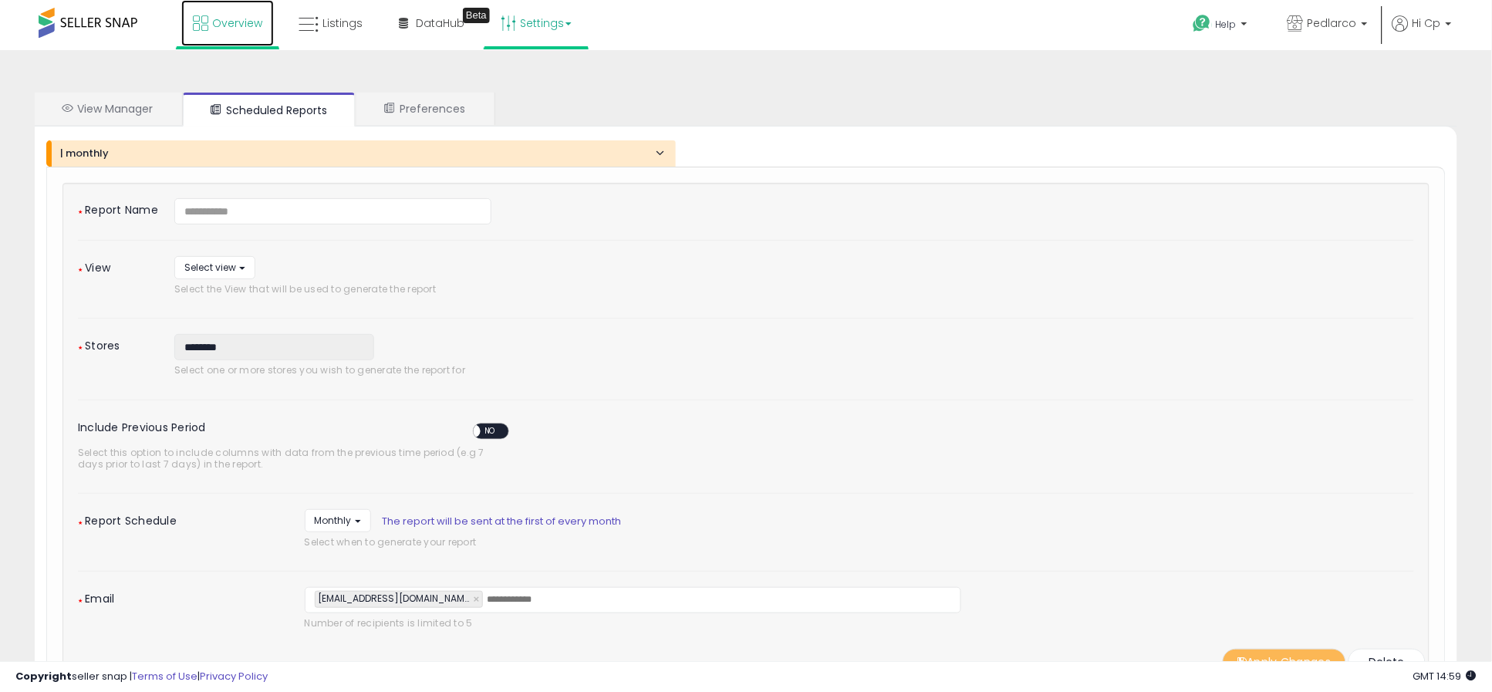
click at [227, 19] on span "Overview" at bounding box center [237, 22] width 50 height 15
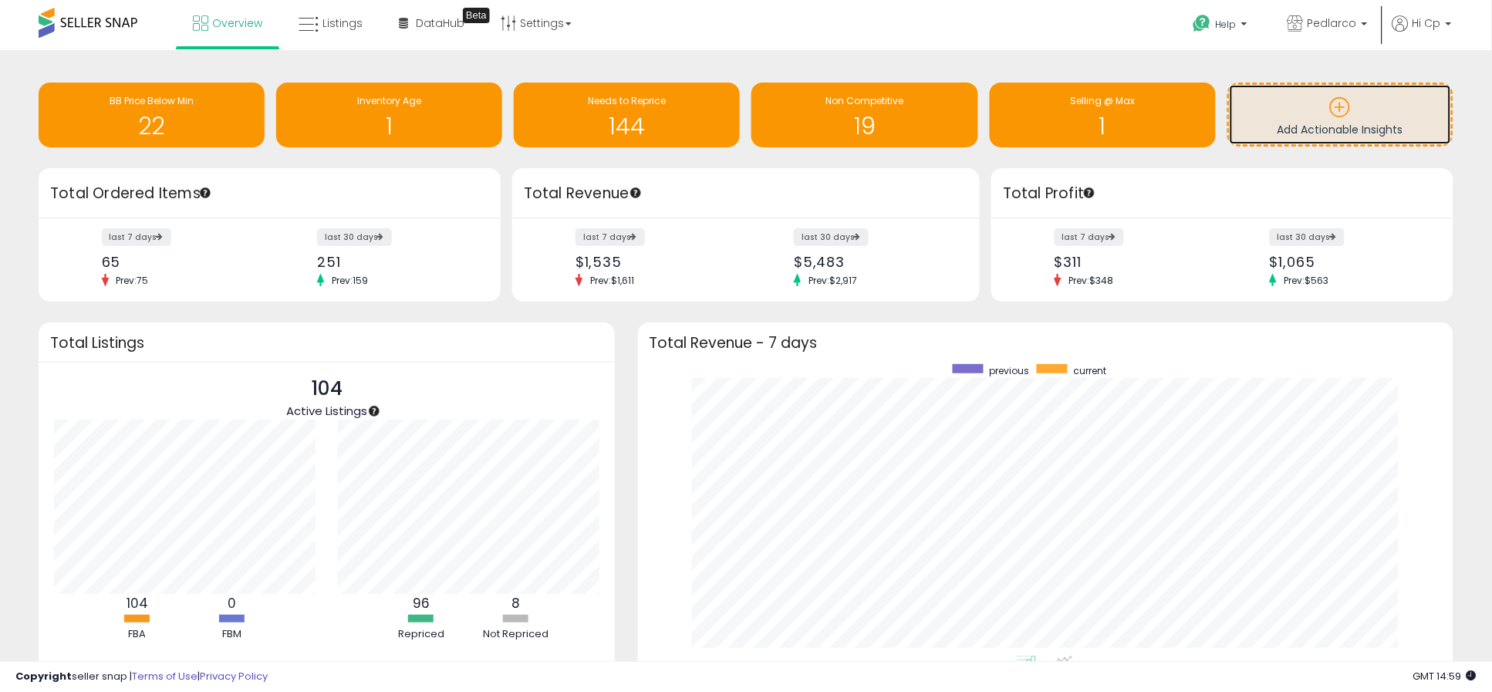
click at [1318, 116] on p at bounding box center [1341, 109] width 206 height 26
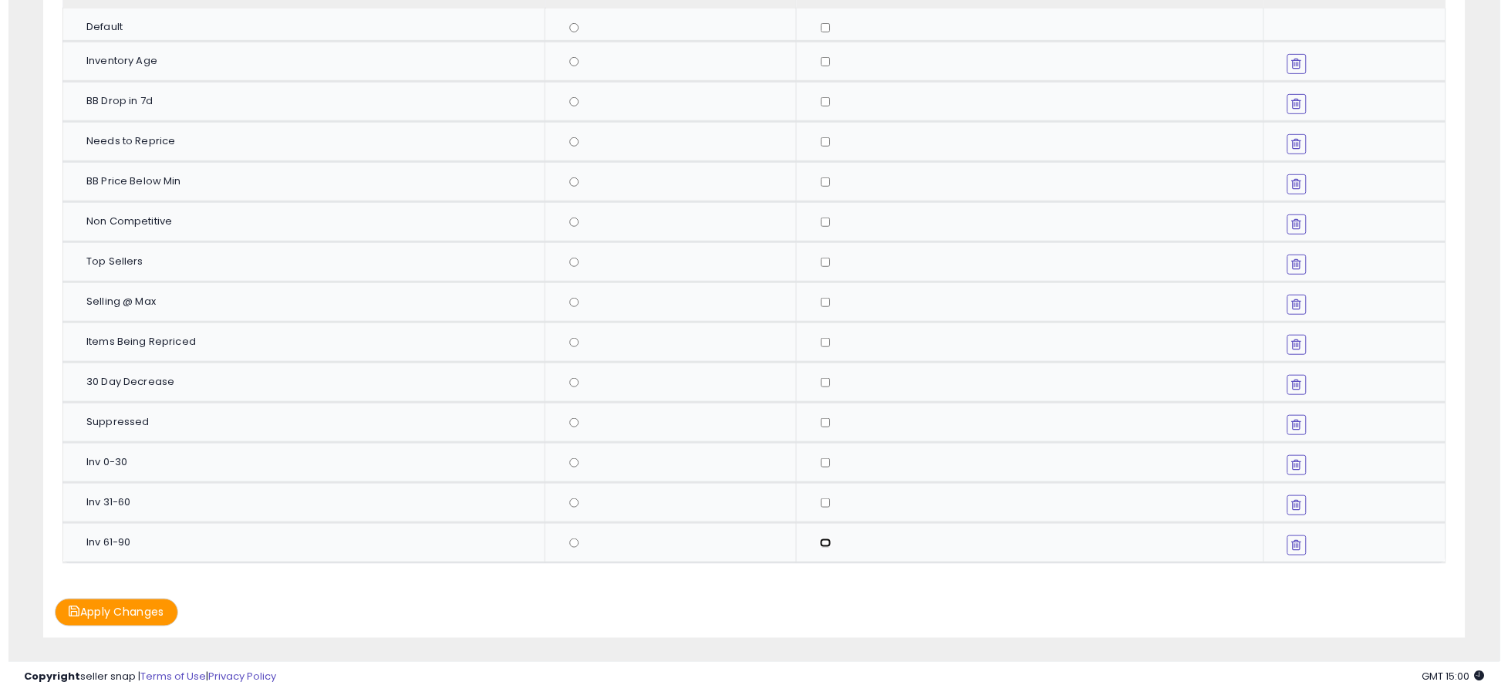
scroll to position [137, 0]
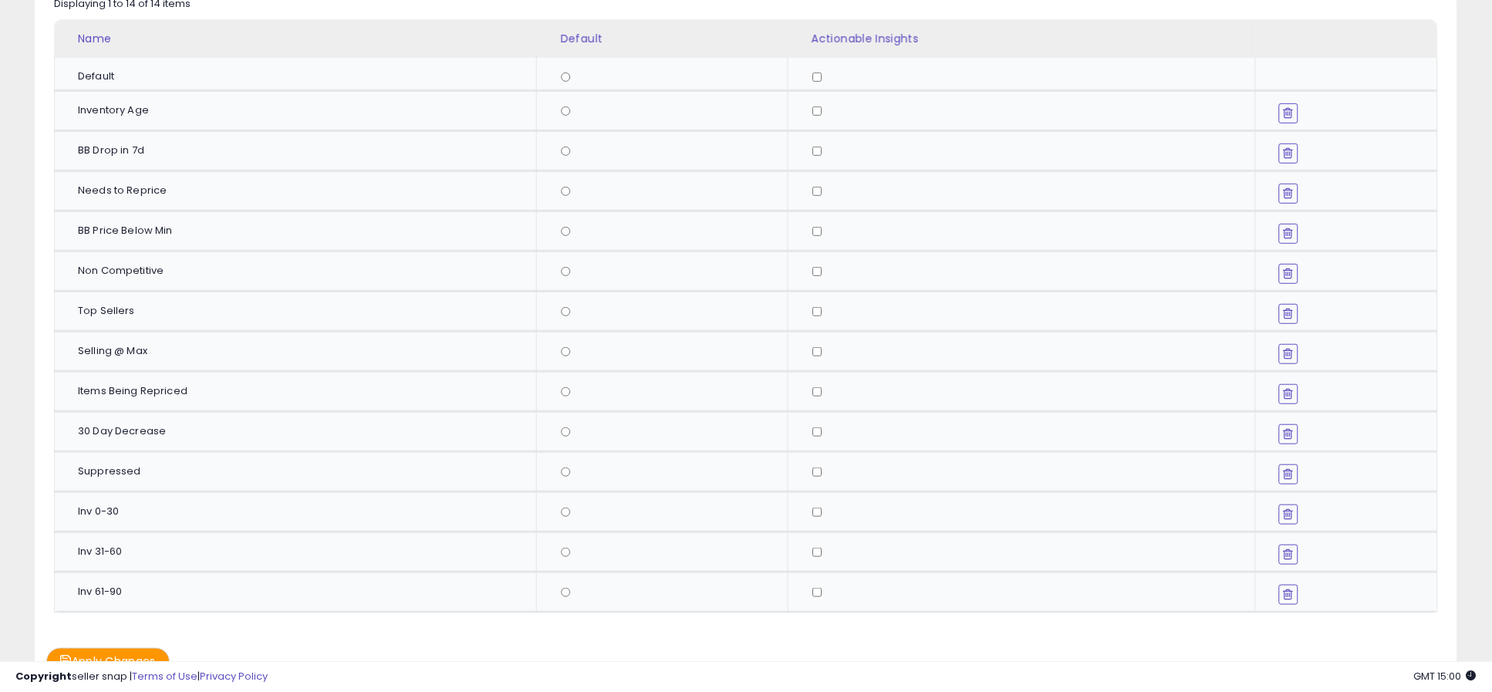
click at [118, 648] on button "Apply Changes" at bounding box center [107, 661] width 123 height 27
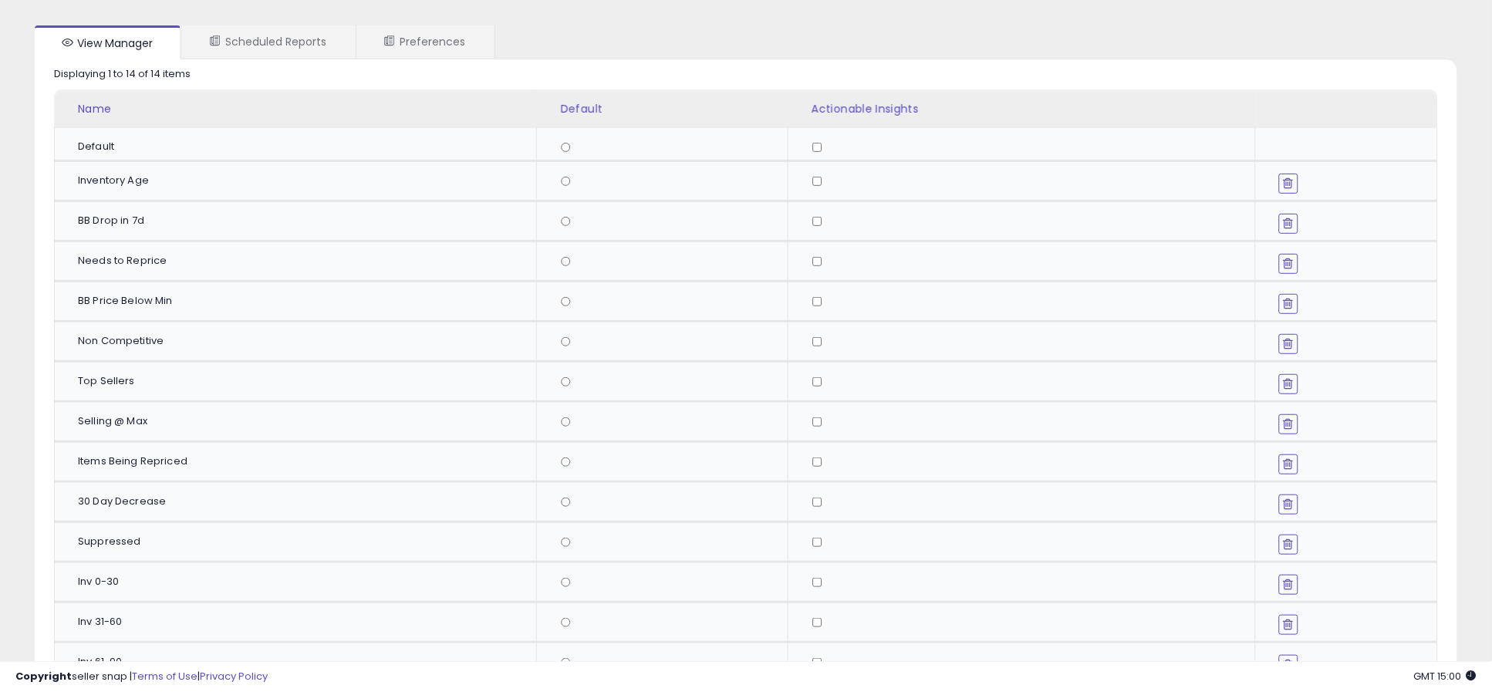
scroll to position [0, 0]
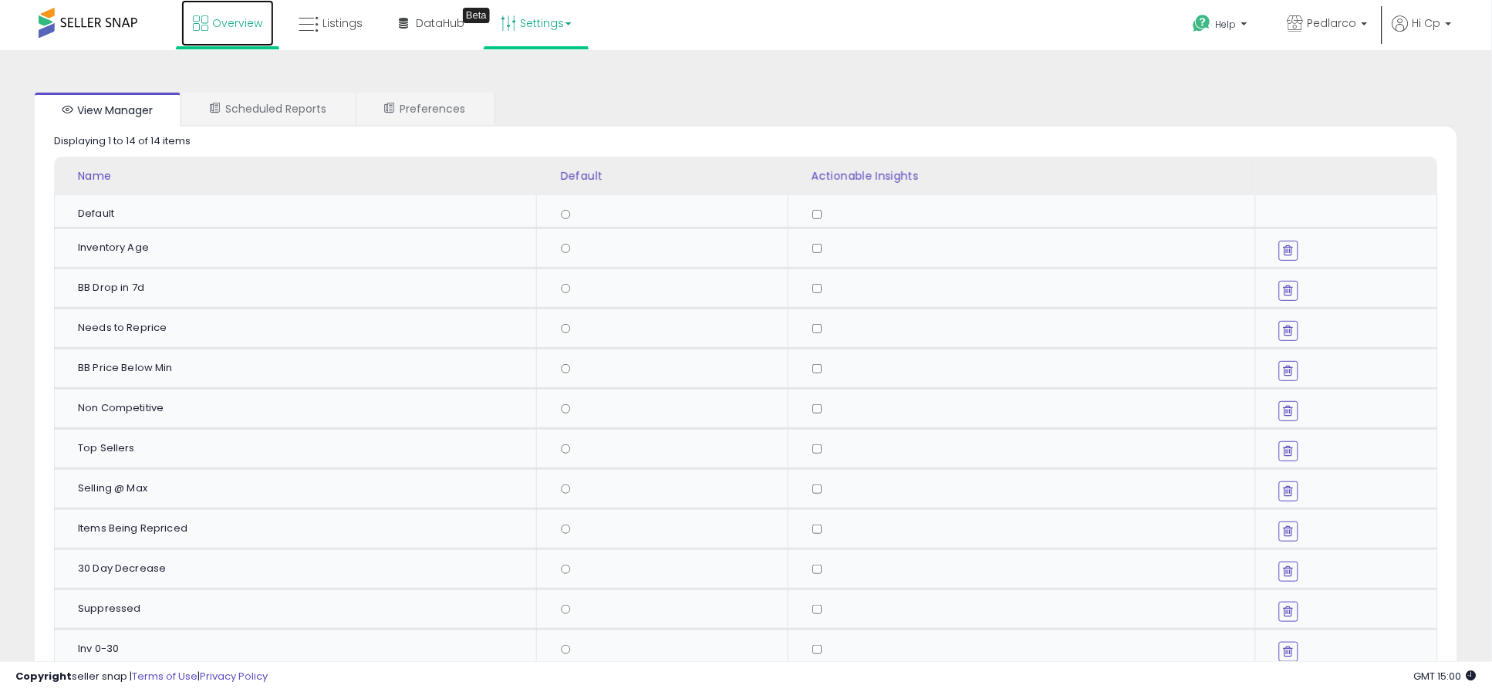
click at [244, 25] on span "Overview" at bounding box center [237, 22] width 50 height 15
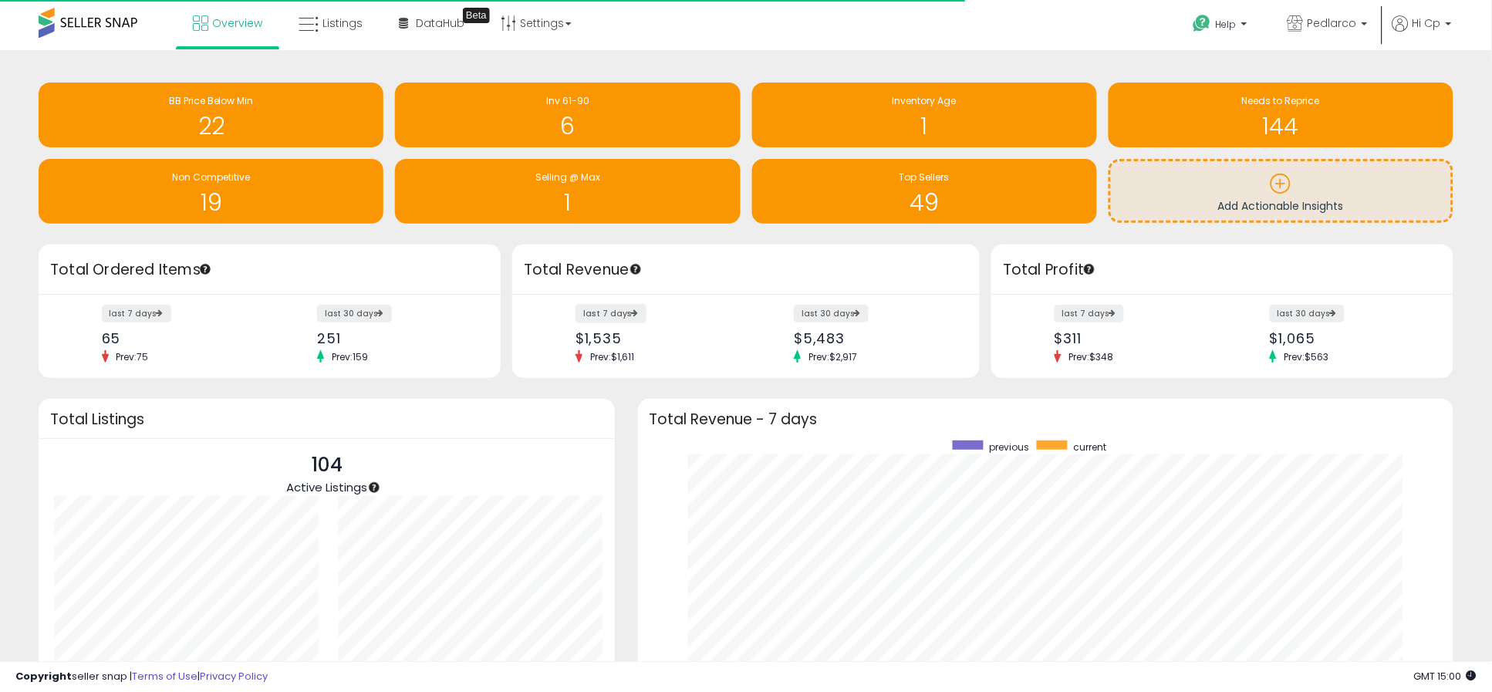
scroll to position [771277, 770784]
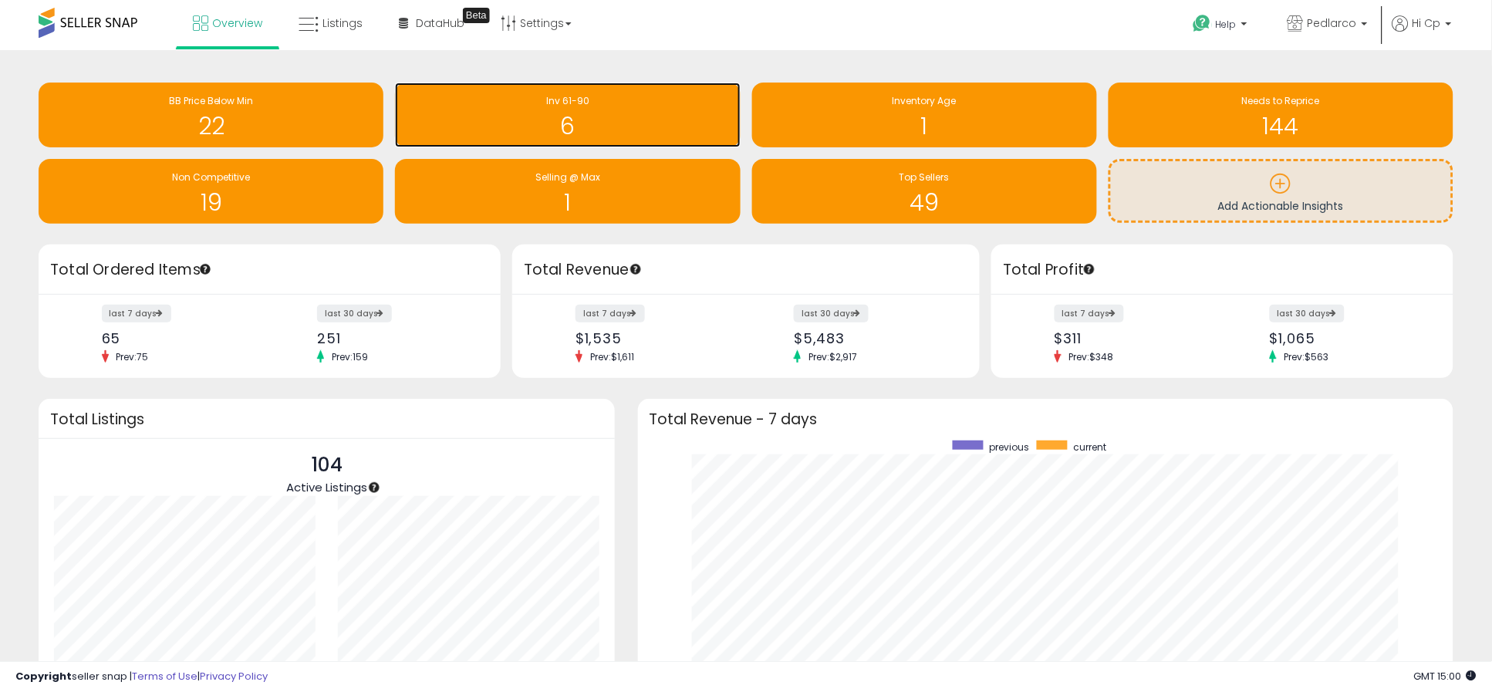
click at [607, 120] on h1 "6" at bounding box center [567, 125] width 329 height 25
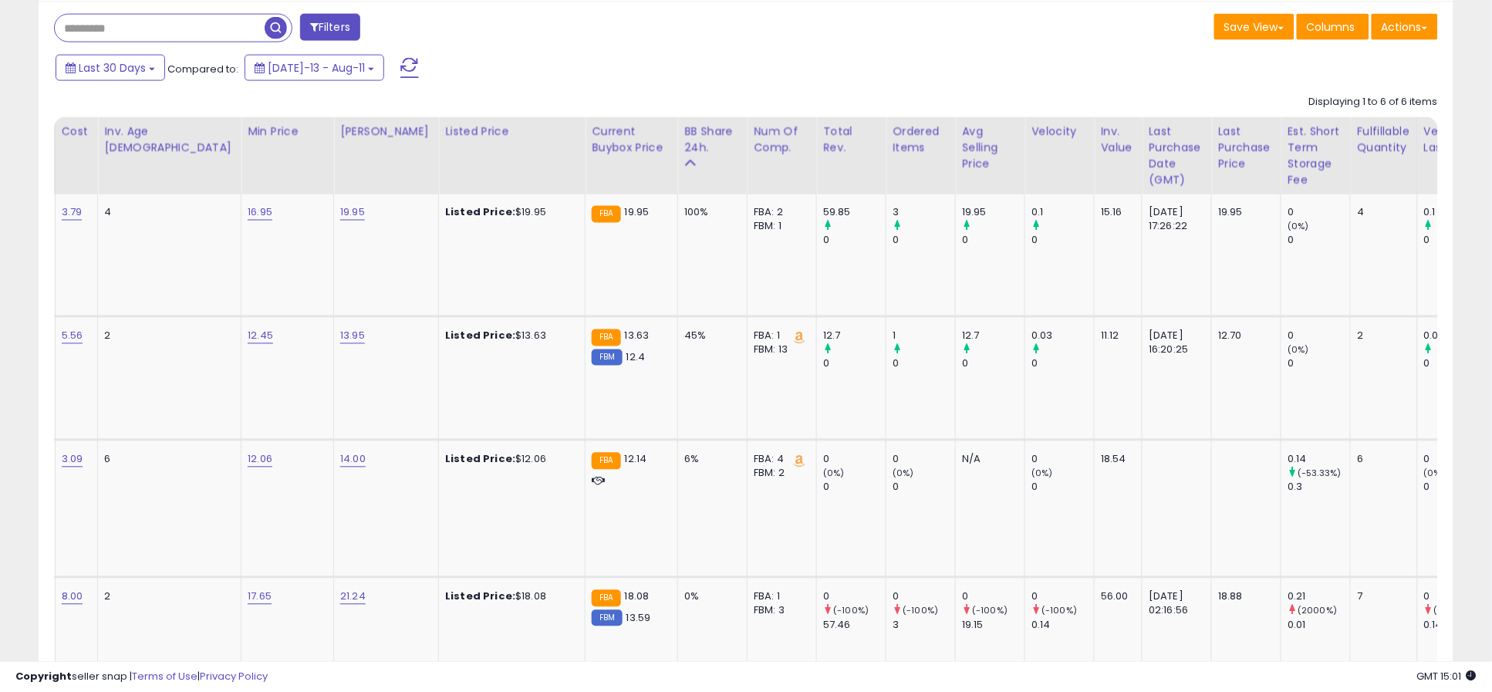
scroll to position [0, 379]
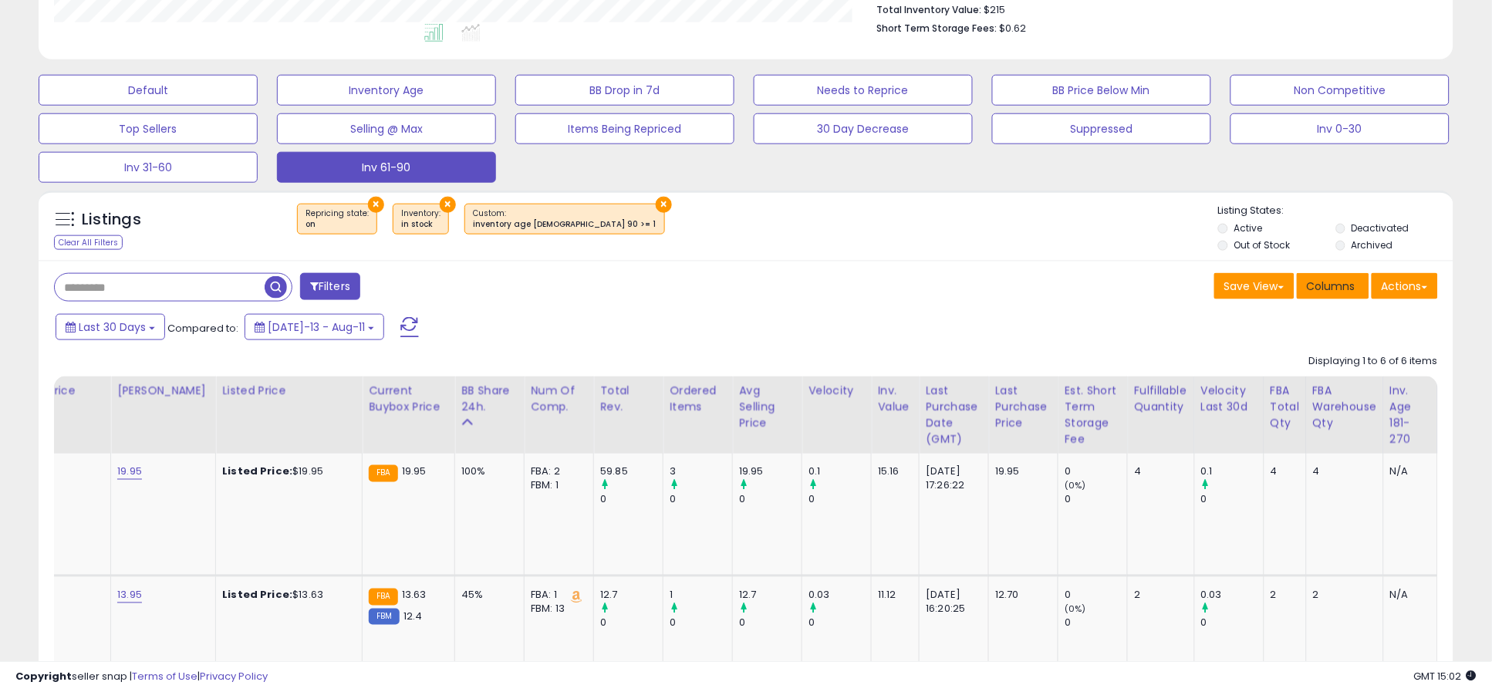
click at [1331, 290] on span "Columns" at bounding box center [1331, 286] width 49 height 15
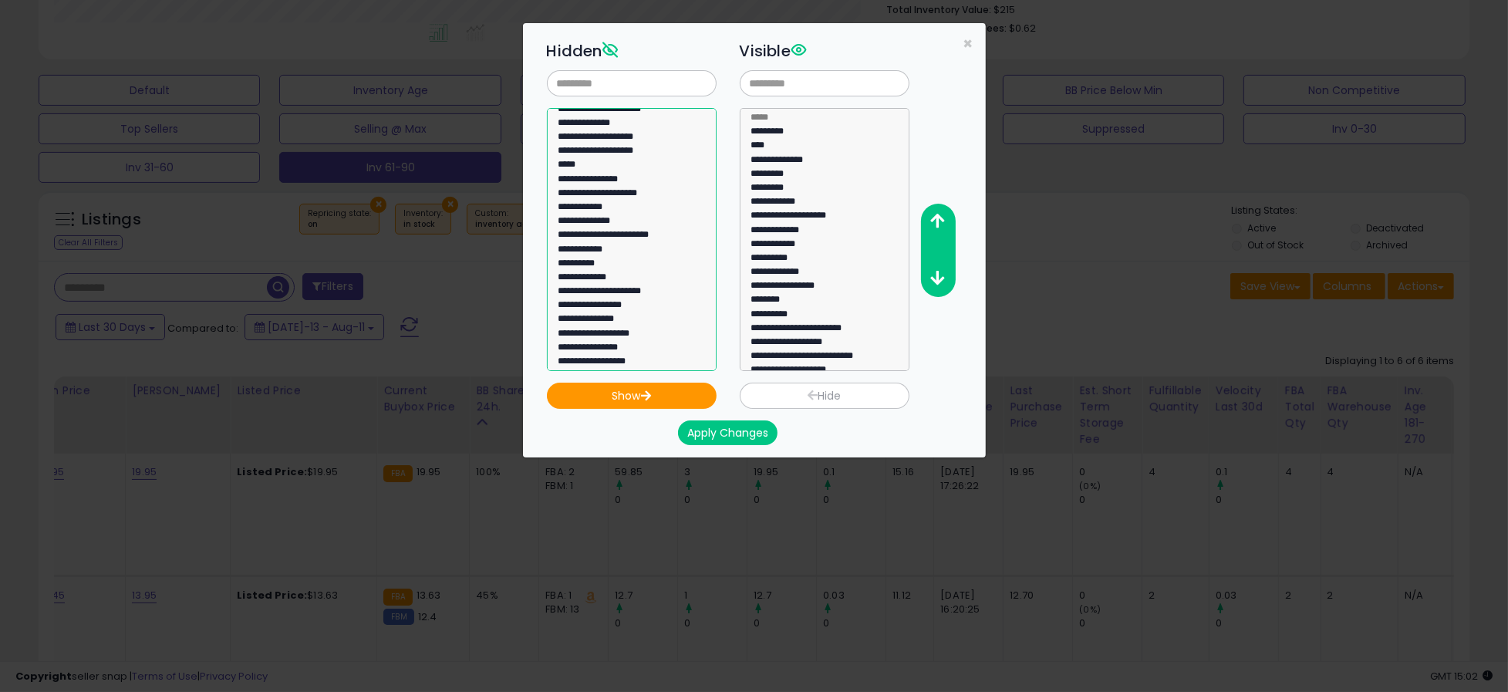
select select "**********"
click at [613, 279] on option "**********" at bounding box center [624, 279] width 134 height 14
click at [657, 401] on button "Show" at bounding box center [632, 396] width 170 height 26
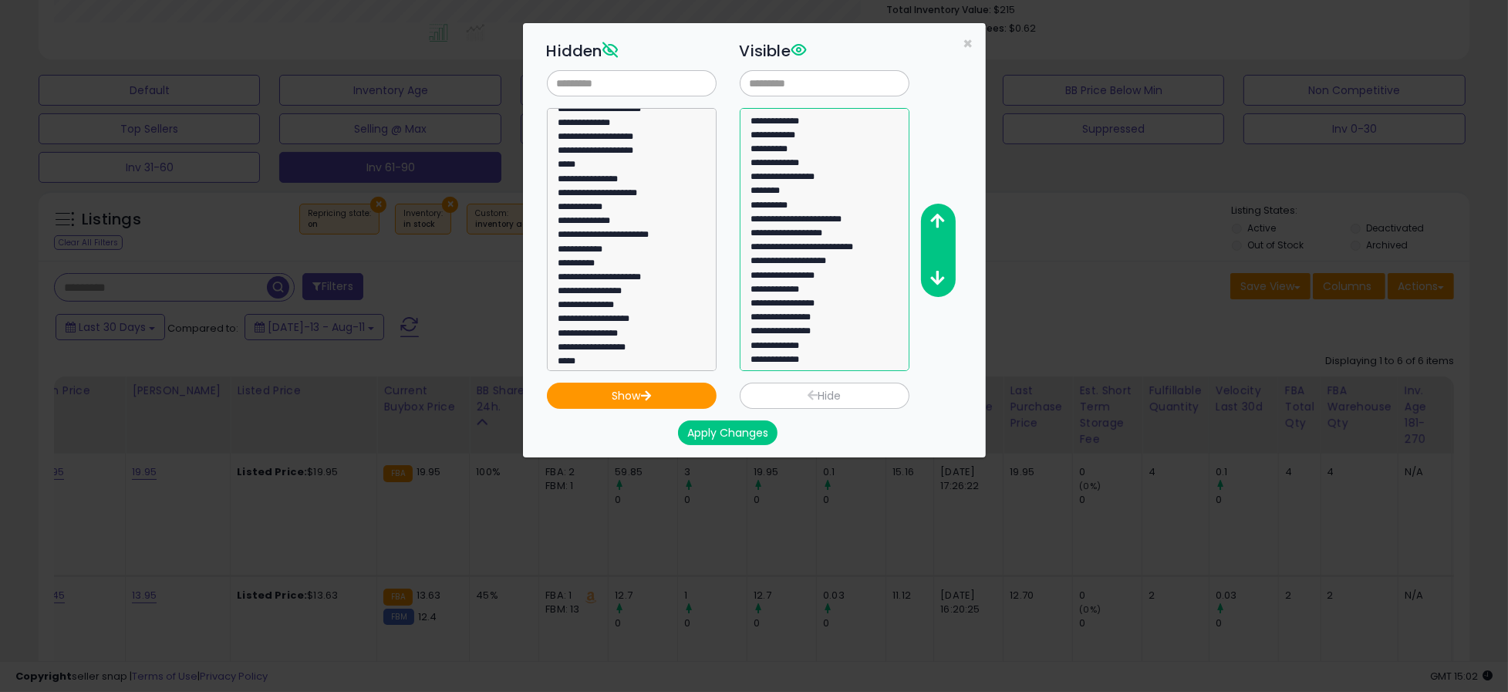
select select "**********"
click at [809, 362] on option "**********" at bounding box center [817, 362] width 134 height 14
click at [935, 219] on icon "button" at bounding box center [938, 221] width 14 height 16
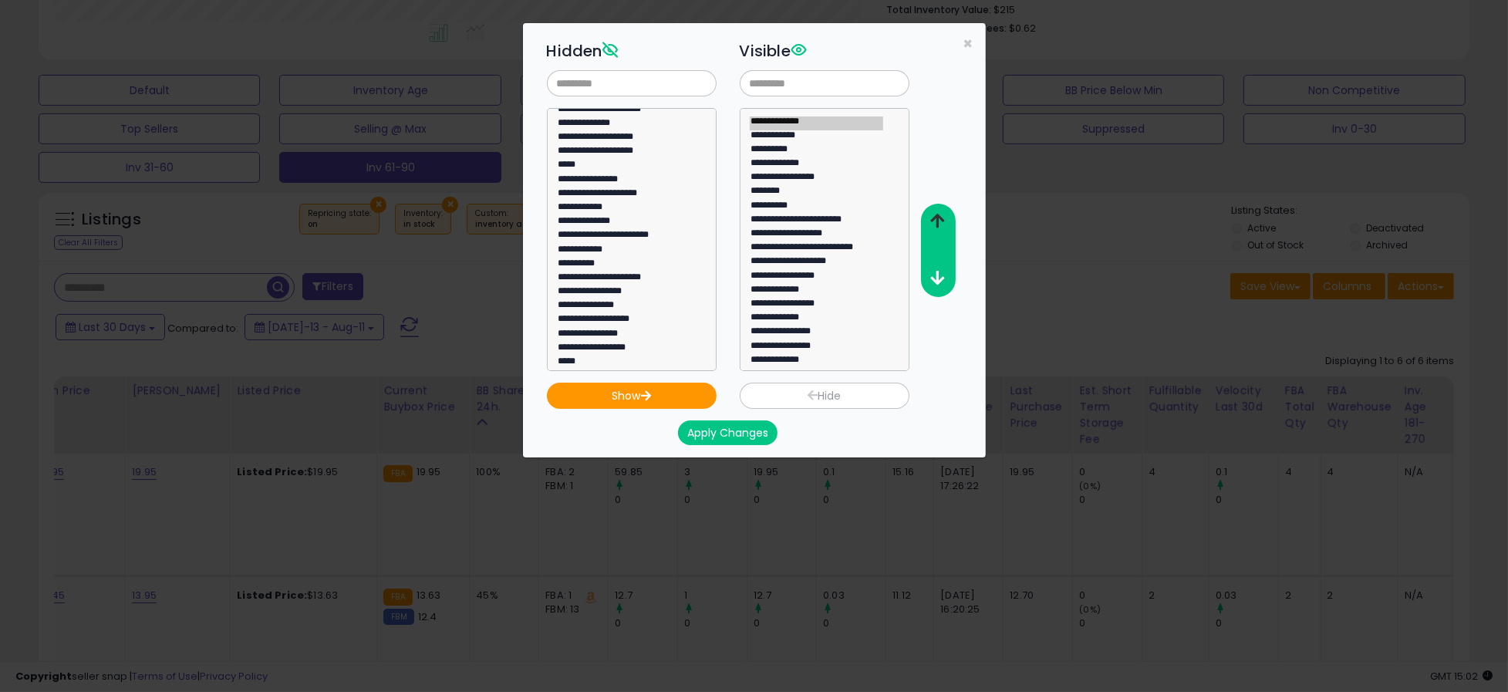
click at [935, 219] on icon "button" at bounding box center [938, 221] width 14 height 16
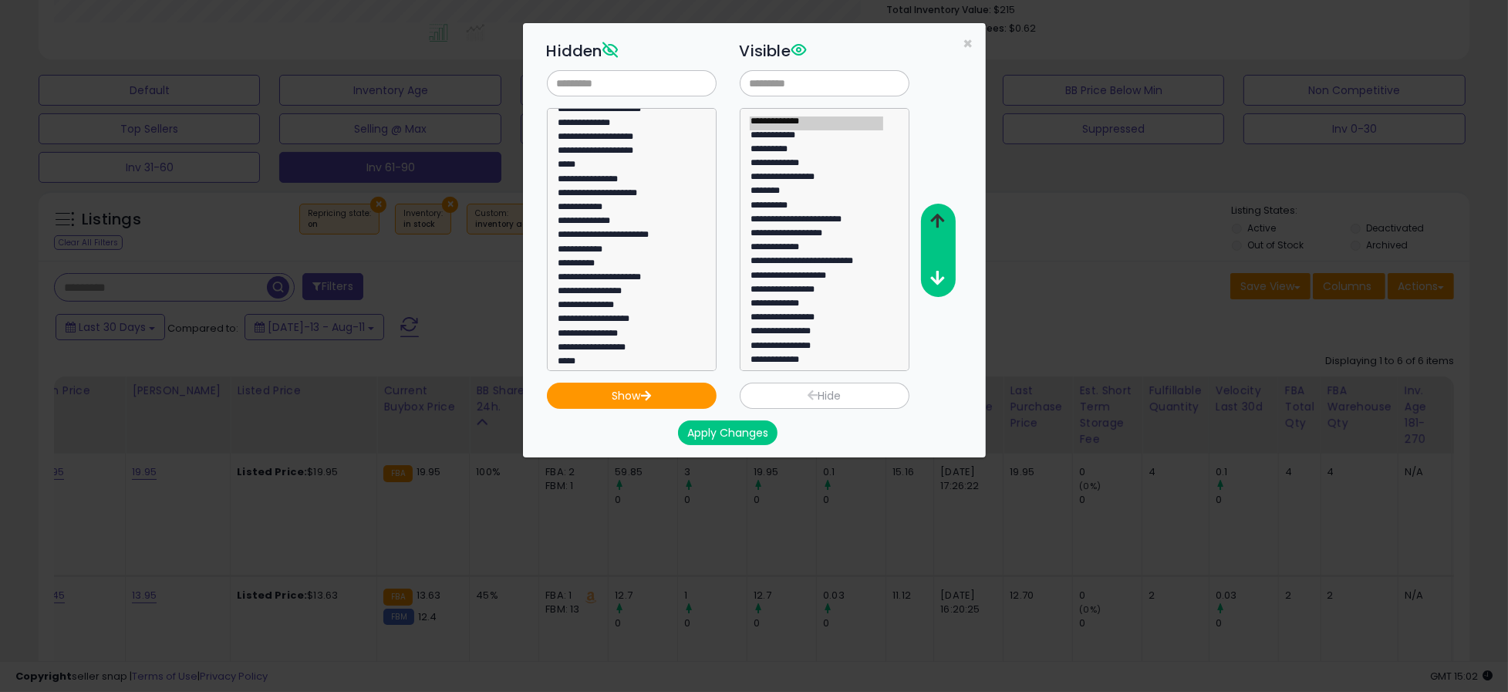
click at [935, 219] on icon "button" at bounding box center [938, 221] width 14 height 16
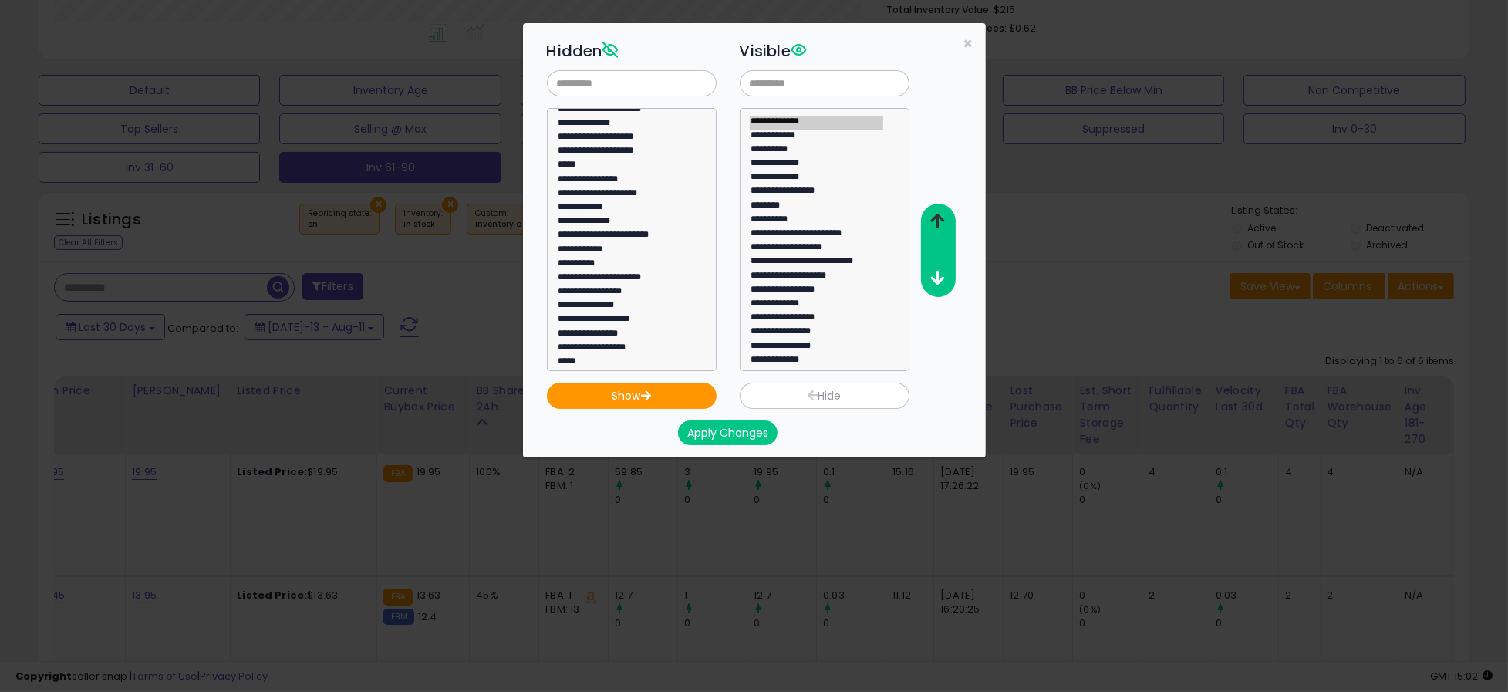
click at [935, 219] on icon "button" at bounding box center [938, 221] width 14 height 16
click at [714, 429] on button "Apply Changes" at bounding box center [728, 433] width 100 height 25
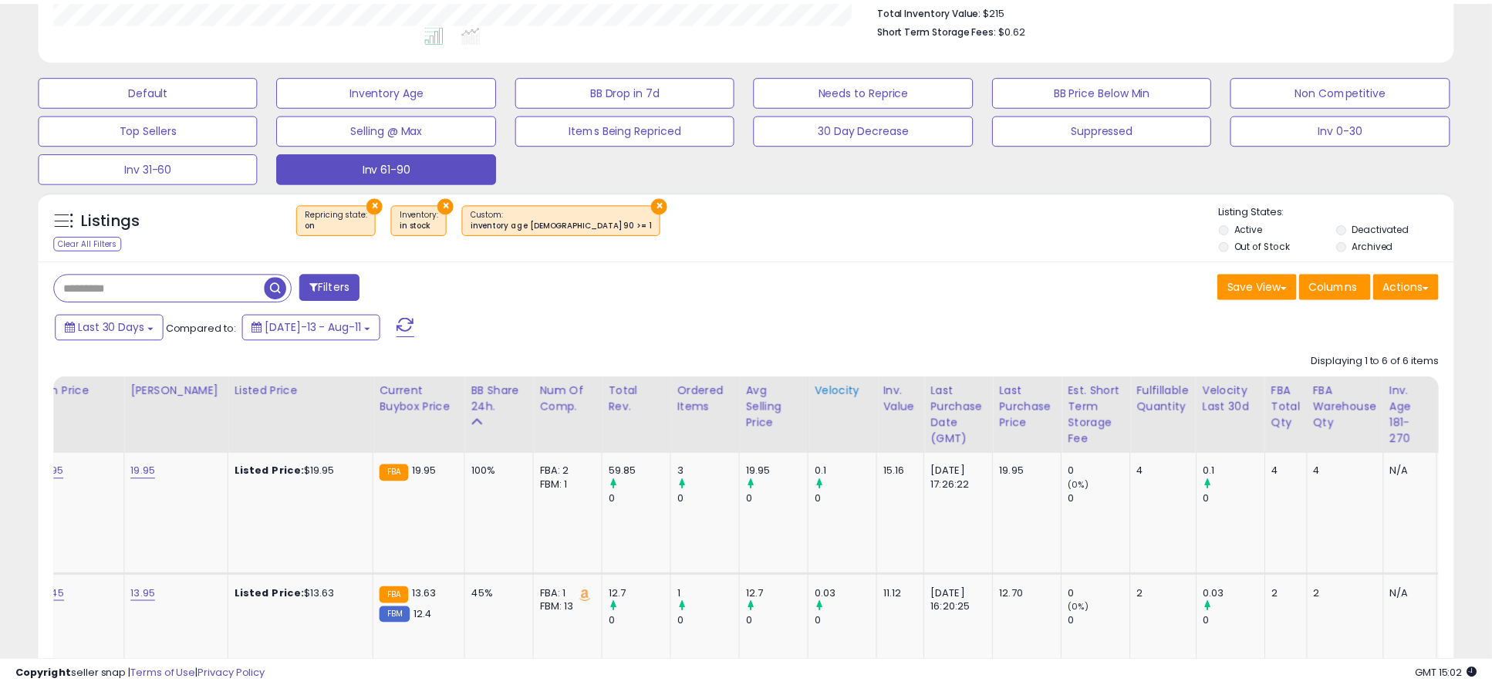
scroll to position [771252, 770747]
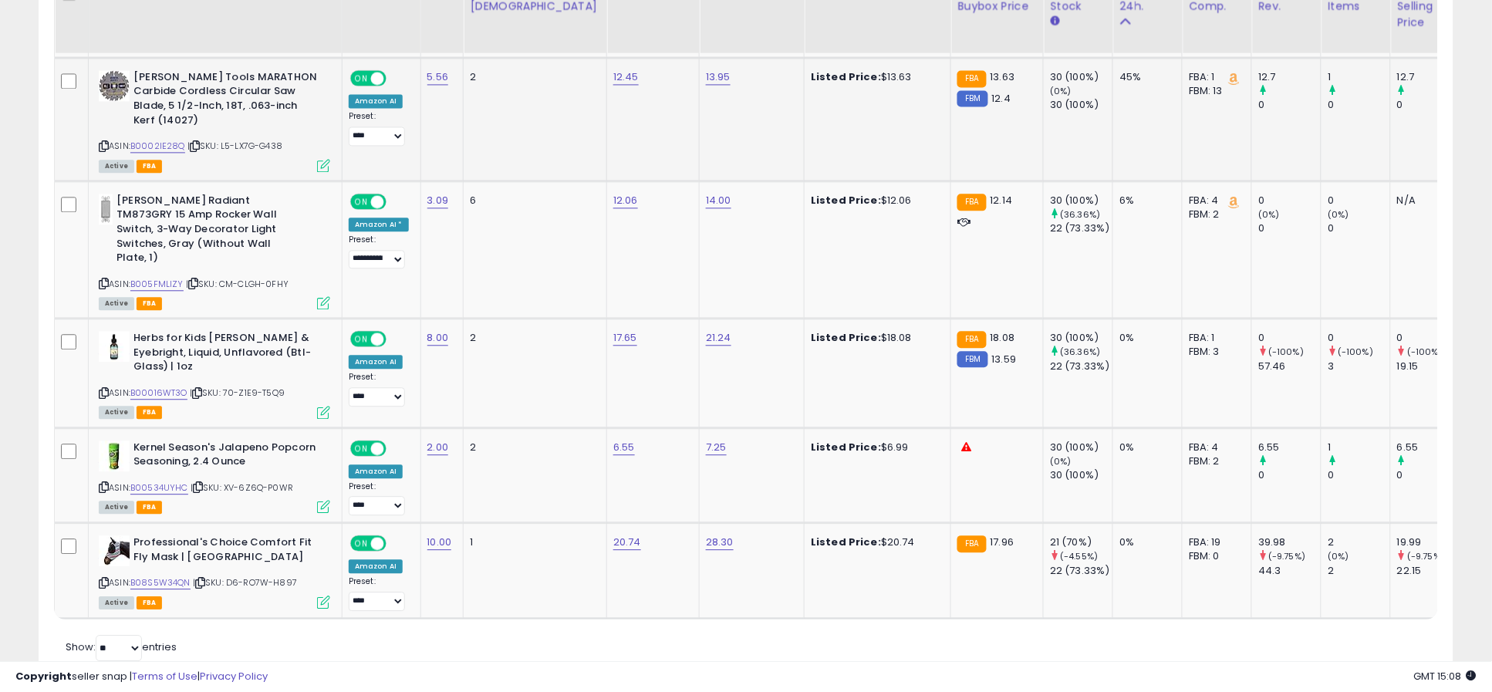
scroll to position [944, 0]
